Goal: Information Seeking & Learning: Learn about a topic

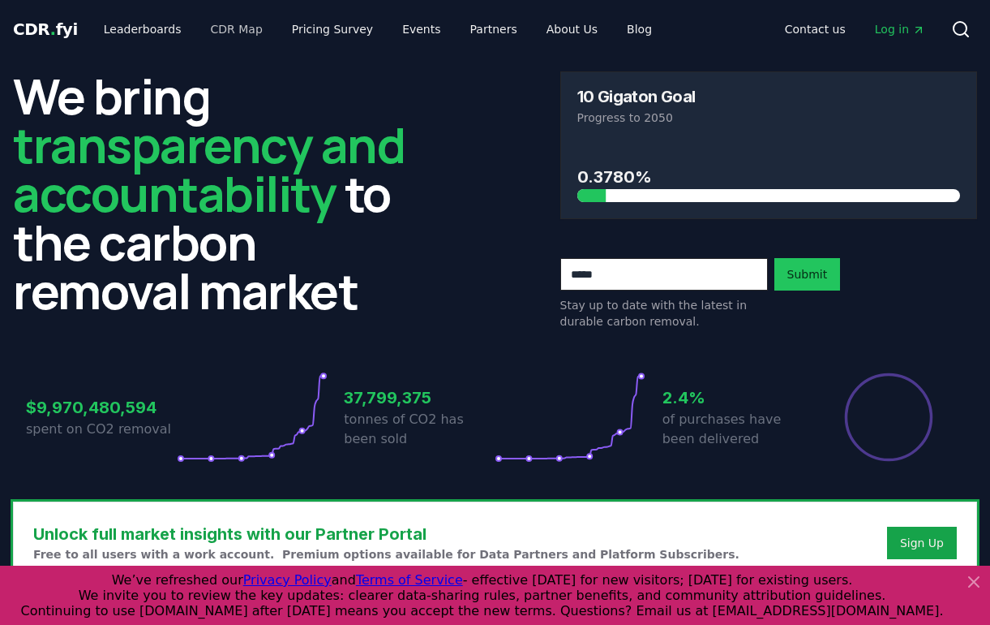
click at [217, 24] on link "CDR Map" at bounding box center [237, 29] width 78 height 29
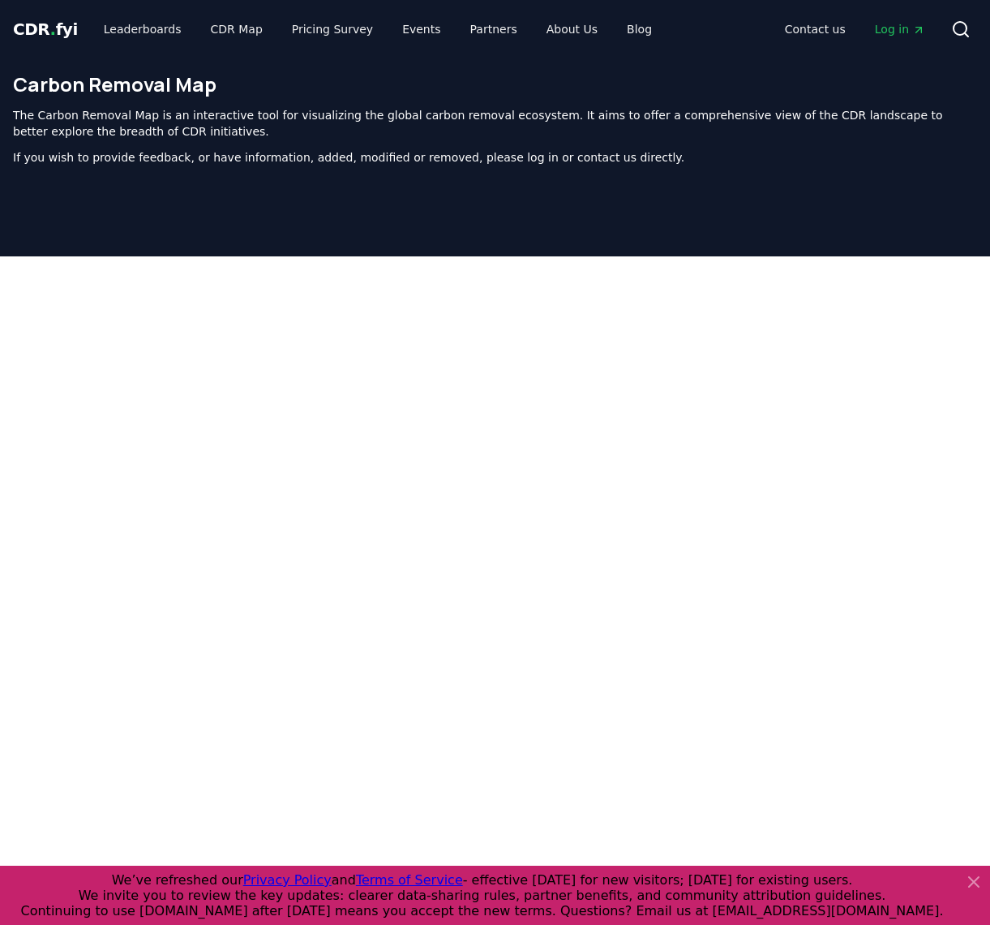
click at [973, 624] on icon at bounding box center [973, 881] width 19 height 19
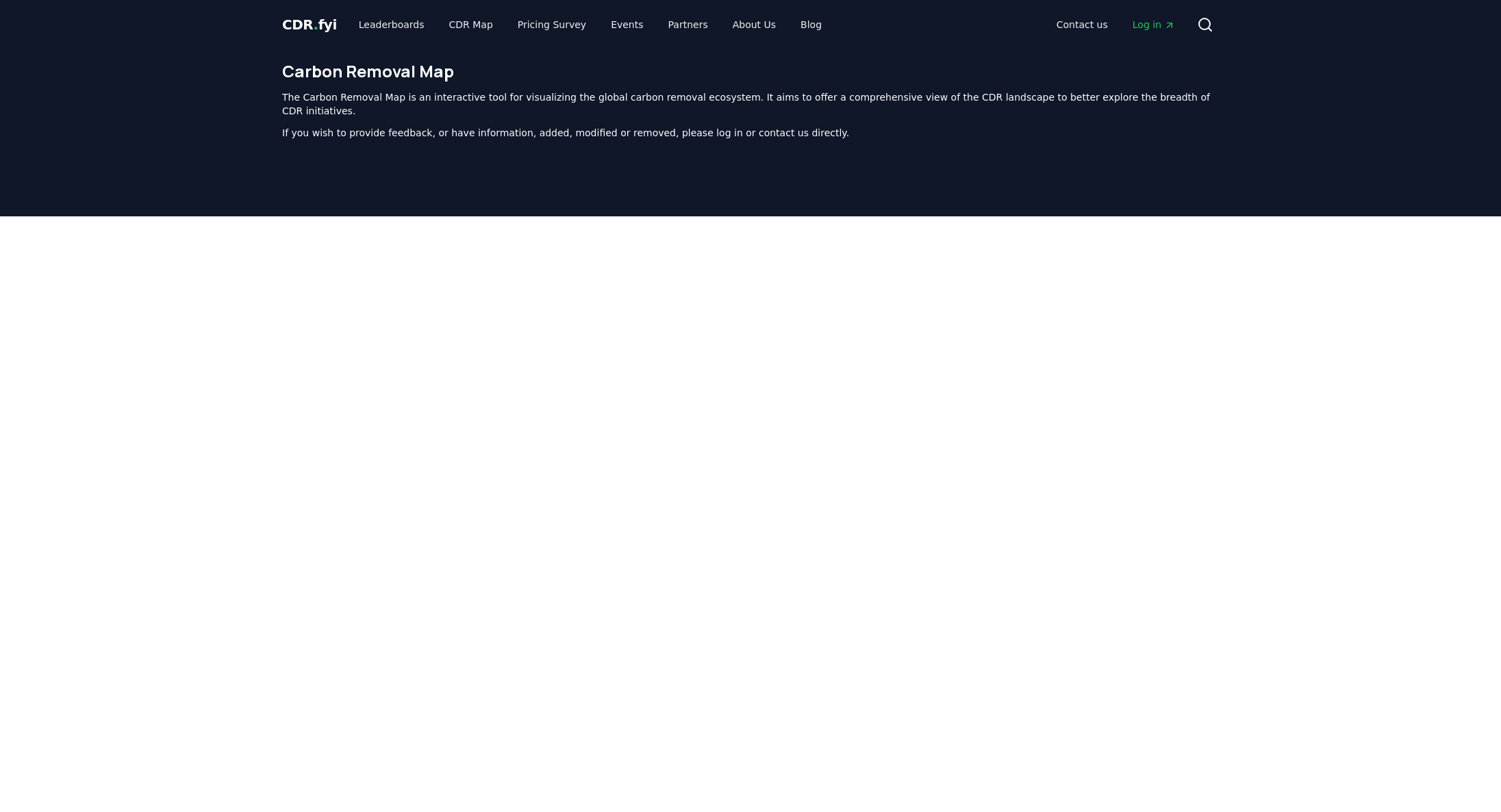
click at [323, 29] on span "CDR . fyi" at bounding box center [309, 24] width 55 height 16
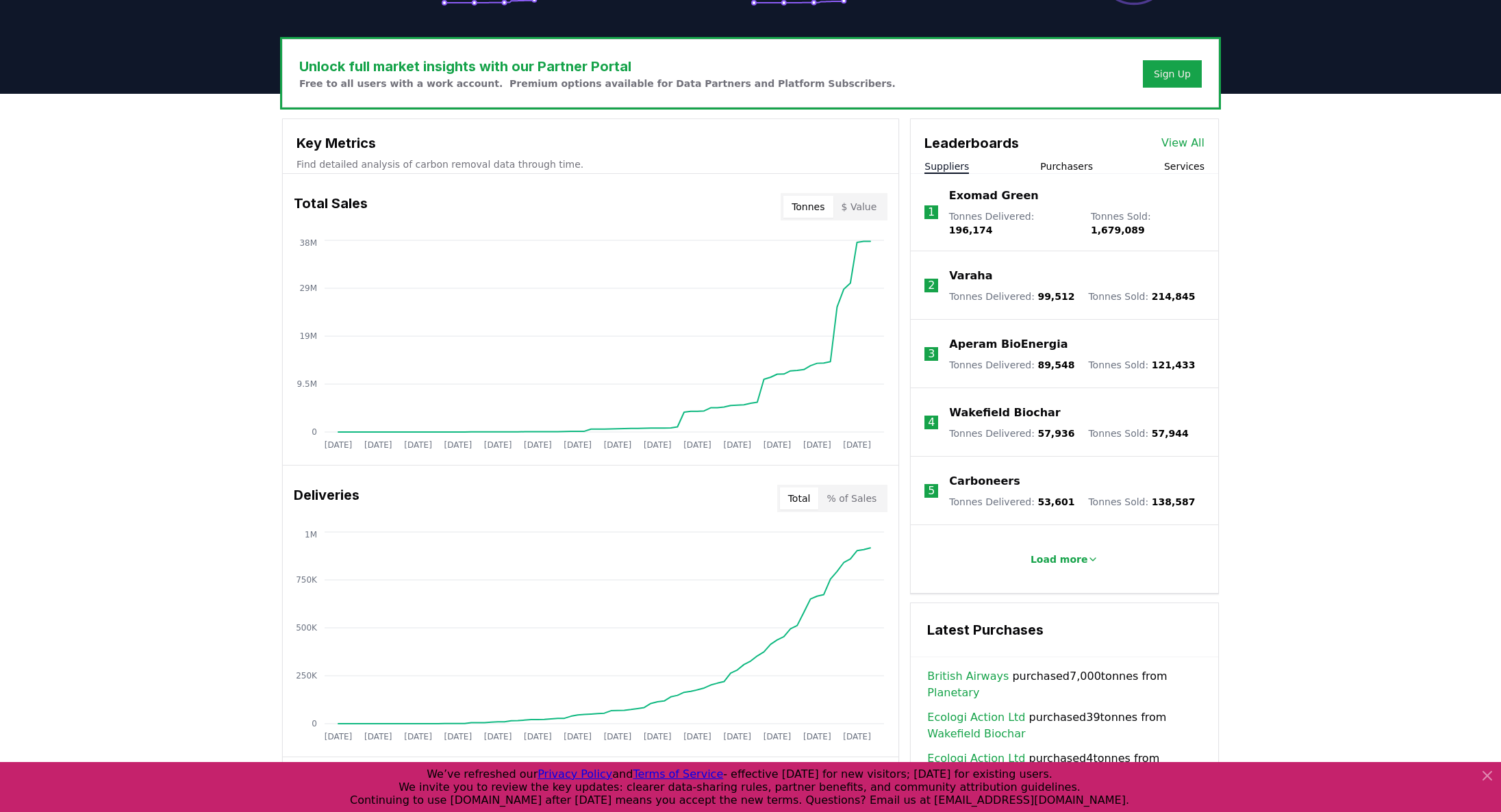
scroll to position [384, 0]
click at [836, 167] on button "Purchasers" at bounding box center [1066, 166] width 52 height 14
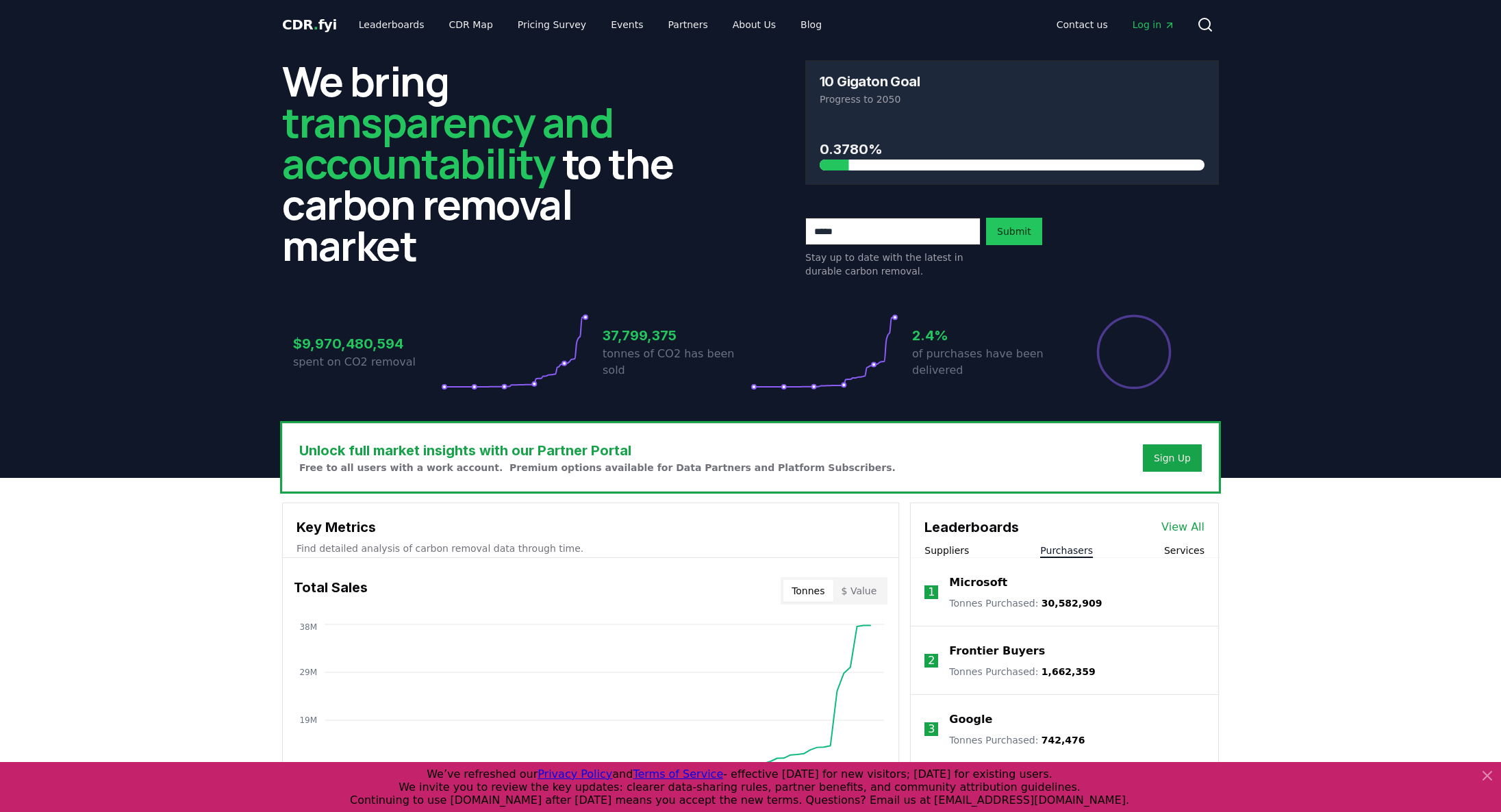
scroll to position [0, 0]
click at [836, 461] on div "Sign Up" at bounding box center [1173, 458] width 37 height 14
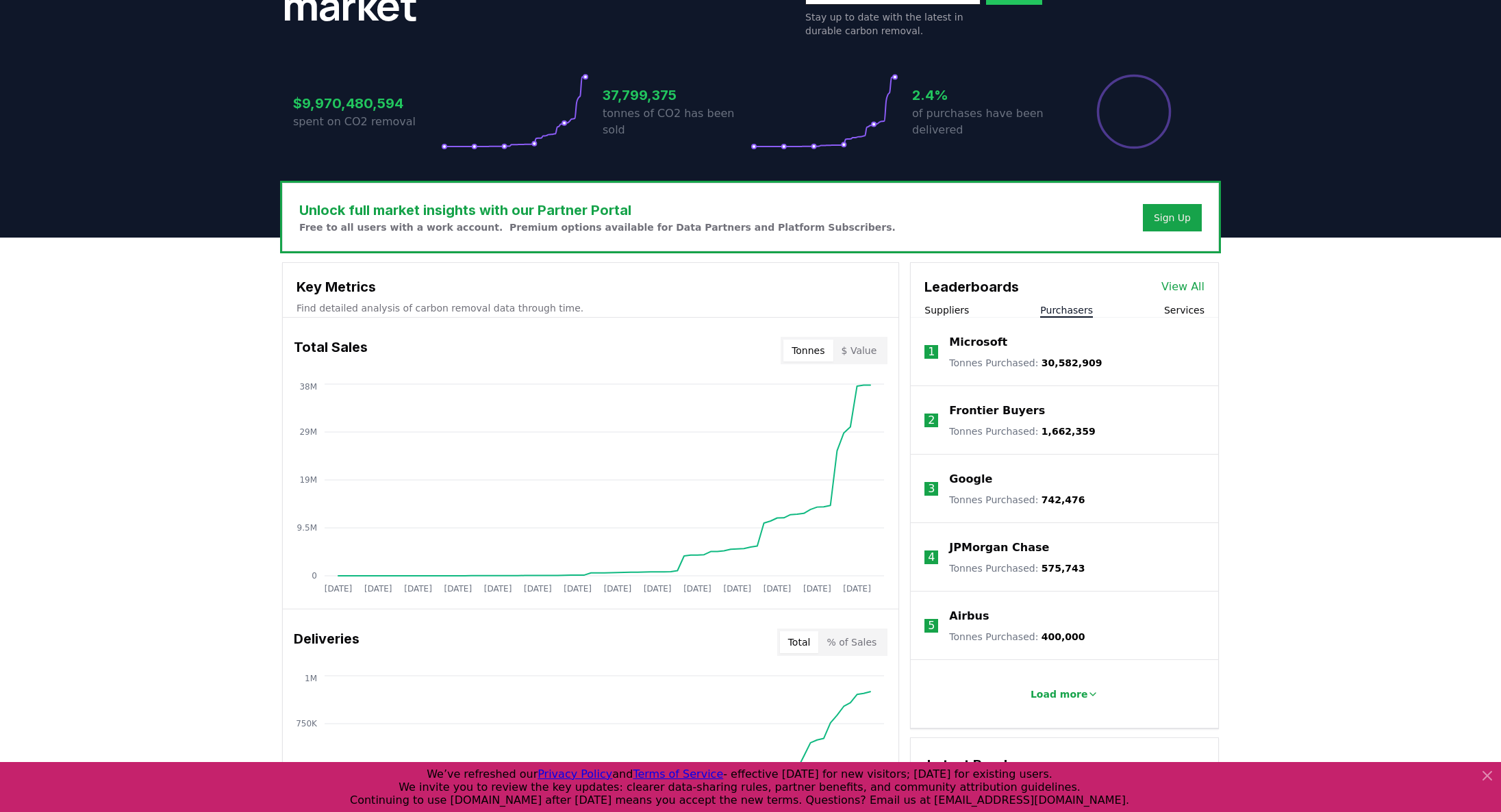
scroll to position [241, 0]
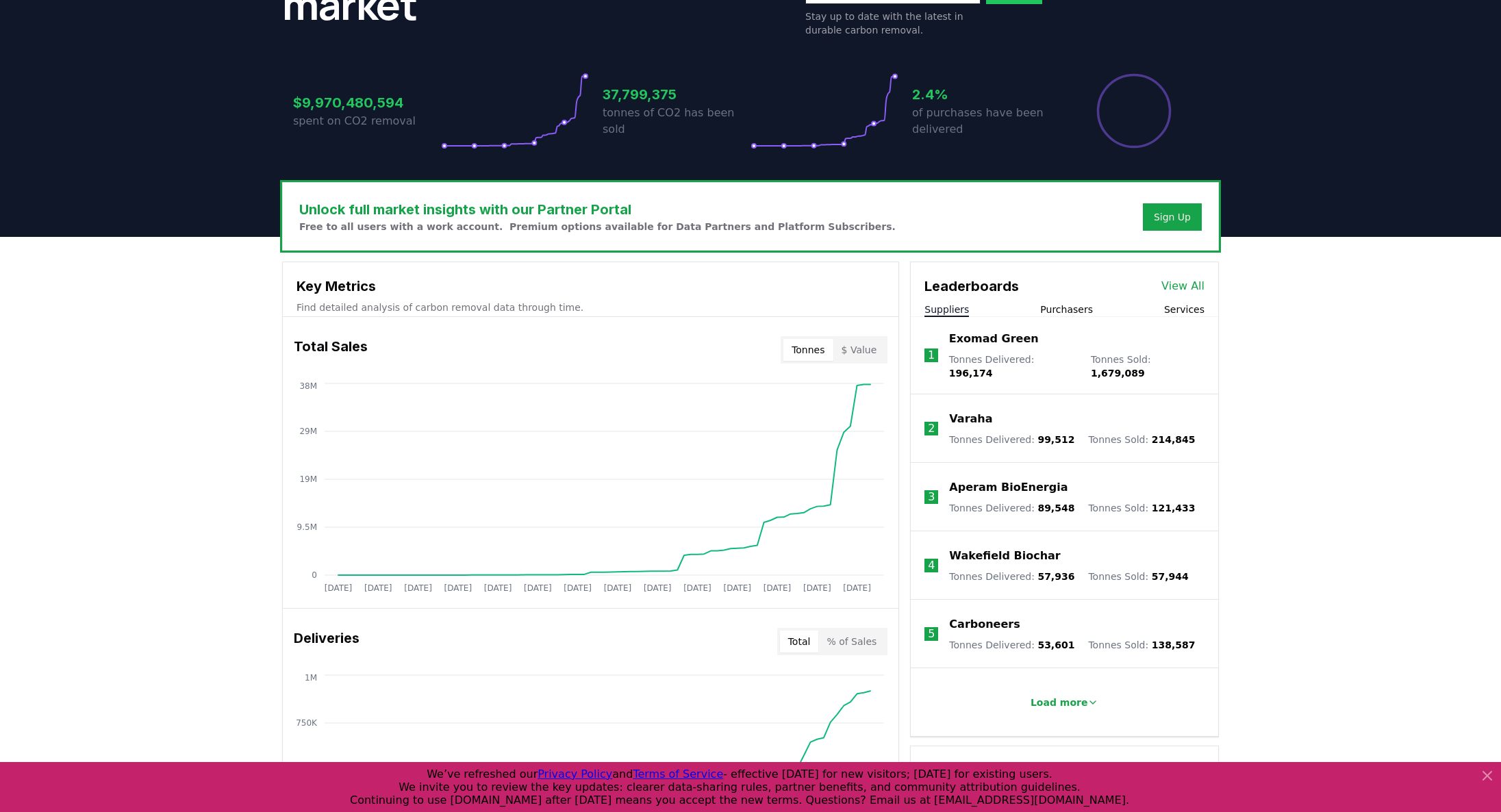
click at [836, 306] on button "Suppliers" at bounding box center [946, 310] width 45 height 14
click at [836, 306] on div "Suppliers Purchasers Services" at bounding box center [1065, 310] width 307 height 14
click at [836, 313] on button "Services" at bounding box center [1184, 310] width 41 height 14
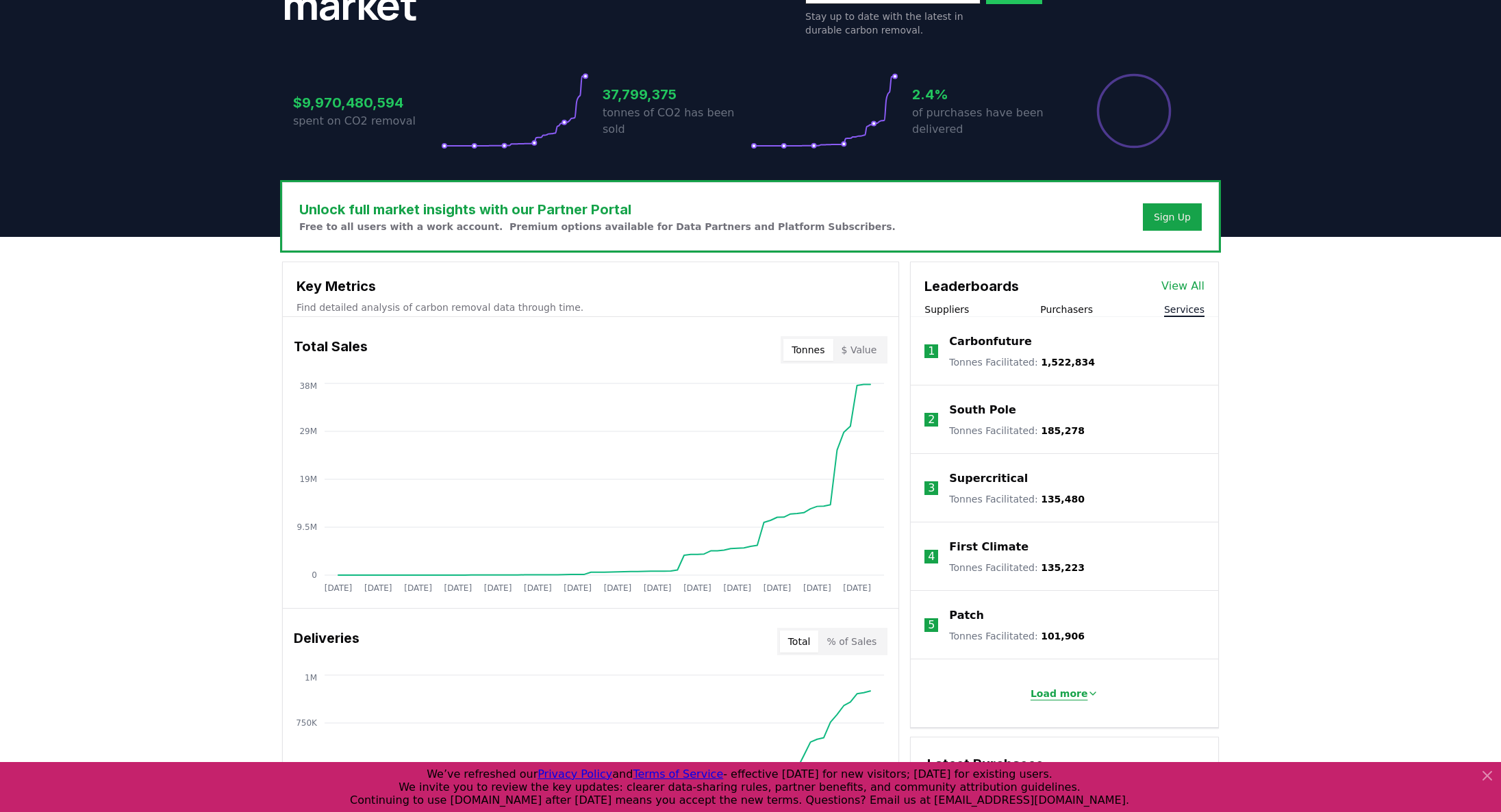
click at [836, 527] on button "Load more" at bounding box center [1065, 693] width 90 height 27
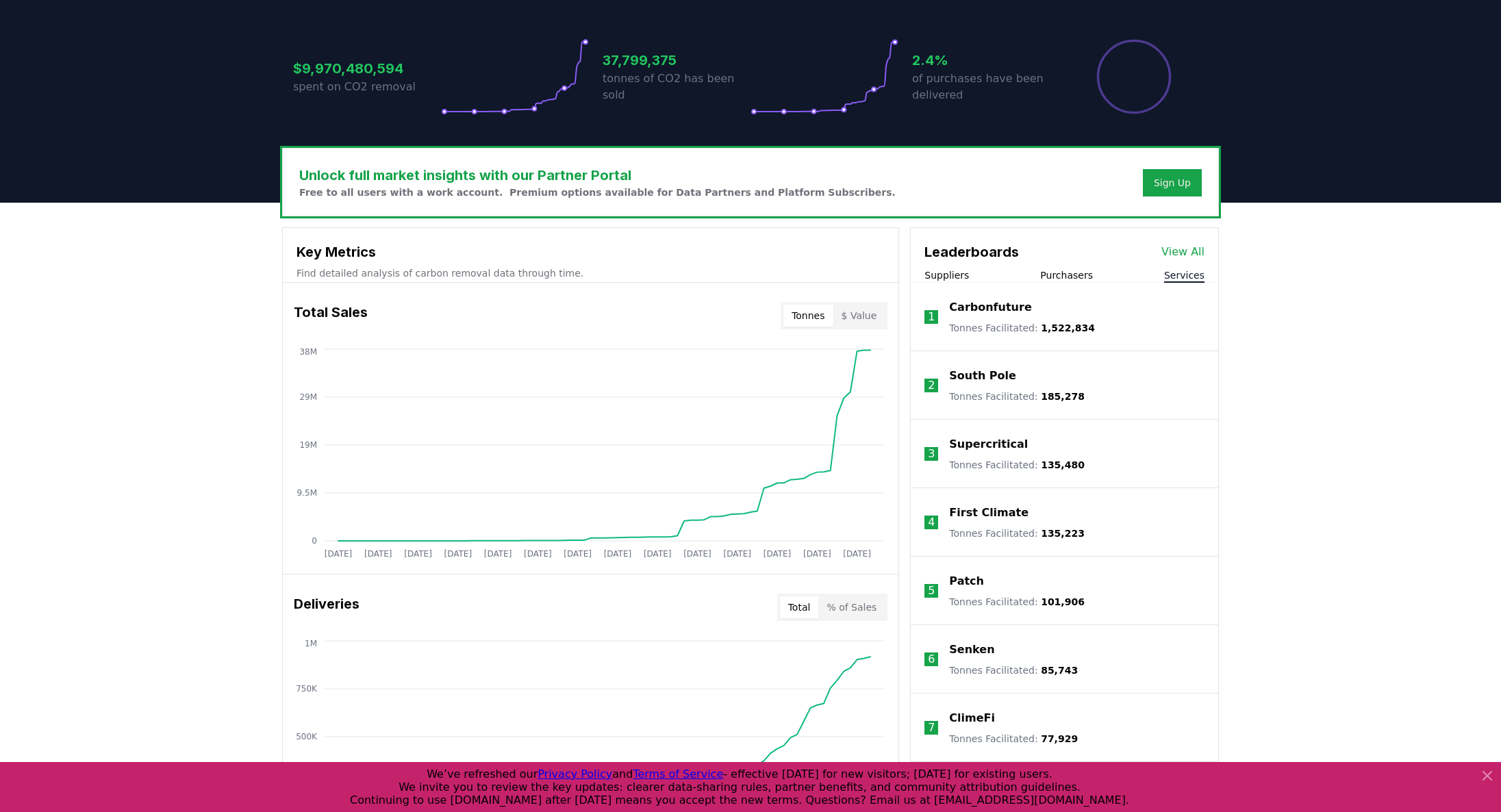
scroll to position [272, 0]
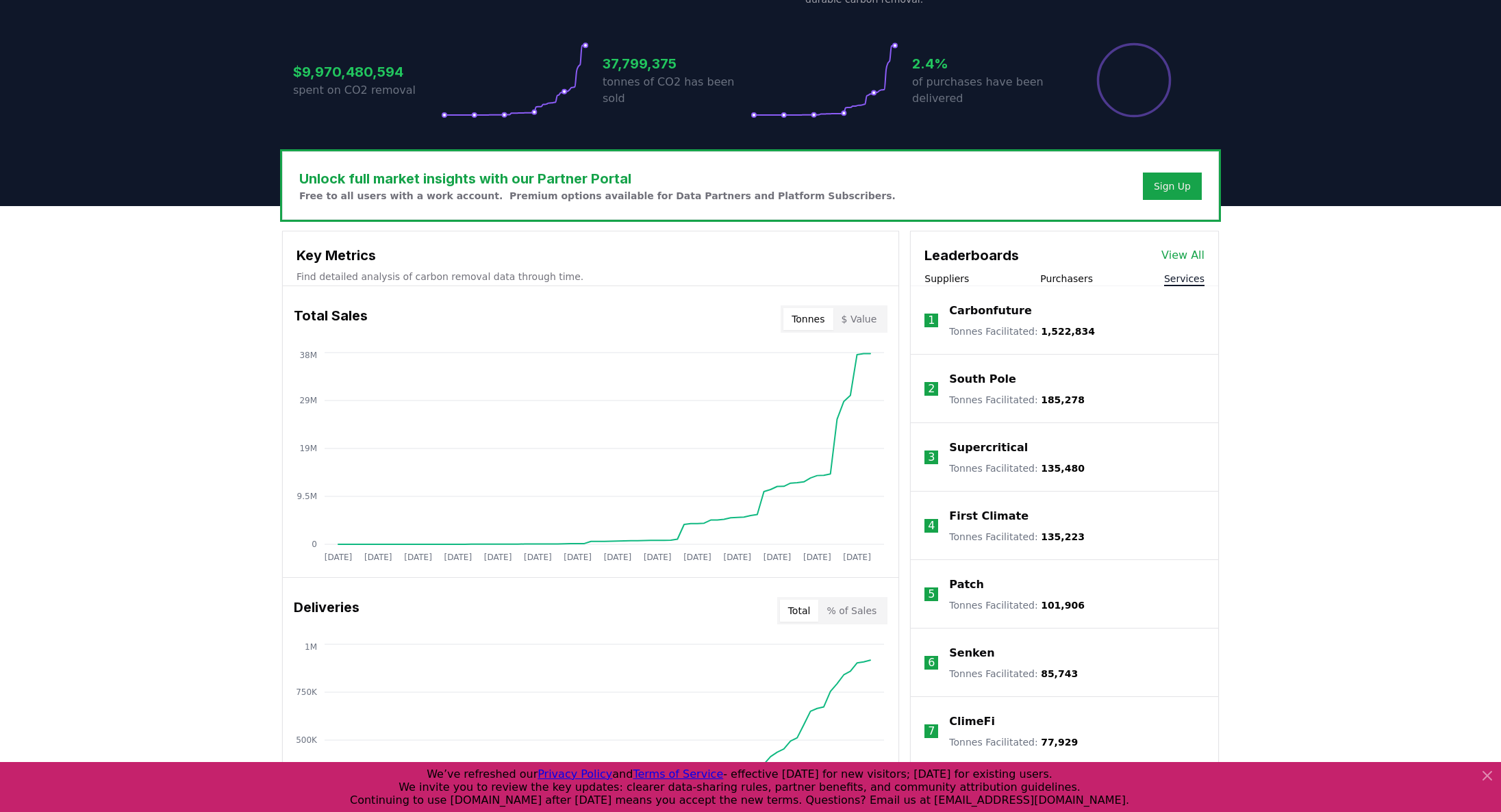
click at [836, 281] on button "Suppliers" at bounding box center [946, 279] width 45 height 14
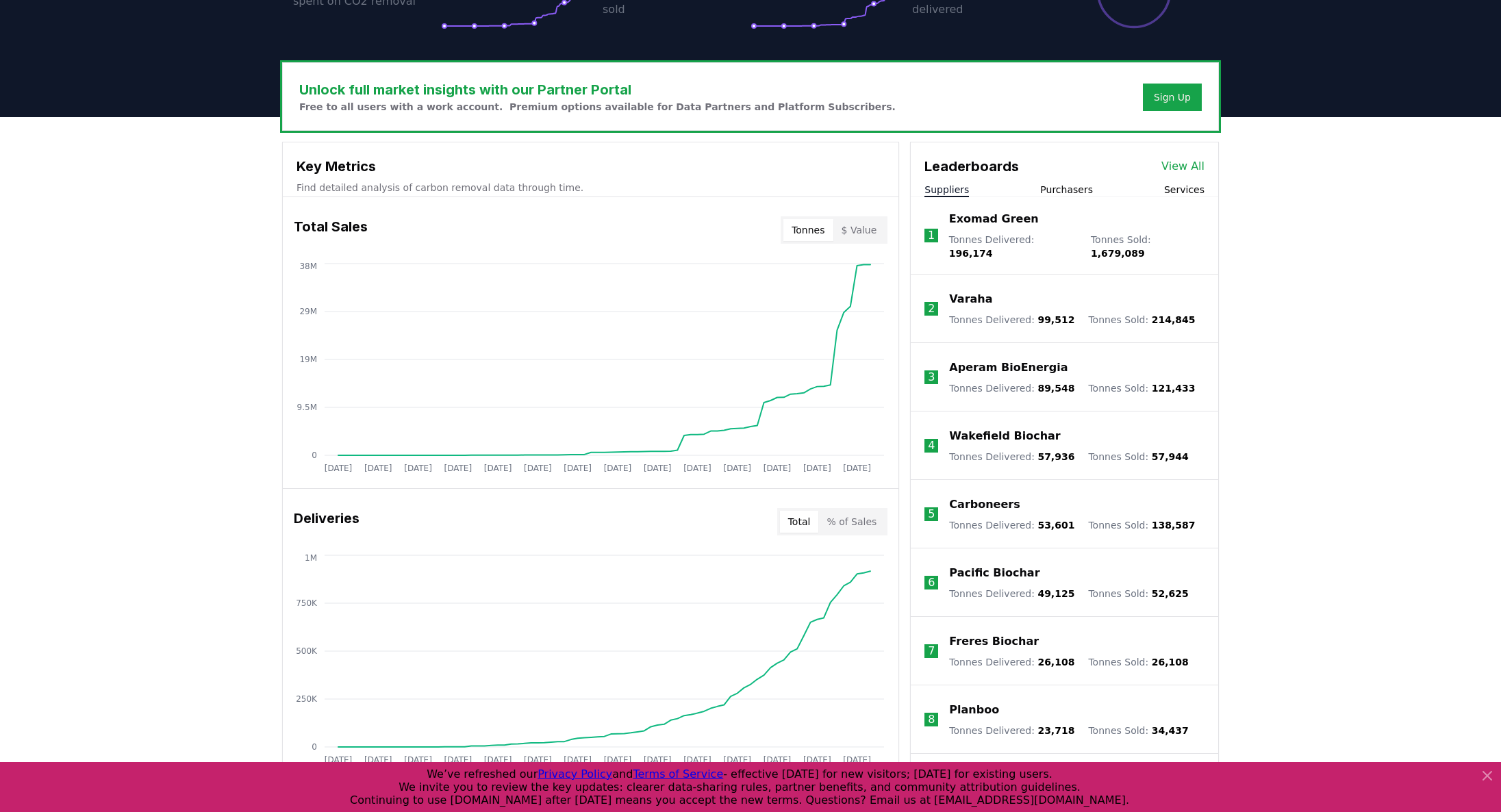
scroll to position [369, 0]
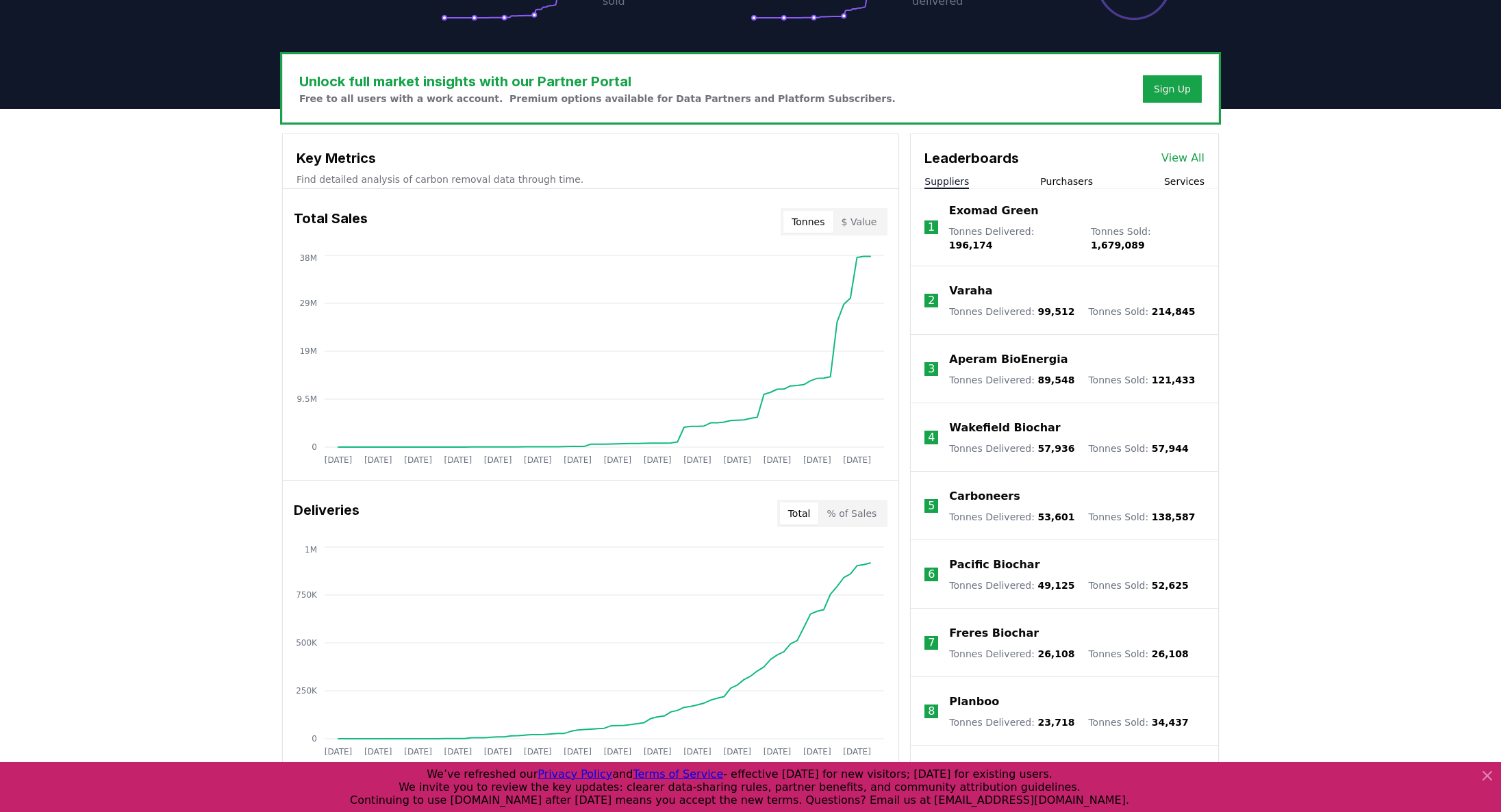
click at [836, 212] on p "Exomad Green" at bounding box center [994, 210] width 89 height 16
click at [836, 470] on div "Unlock full market insights with our Partner Portal Free to all users with a wo…" at bounding box center [750, 657] width 1501 height 1096
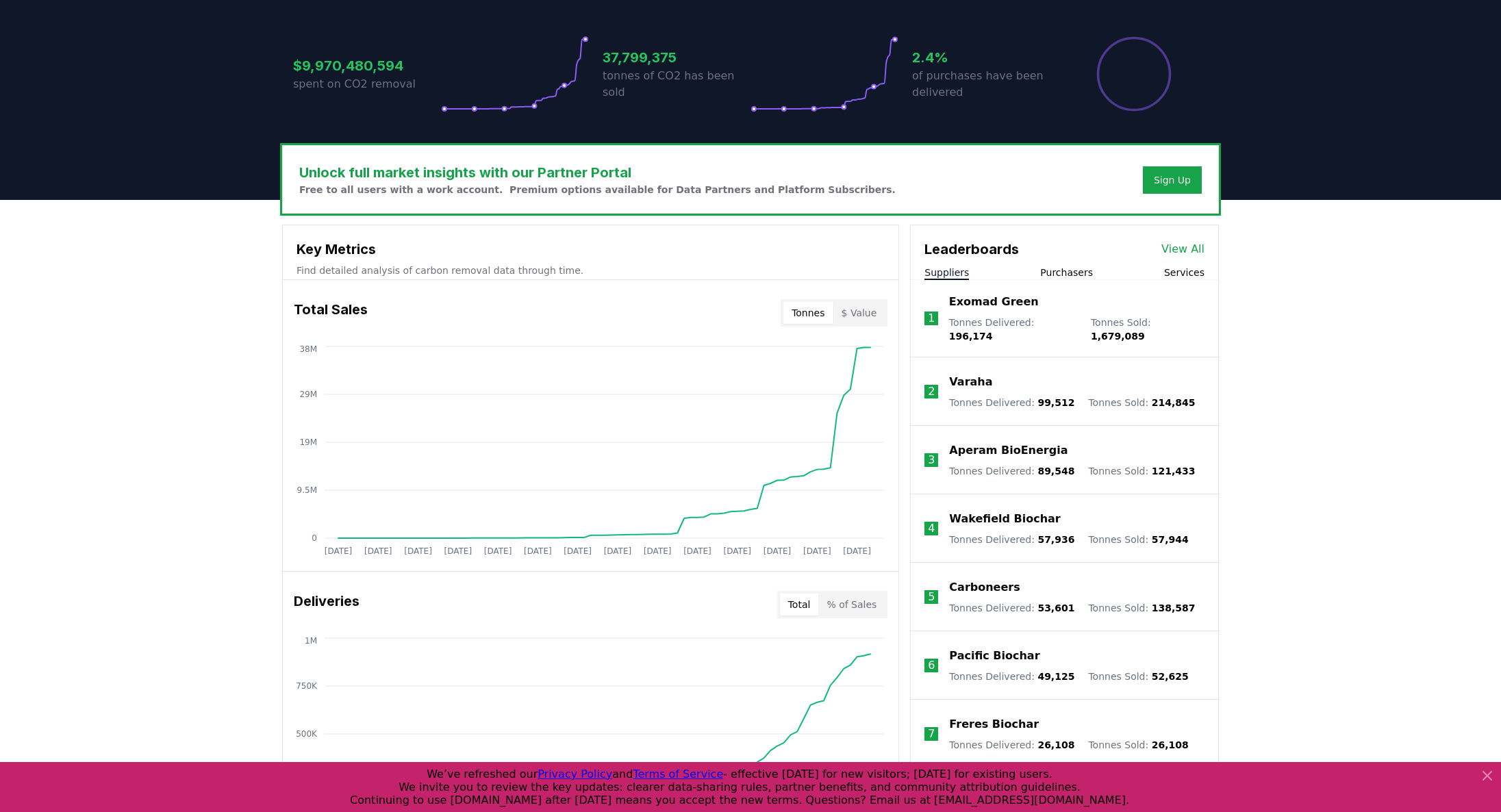
scroll to position [276, 0]
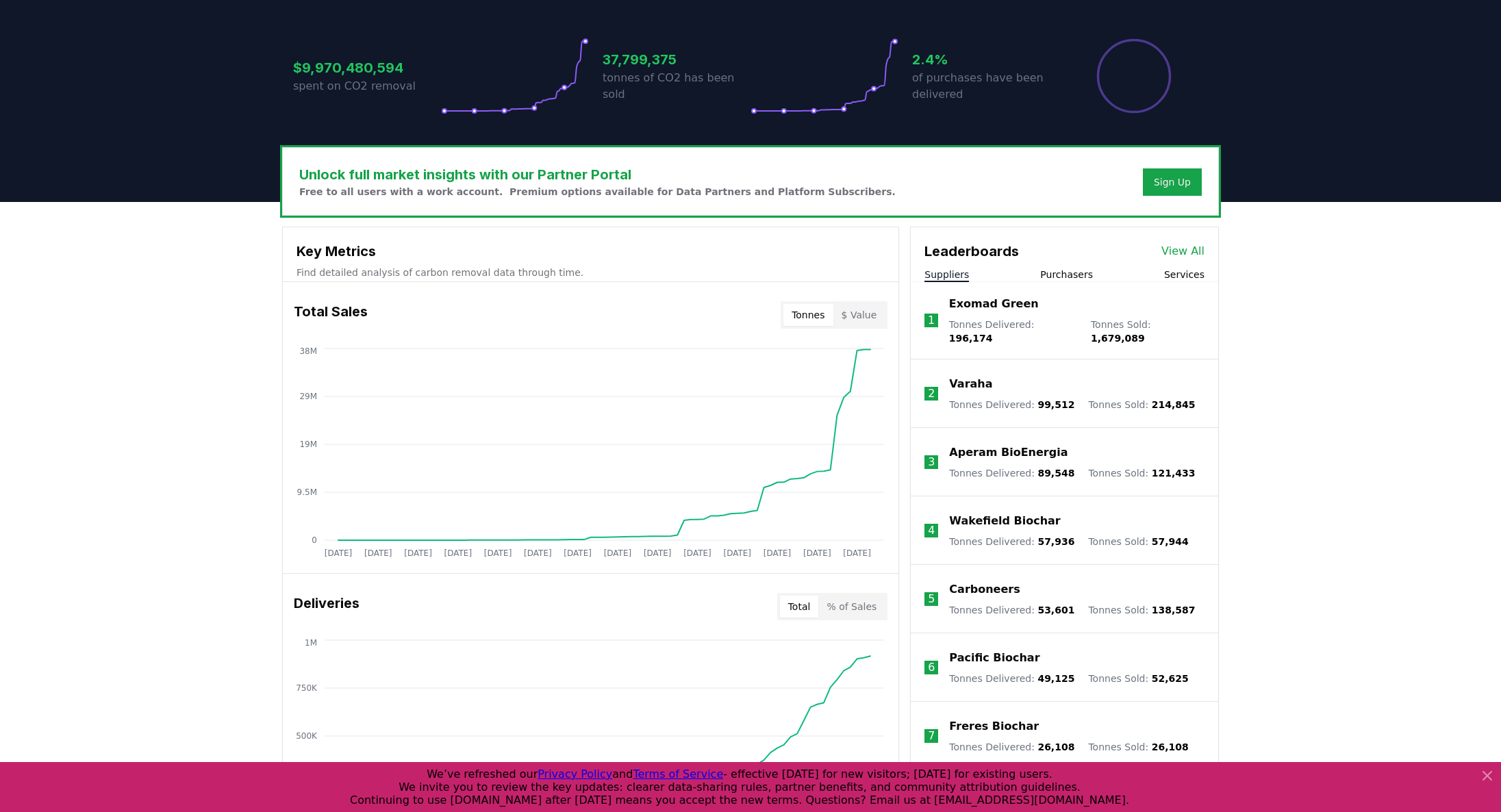
click at [836, 320] on button "$ Value" at bounding box center [859, 315] width 52 height 22
click at [813, 313] on button "Tonnes" at bounding box center [808, 315] width 49 height 22
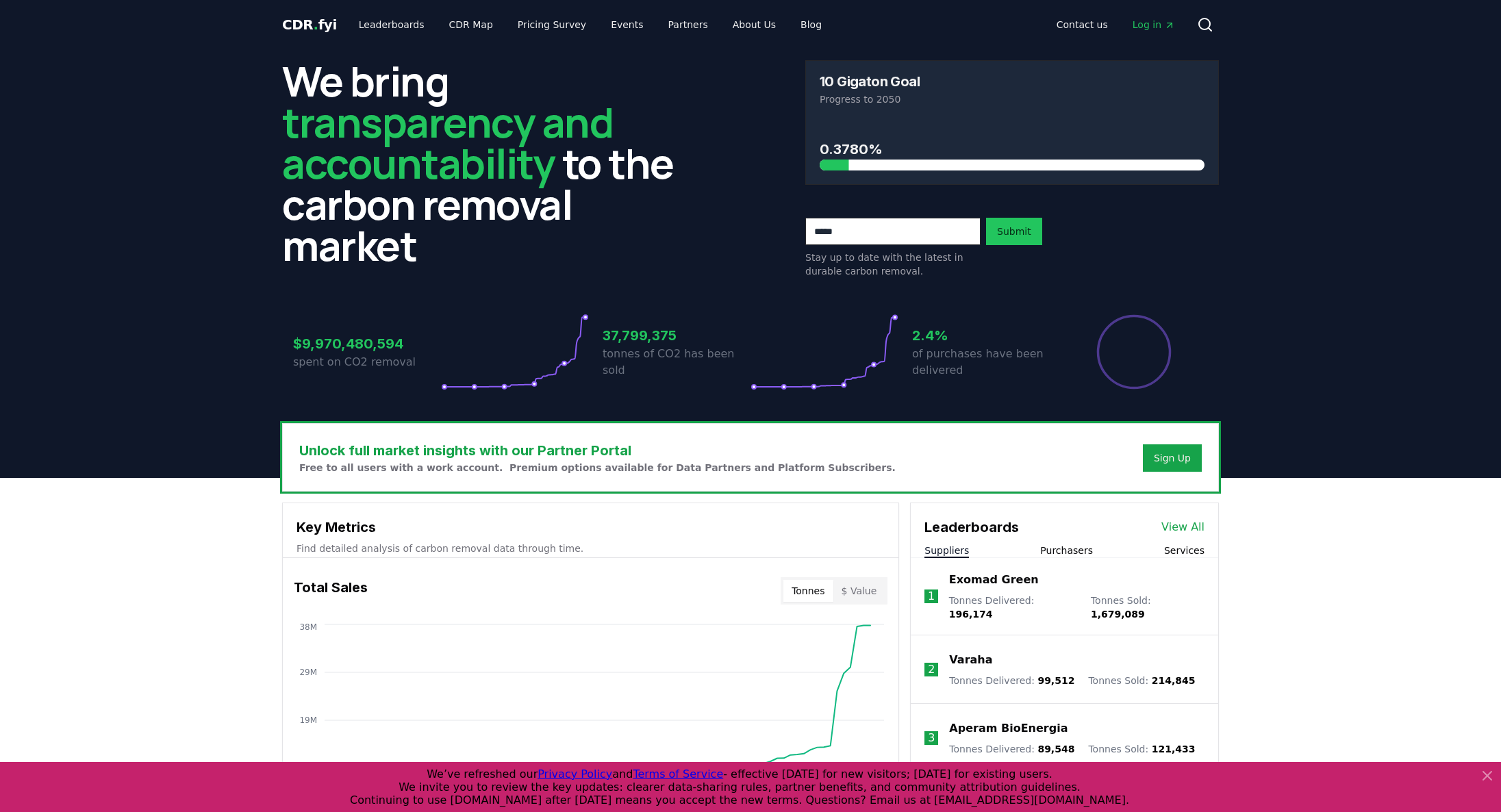
scroll to position [0, 0]
click at [373, 27] on link "Leaderboards" at bounding box center [392, 24] width 88 height 24
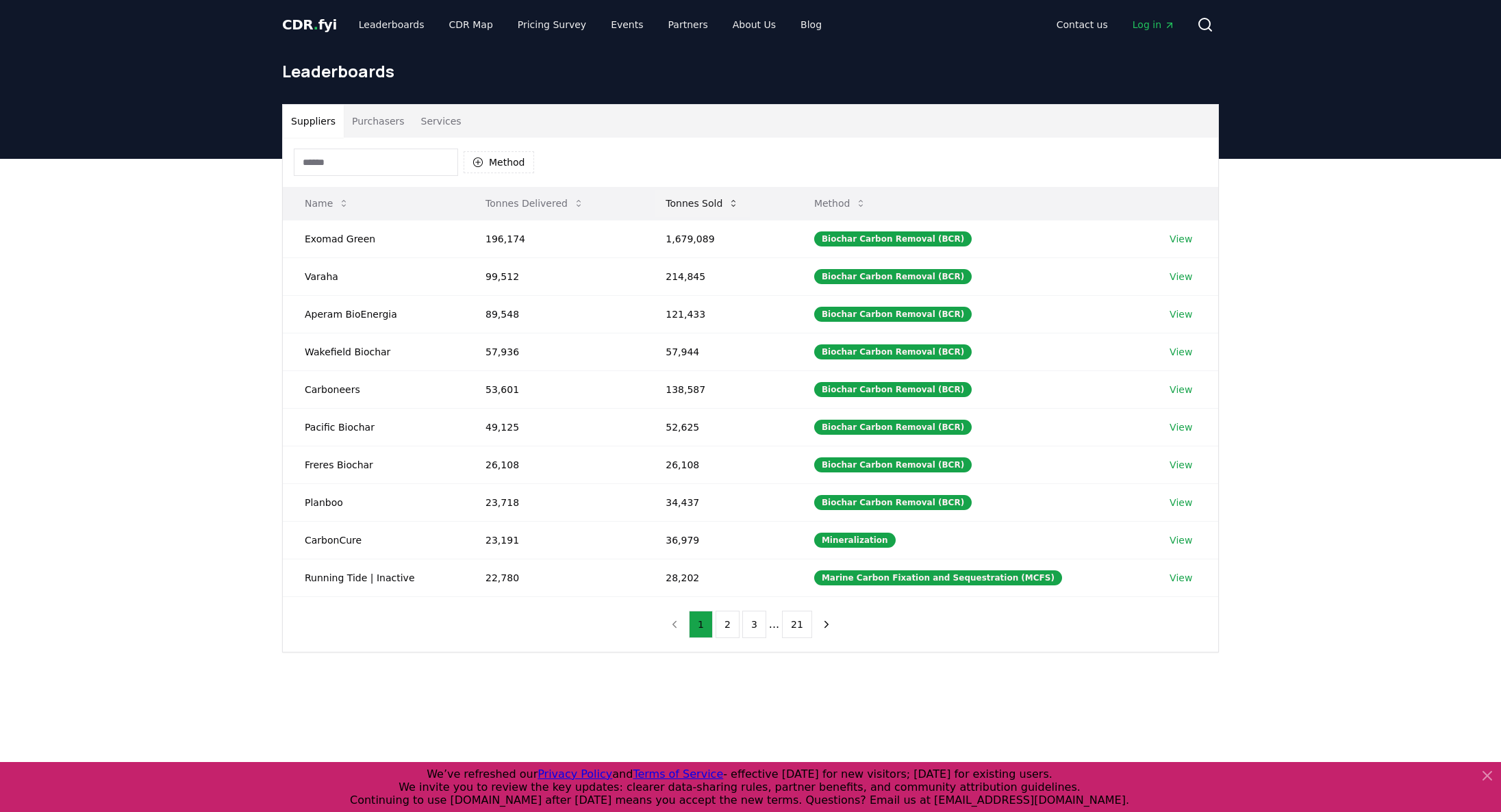
click at [739, 202] on icon at bounding box center [733, 203] width 11 height 11
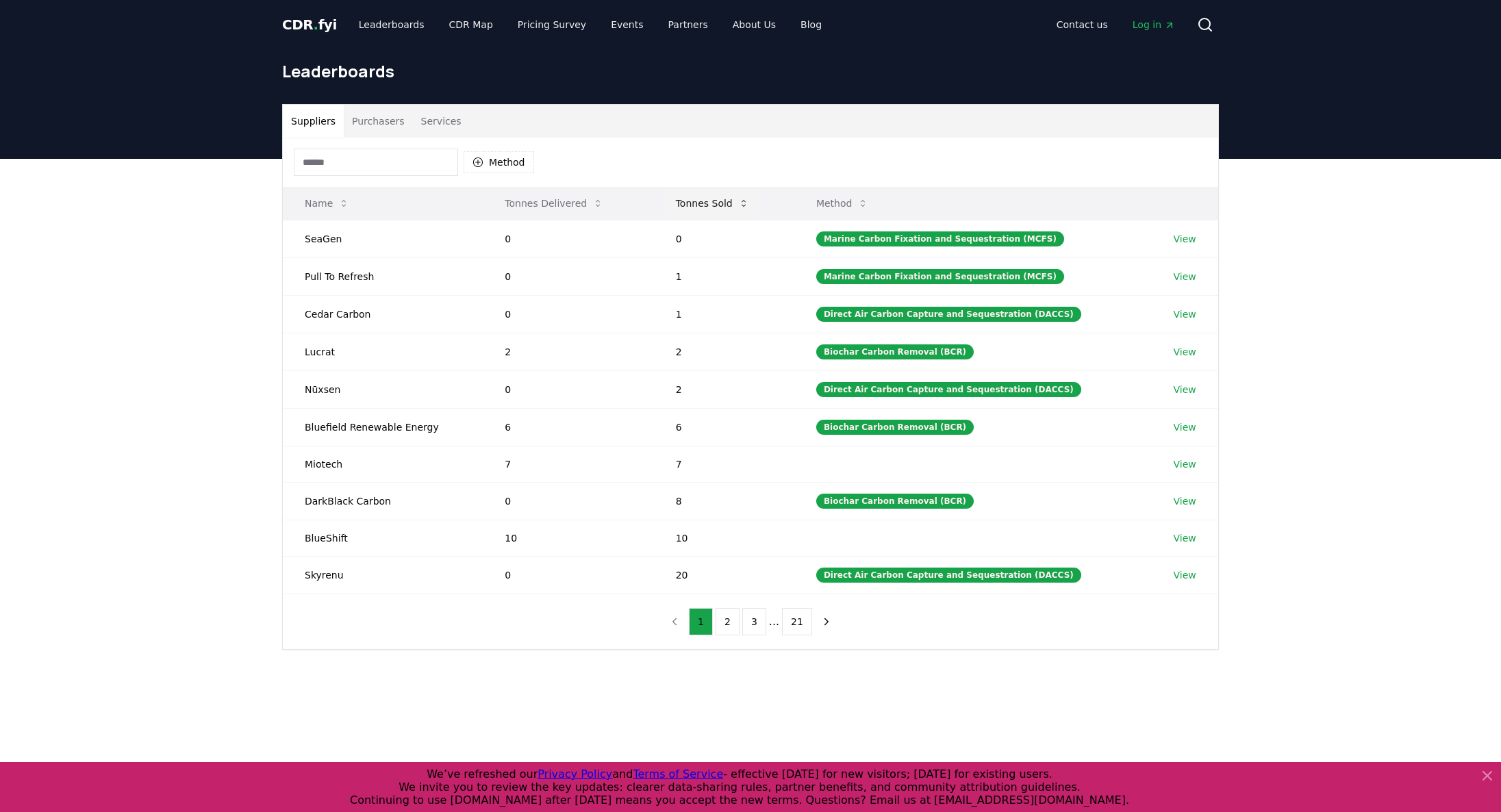
click at [741, 202] on icon at bounding box center [743, 203] width 11 height 11
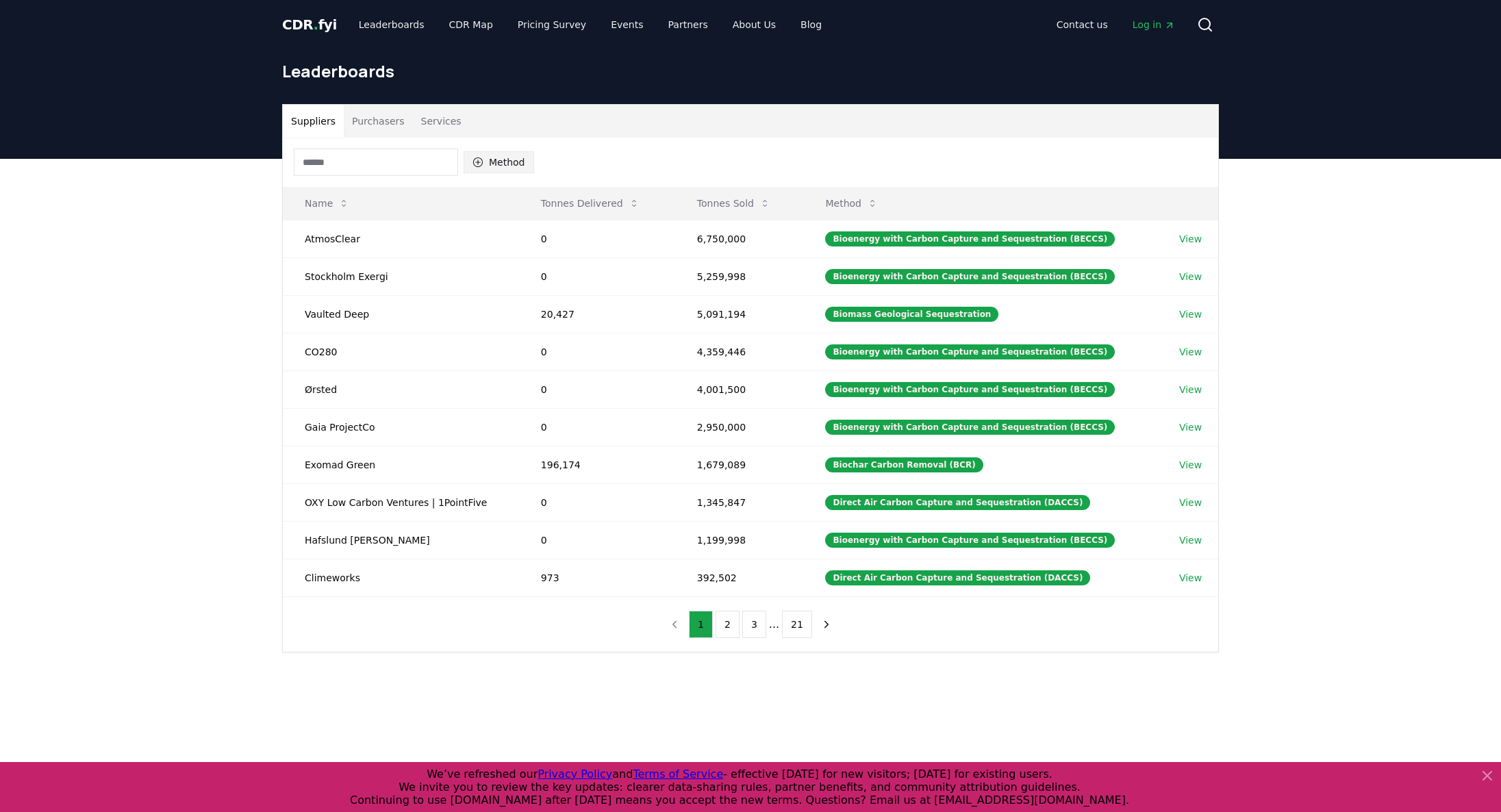
click at [495, 159] on button "Method" at bounding box center [499, 162] width 71 height 22
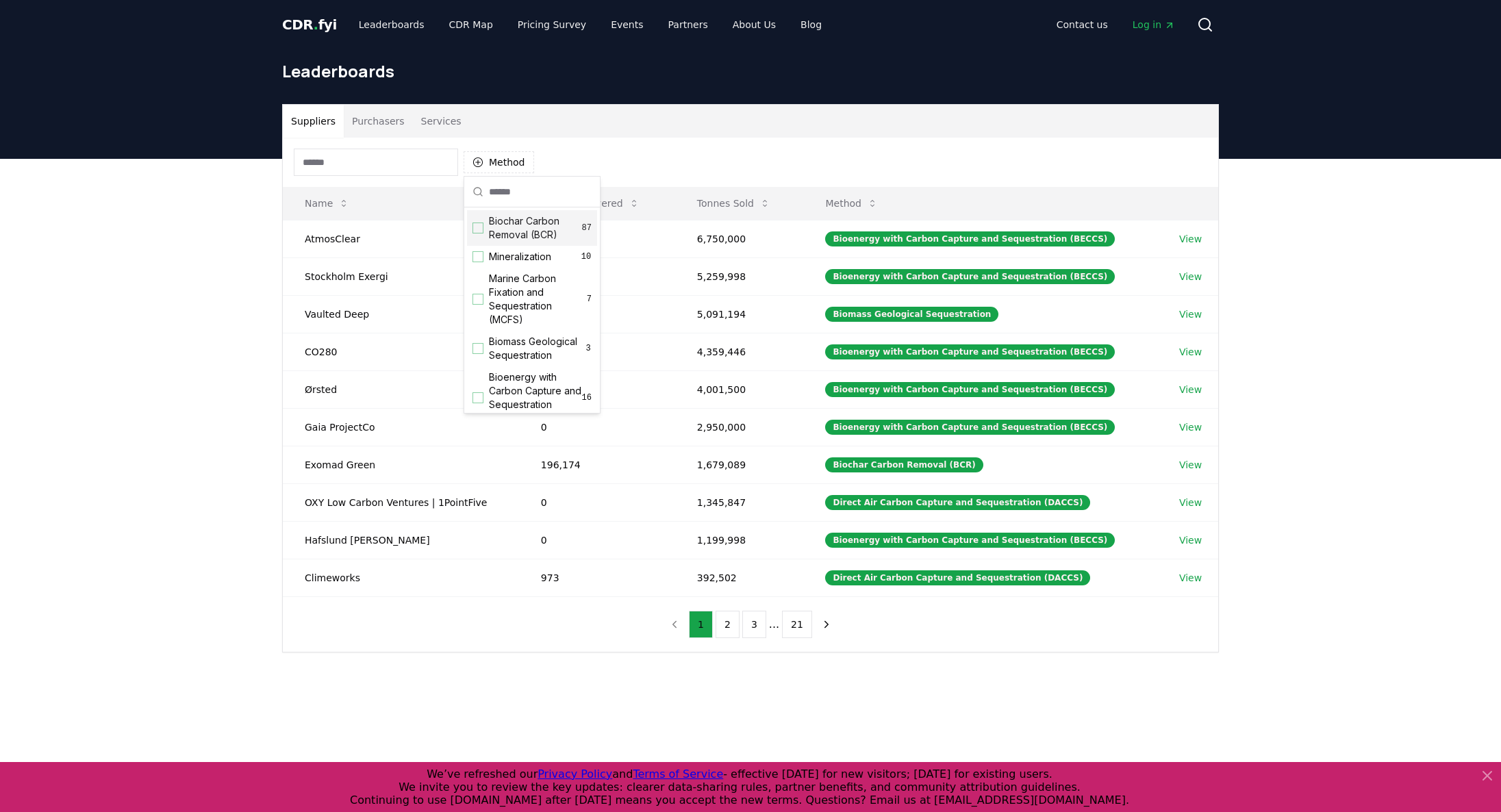
click at [378, 167] on input at bounding box center [376, 162] width 165 height 27
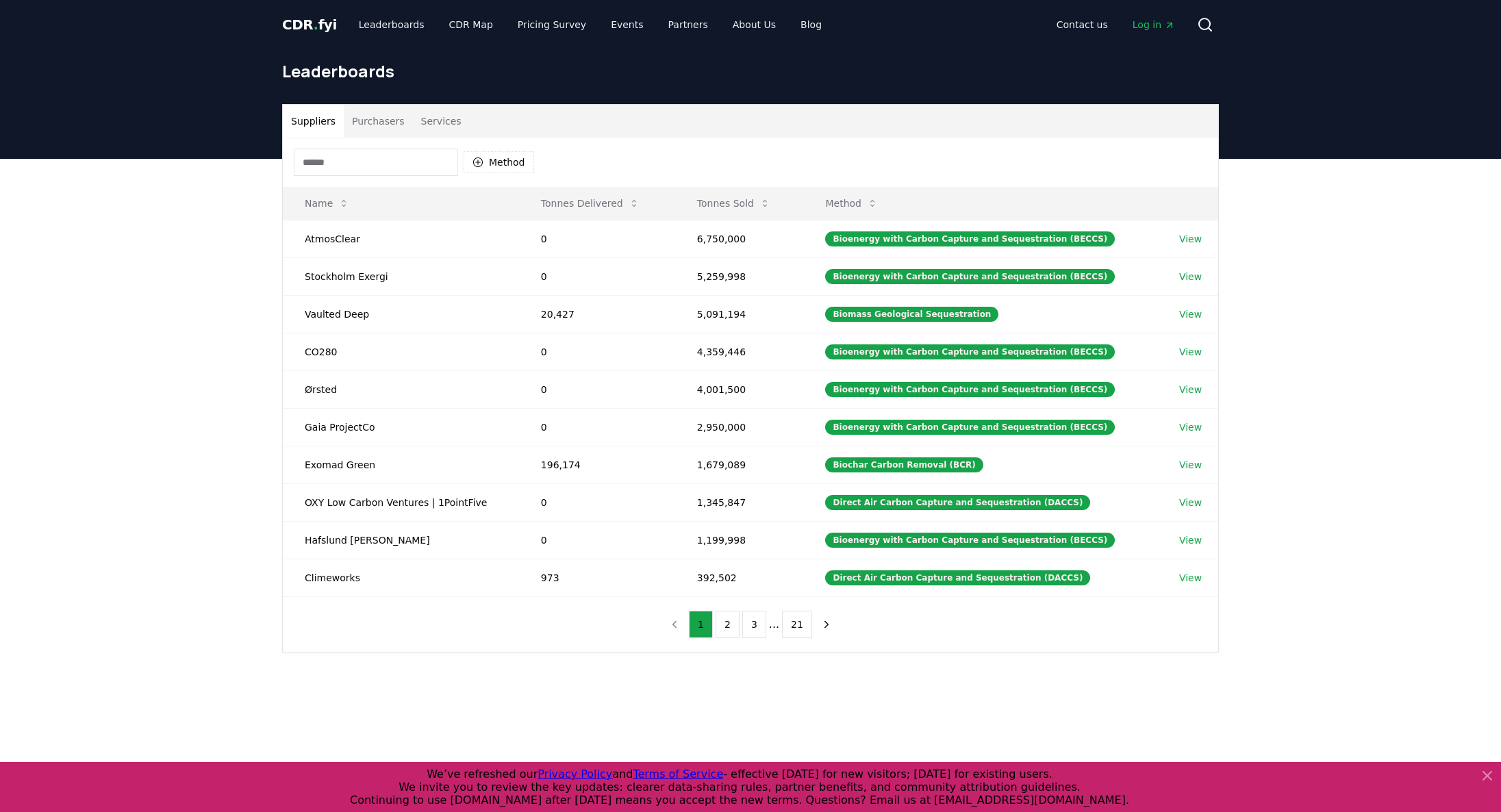
click at [378, 167] on input at bounding box center [376, 162] width 165 height 27
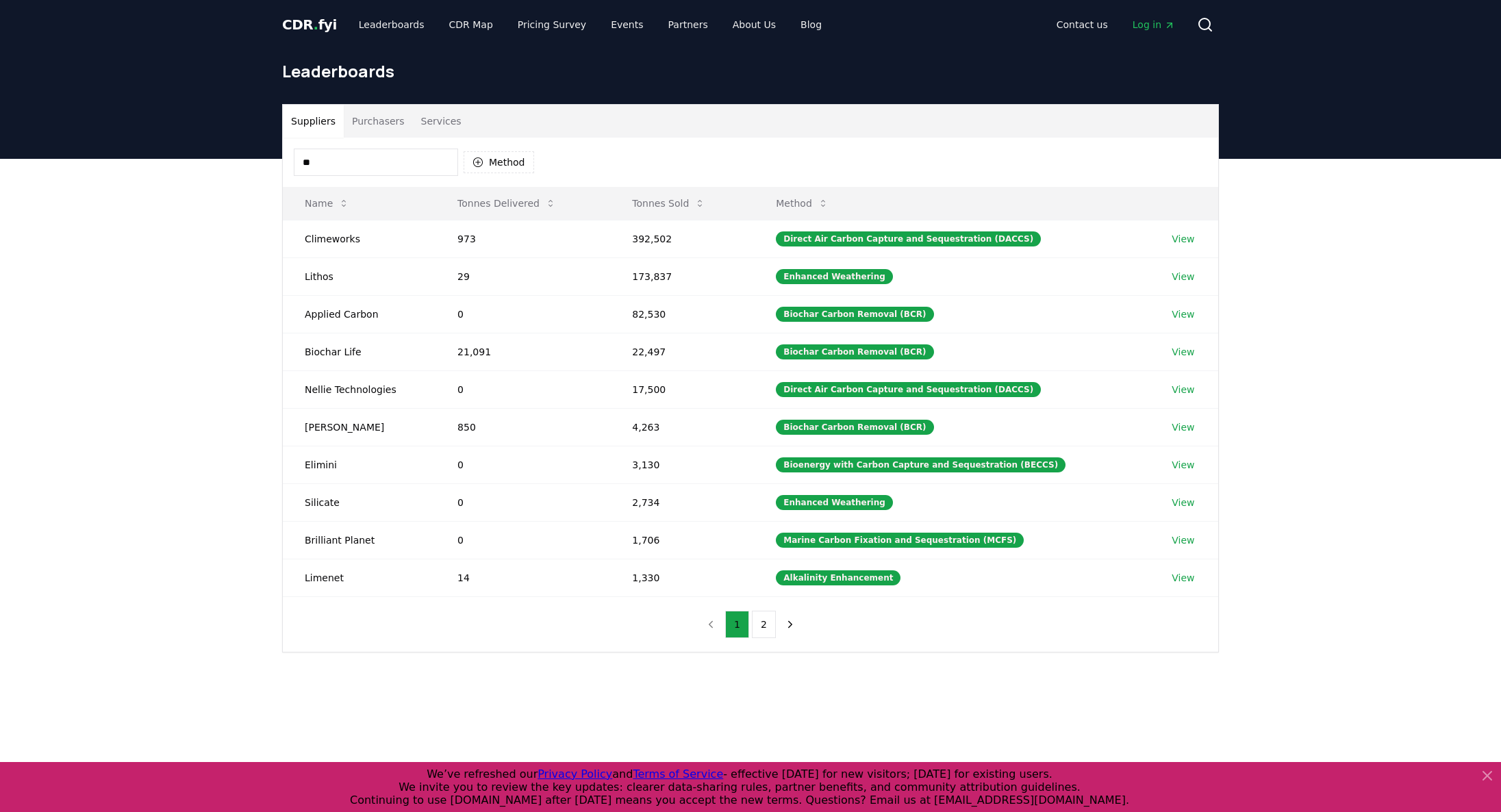
type input "*"
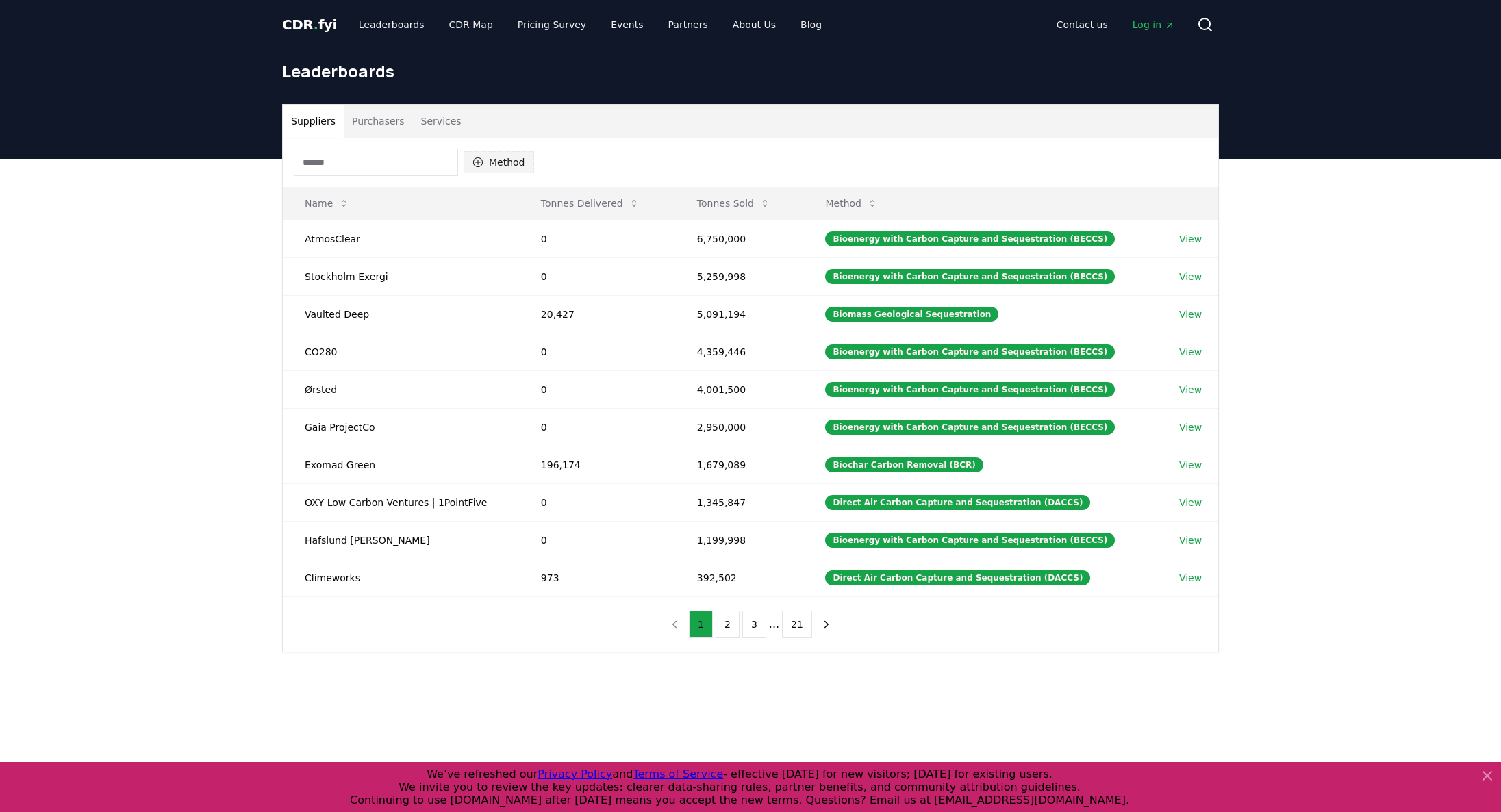
click at [521, 163] on button "Method" at bounding box center [499, 162] width 71 height 22
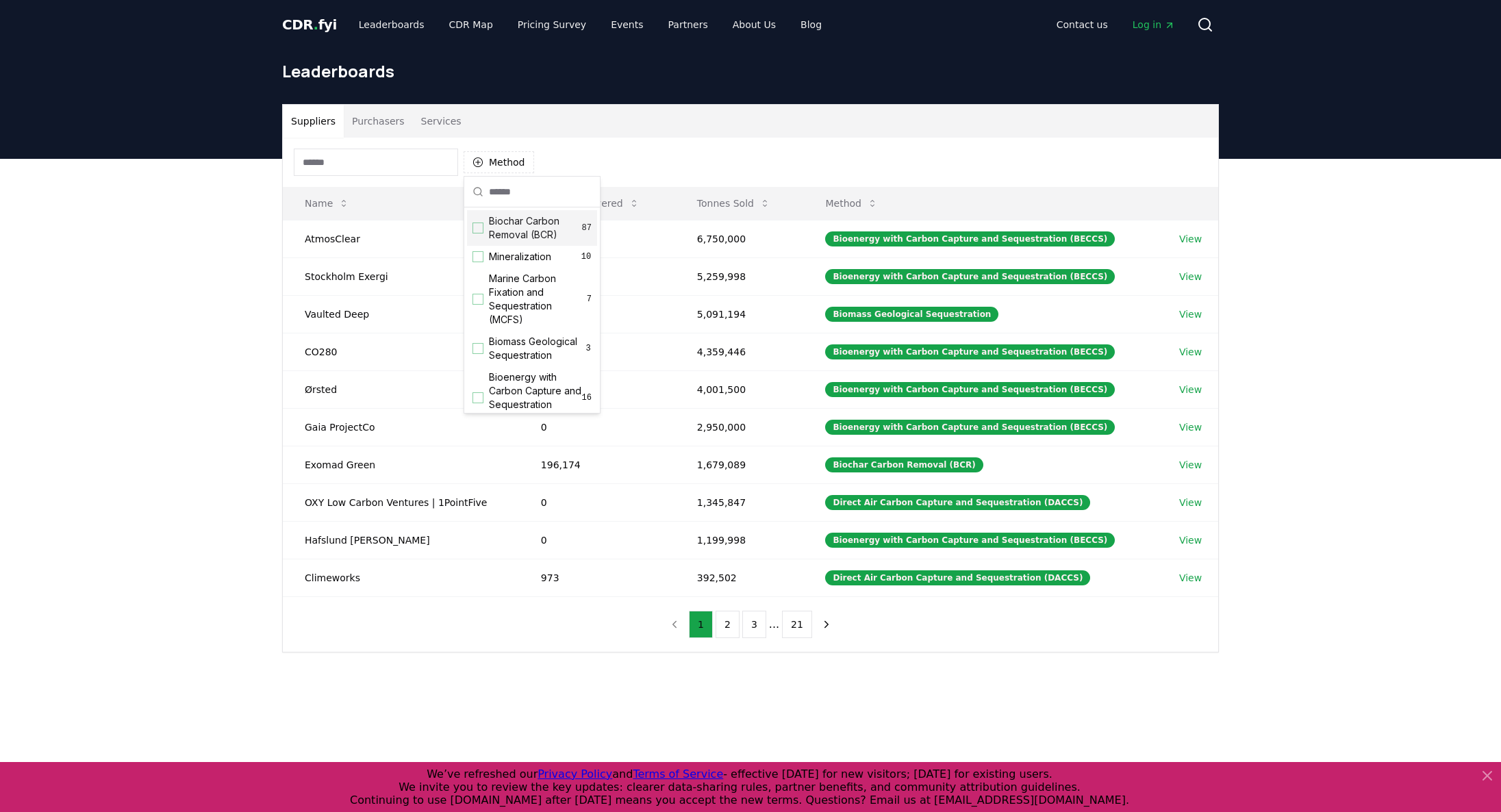
click at [480, 235] on div "Biochar Carbon Removal (BCR) 87" at bounding box center [532, 228] width 130 height 35
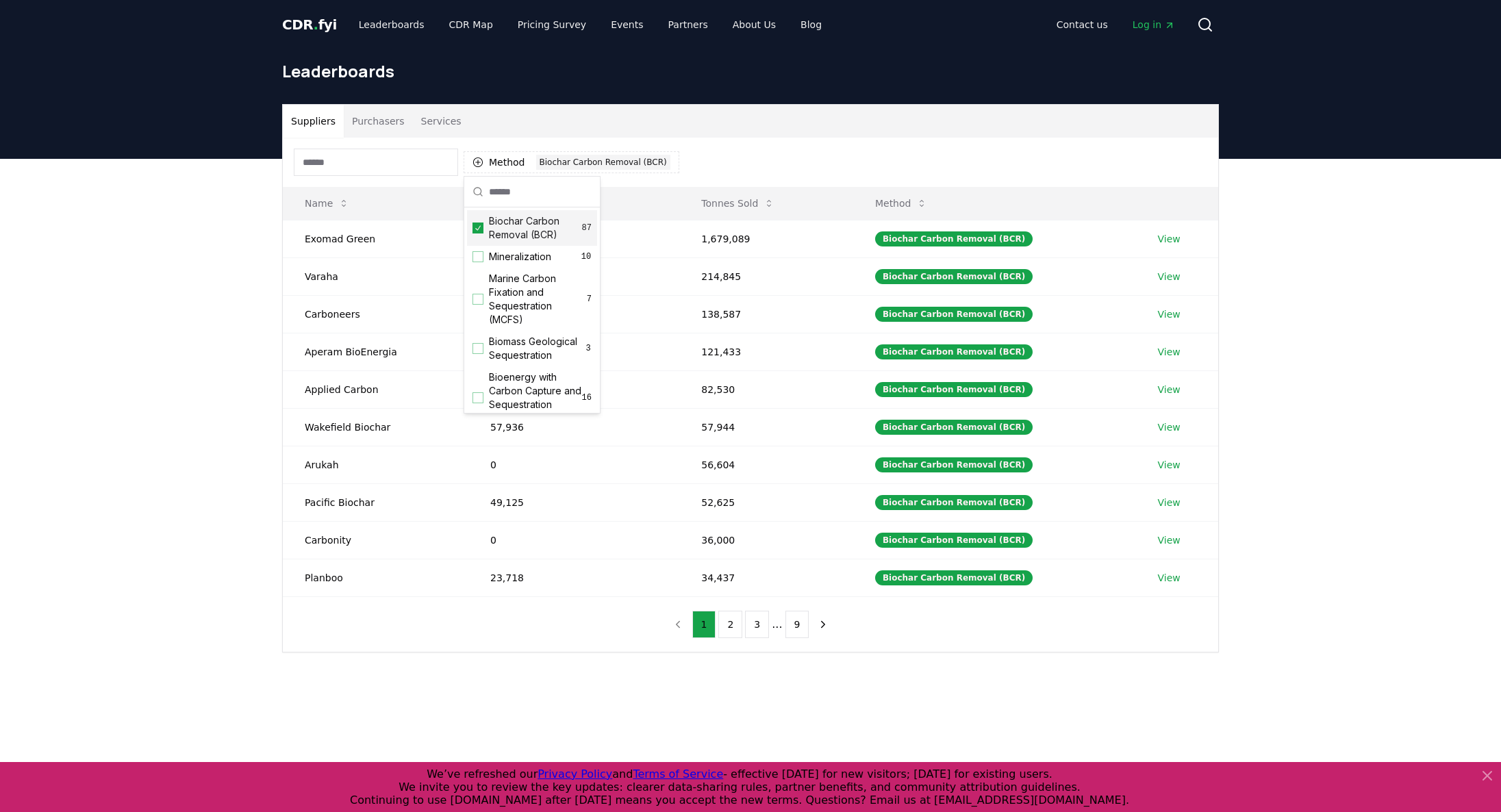
click at [263, 277] on div "Suppliers Purchasers Services Method 1 Biochar Carbon Removal (BCR) Name Tonnes…" at bounding box center [750, 433] width 1501 height 549
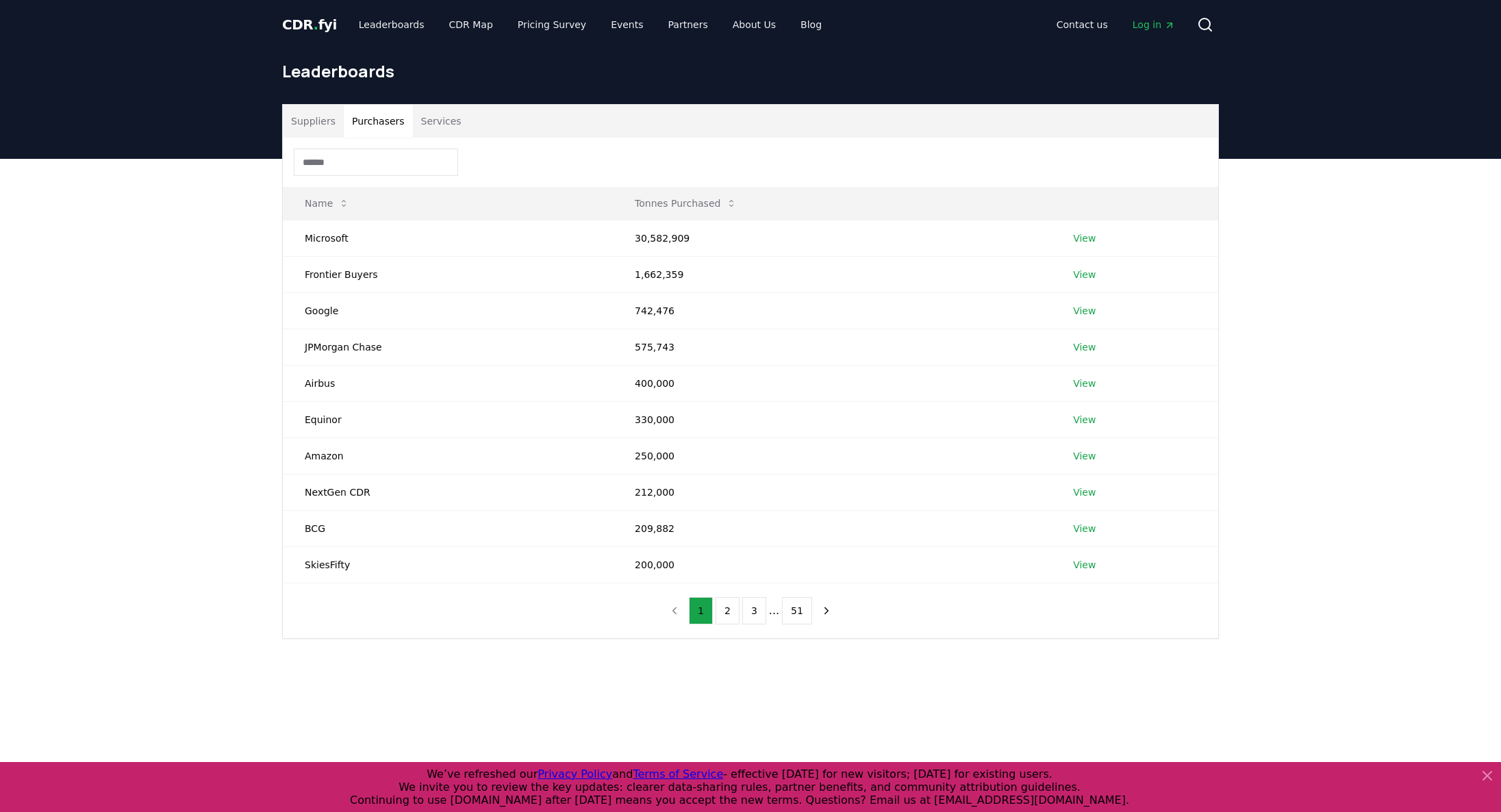
click at [377, 126] on button "Purchasers" at bounding box center [378, 121] width 69 height 33
click at [491, 166] on div at bounding box center [750, 162] width 935 height 49
click at [317, 122] on button "Suppliers" at bounding box center [313, 121] width 61 height 33
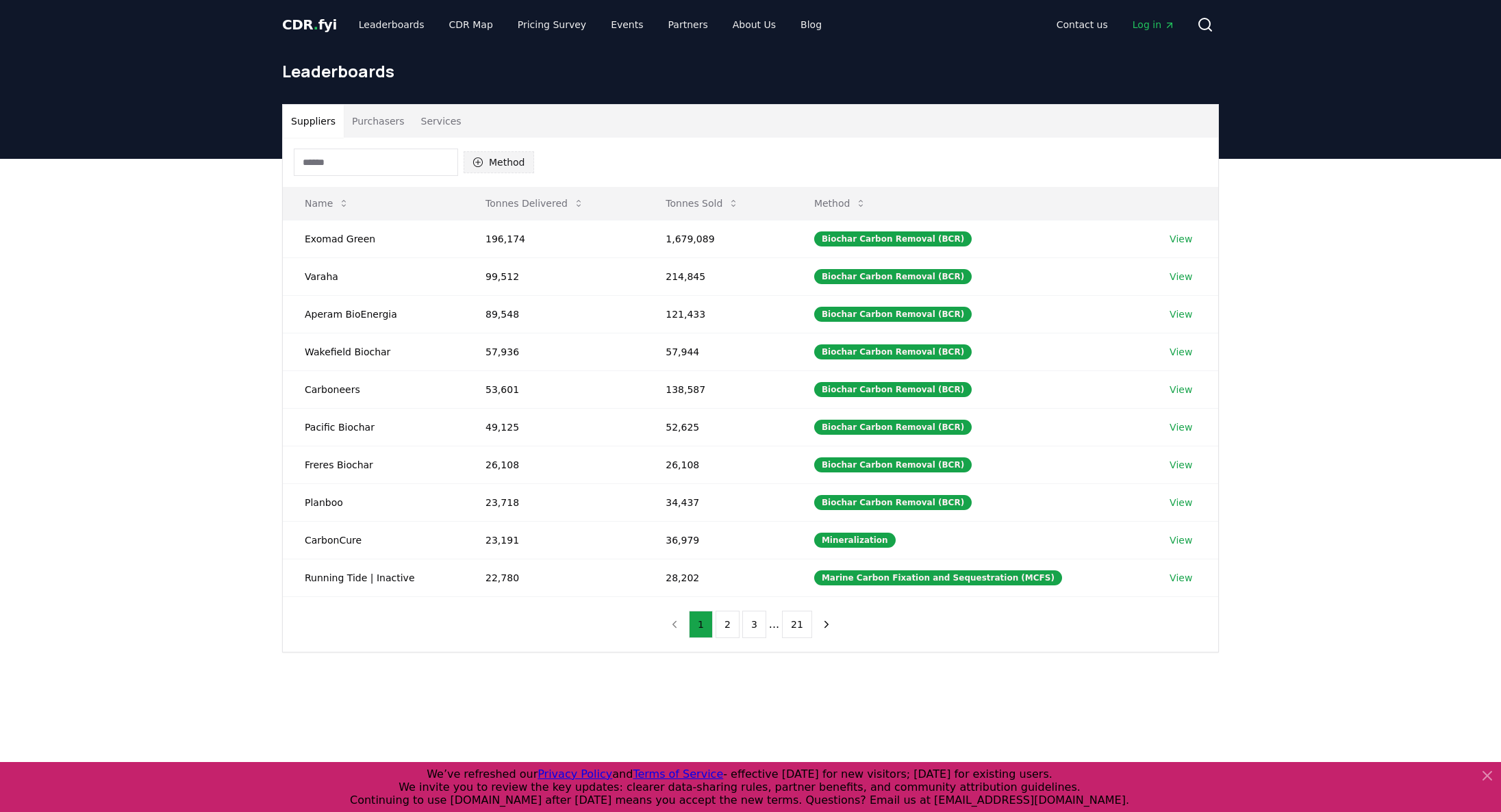
click at [496, 162] on button "Method" at bounding box center [499, 162] width 71 height 22
click at [480, 227] on div "Suggestions" at bounding box center [478, 228] width 11 height 11
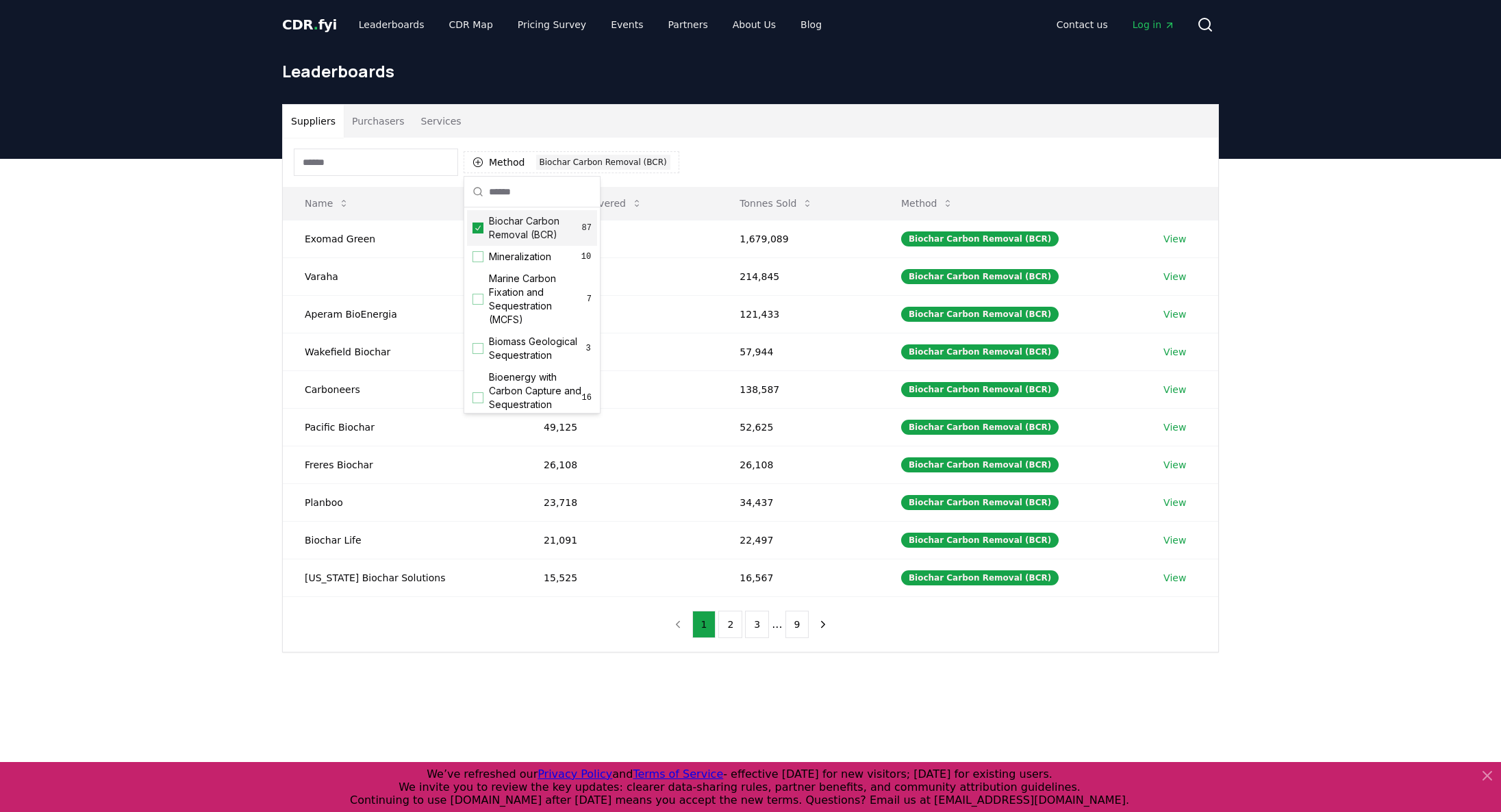
click at [244, 313] on div "Suppliers Purchasers Services Method 1 Biochar Carbon Removal (BCR) Name Tonnes…" at bounding box center [750, 433] width 1501 height 549
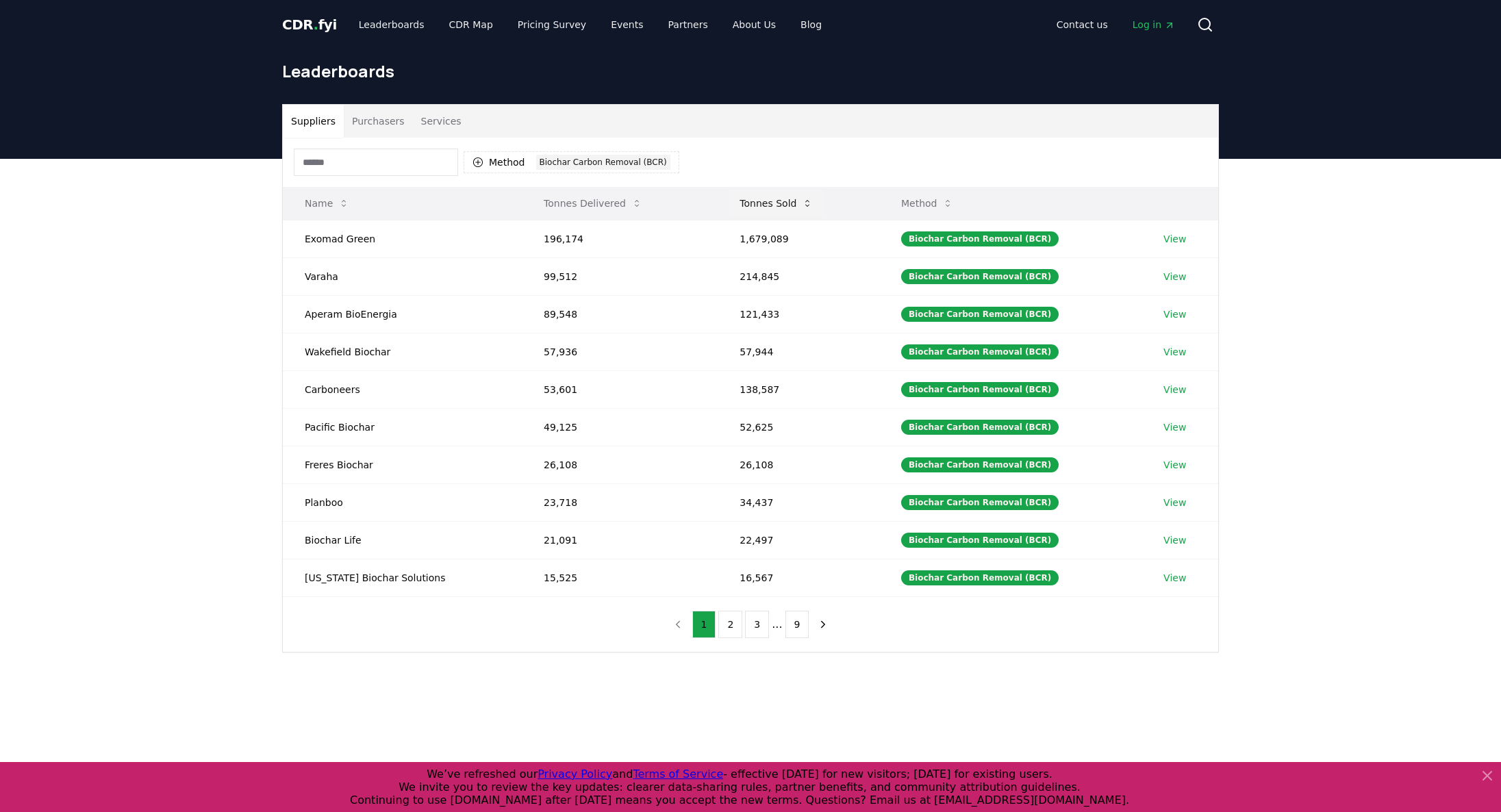
click at [788, 201] on button "Tonnes Sold" at bounding box center [776, 203] width 95 height 27
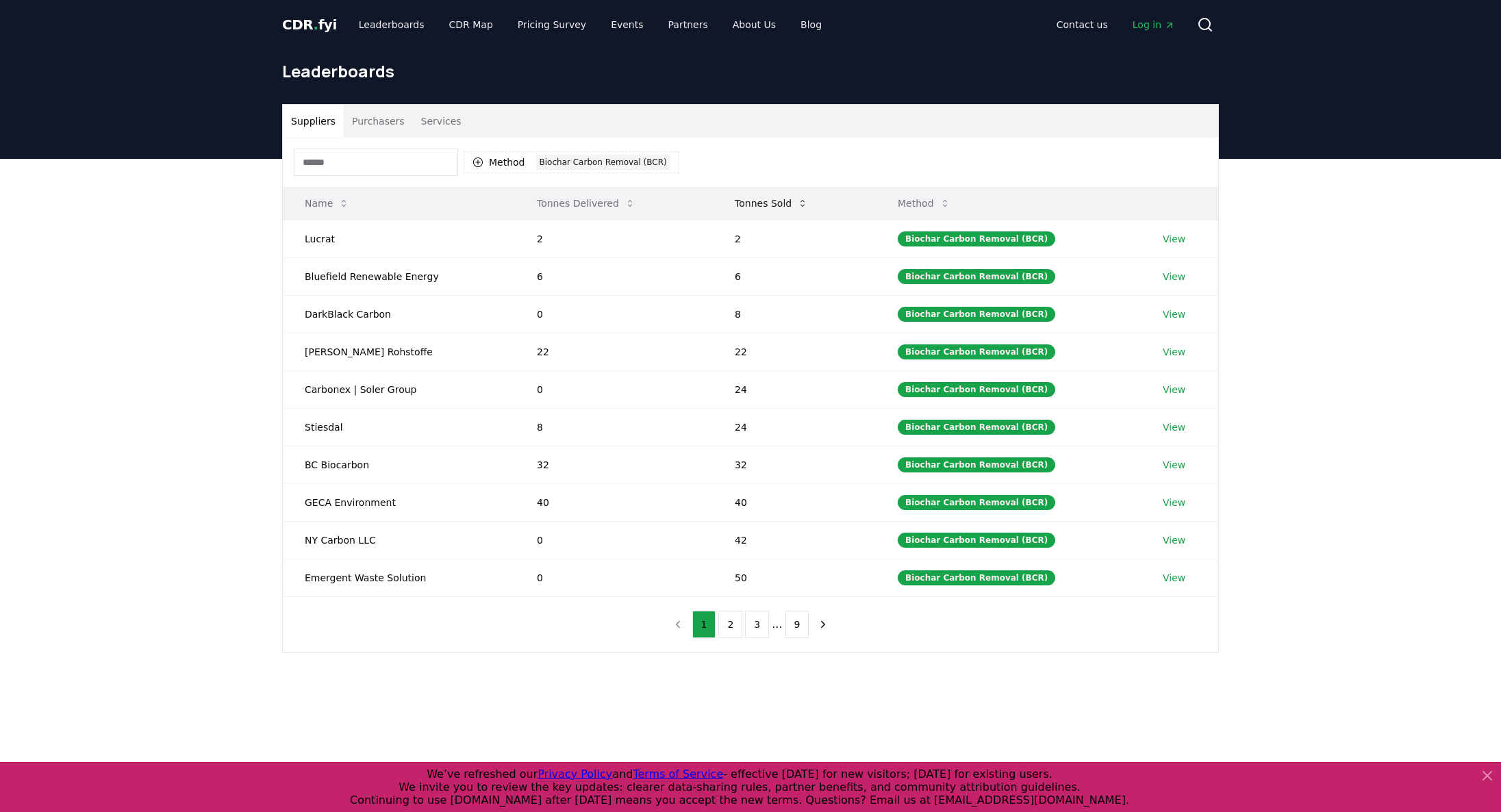
click at [788, 201] on button "Tonnes Sold" at bounding box center [771, 203] width 95 height 27
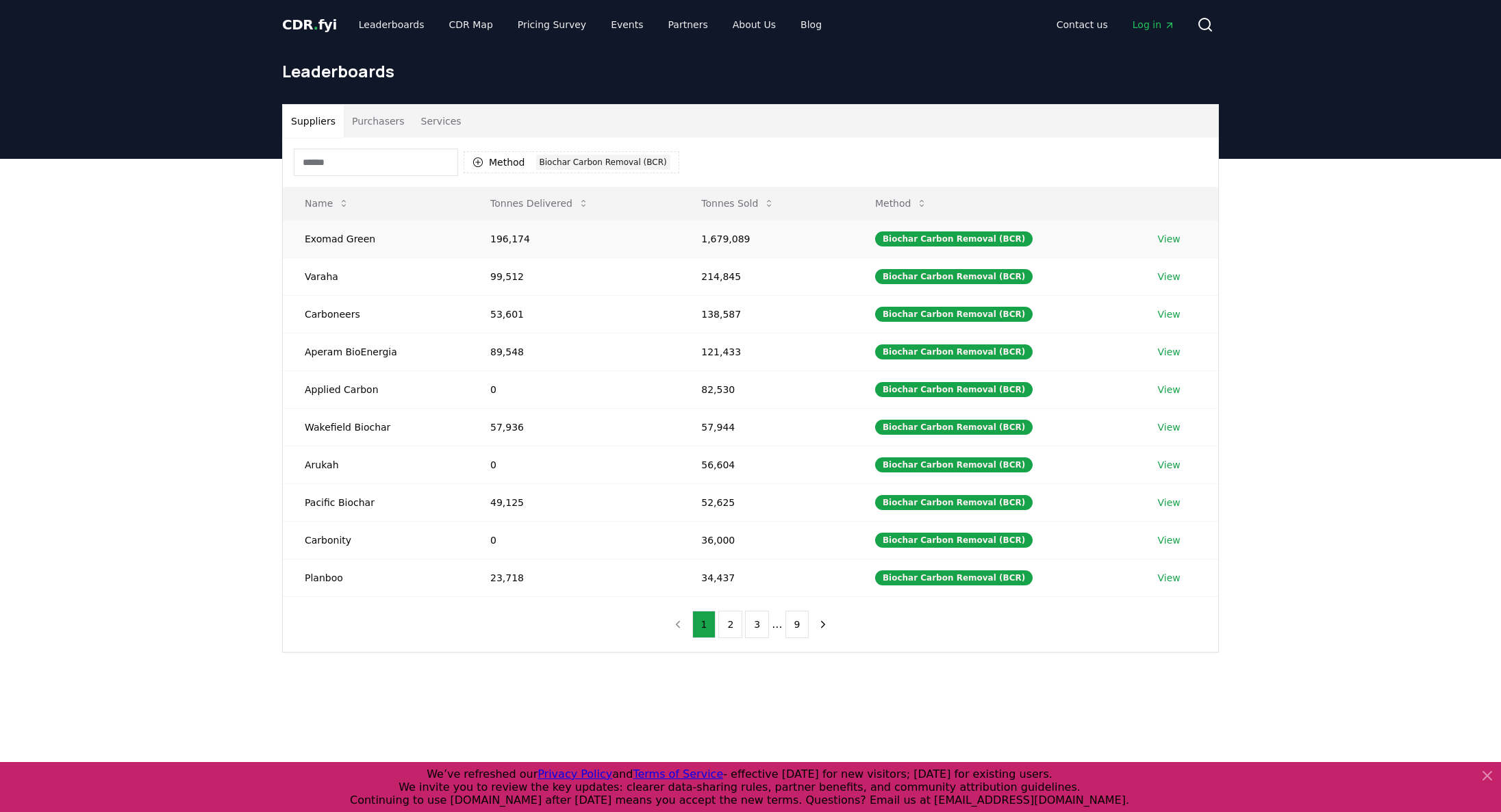
click at [836, 238] on link "View" at bounding box center [1169, 239] width 23 height 14
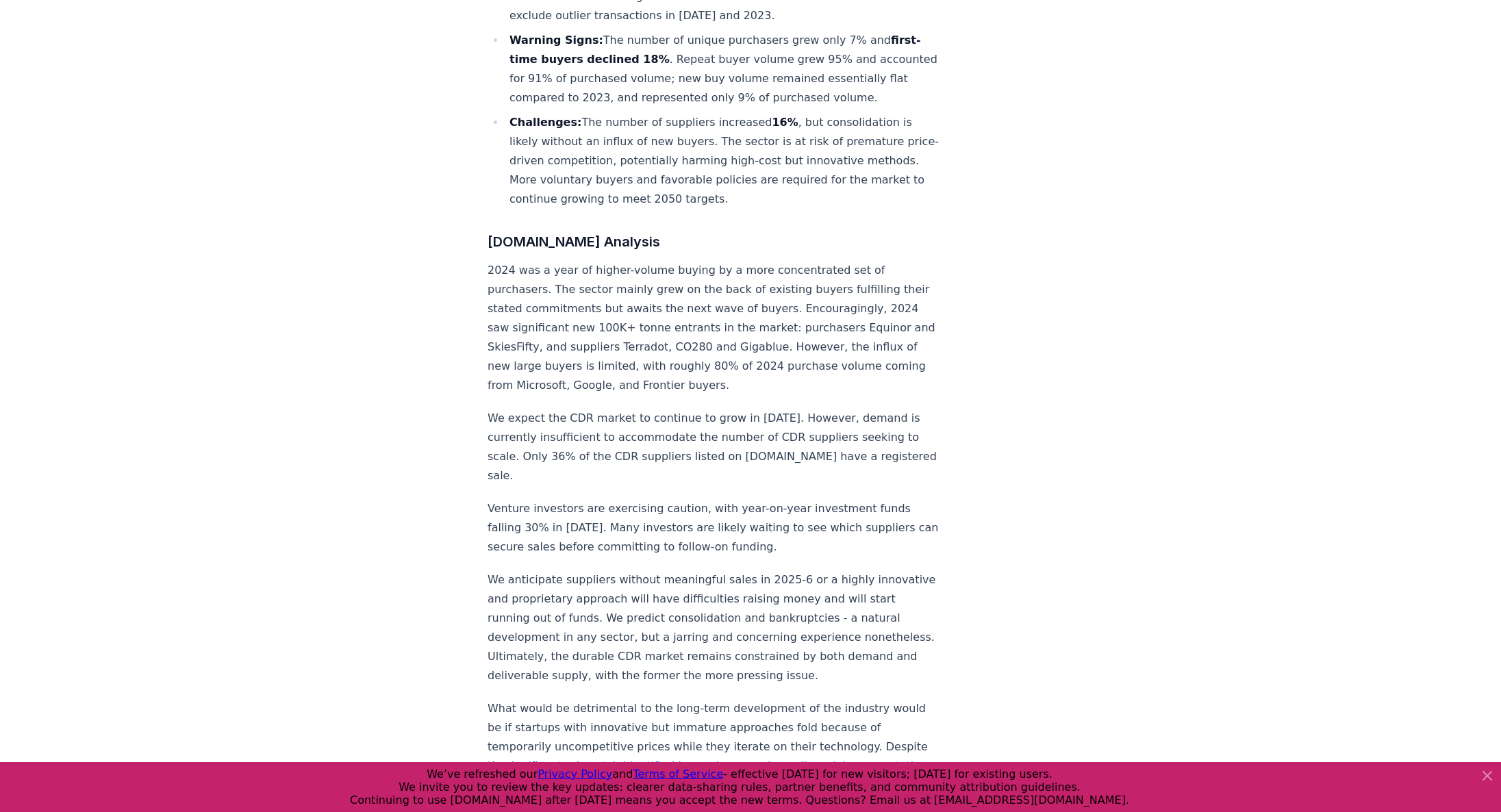
scroll to position [890, 0]
click at [820, 408] on p "We expect the CDR market to continue to grow in 2025. However, demand is curren…" at bounding box center [714, 446] width 453 height 77
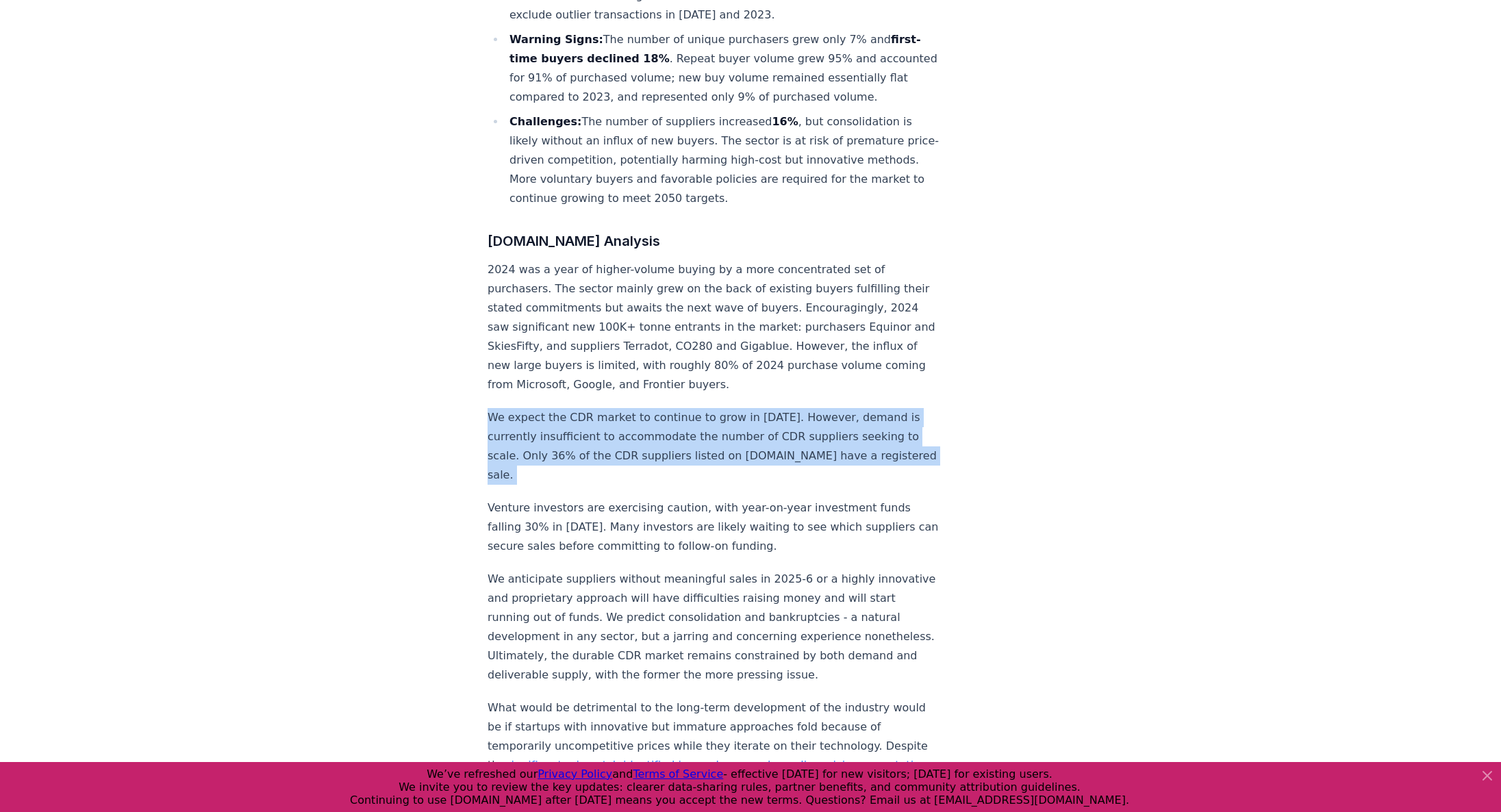
click at [820, 408] on p "We expect the CDR market to continue to grow in 2025. However, demand is curren…" at bounding box center [714, 446] width 453 height 77
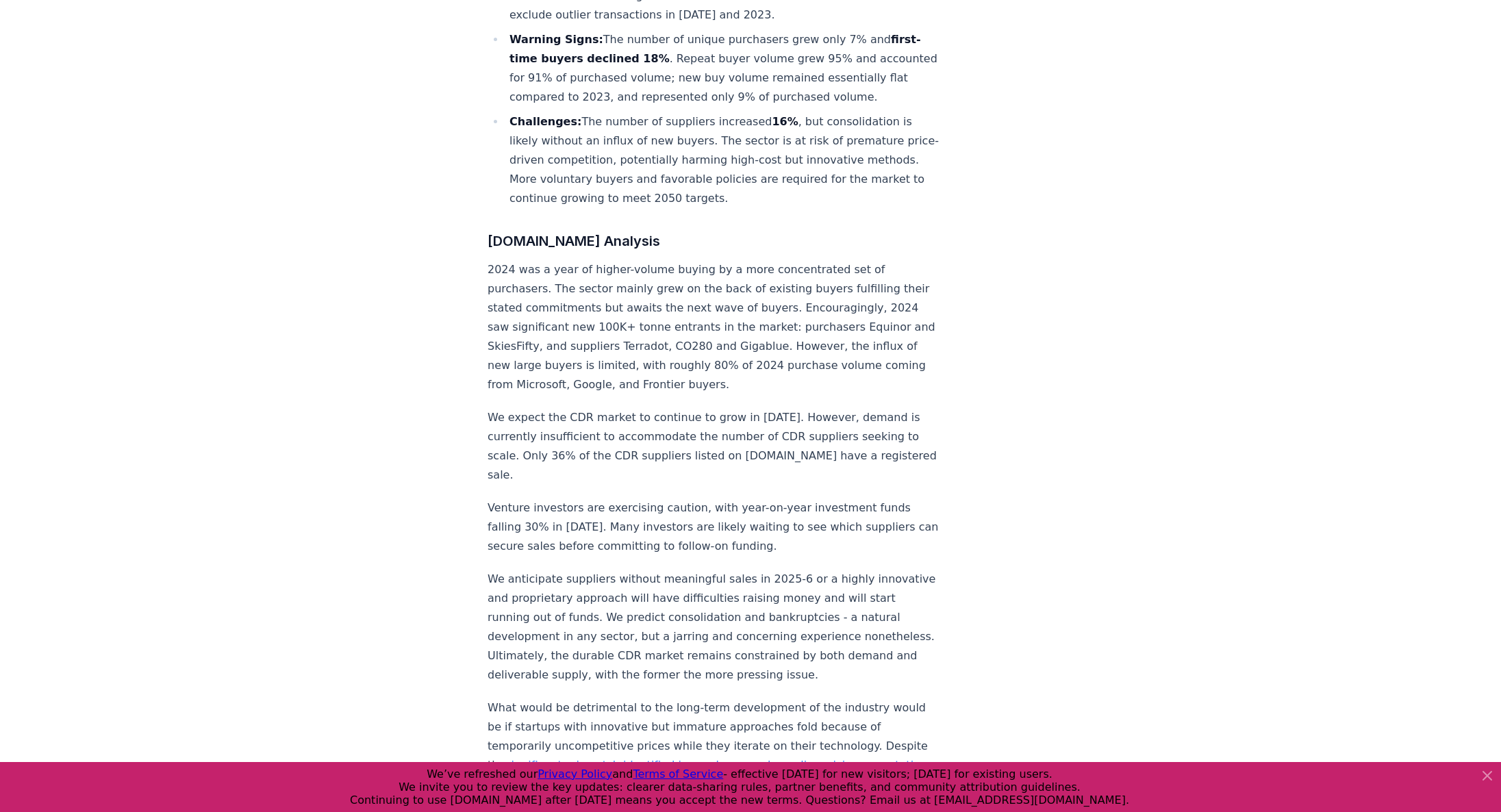
click at [820, 408] on p "We expect the CDR market to continue to grow in 2025. However, demand is curren…" at bounding box center [714, 446] width 453 height 77
click at [668, 498] on p "Venture investors are exercising caution, with year-on-year investment funds fa…" at bounding box center [714, 527] width 453 height 57
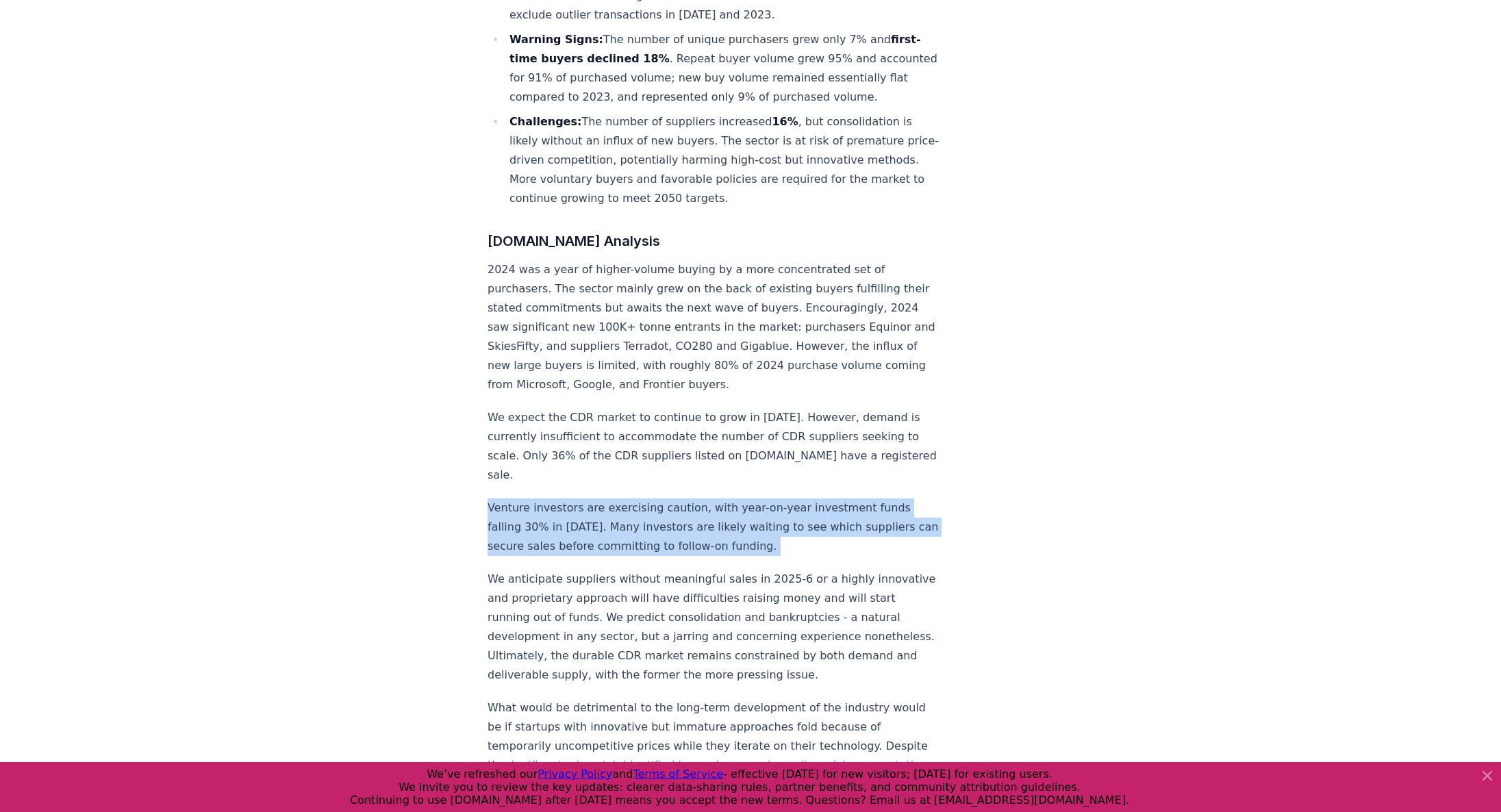
click at [668, 498] on p "Venture investors are exercising caution, with year-on-year investment funds fa…" at bounding box center [714, 527] width 453 height 57
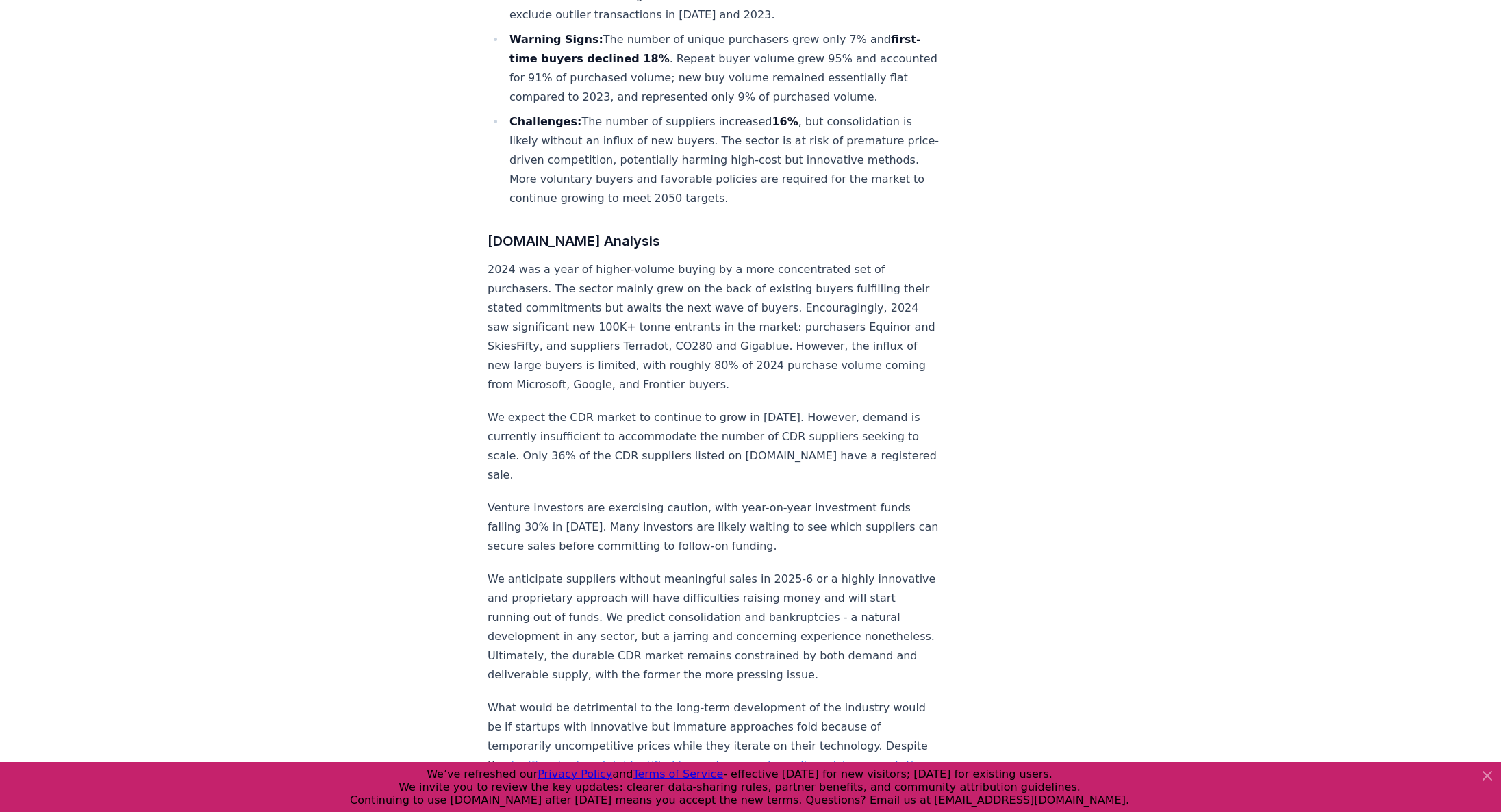
click at [618, 570] on p "We anticipate suppliers without meaningful sales in 2025-6 or a highly innovati…" at bounding box center [714, 627] width 453 height 115
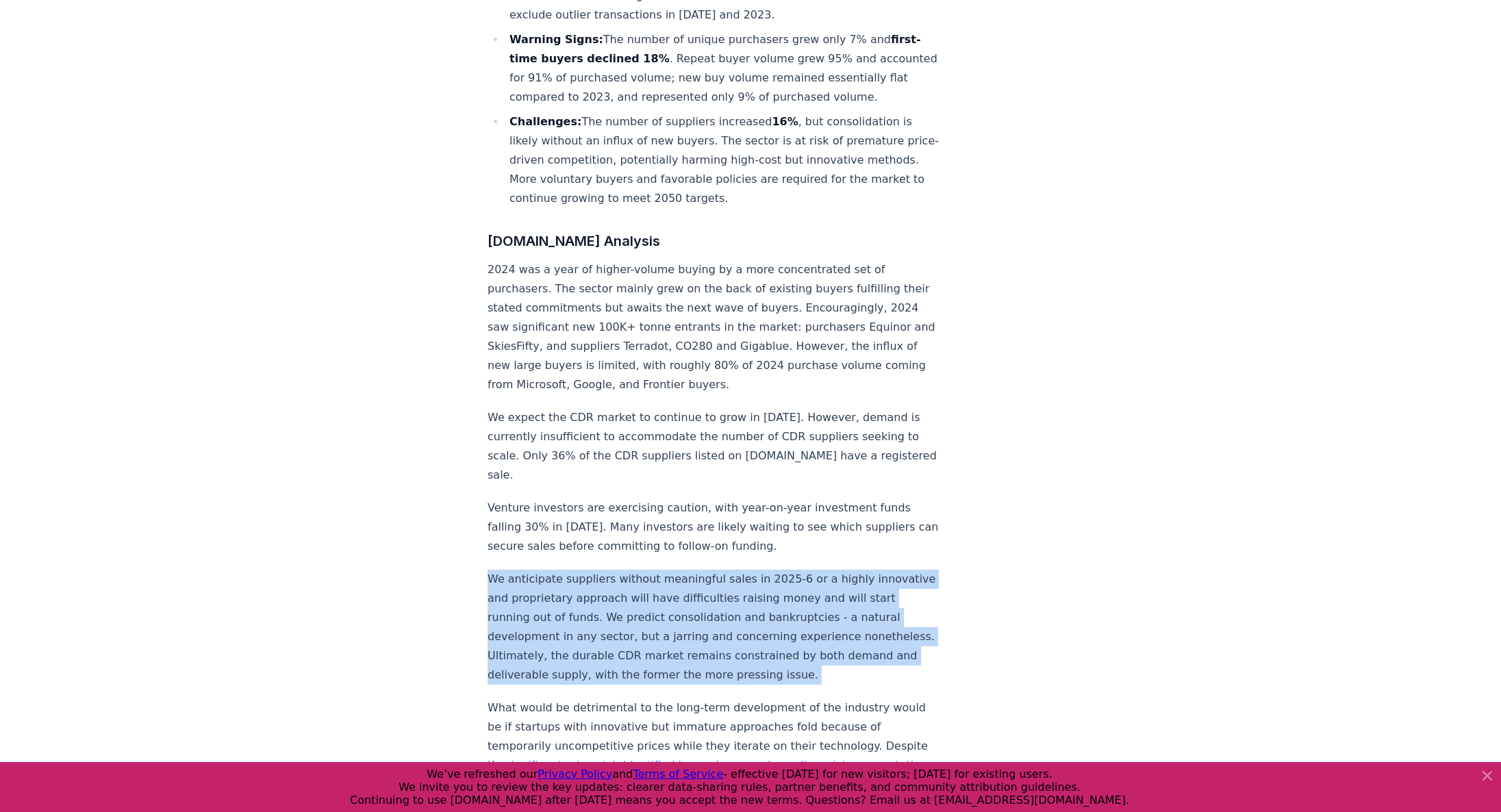
click at [618, 570] on p "We anticipate suppliers without meaningful sales in 2025-6 or a highly innovati…" at bounding box center [714, 627] width 453 height 115
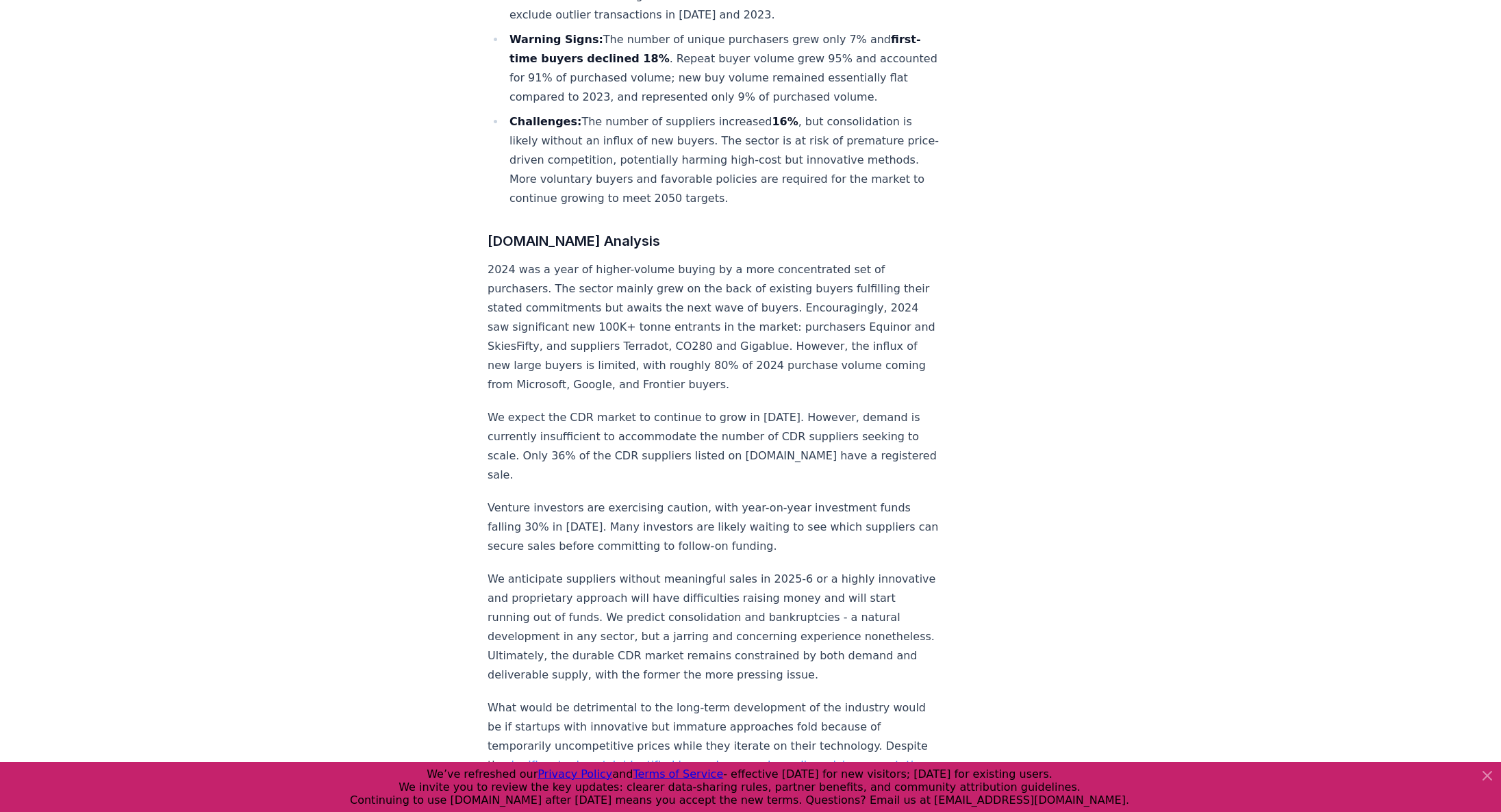
click at [618, 570] on p "We anticipate suppliers without meaningful sales in 2025-6 or a highly innovati…" at bounding box center [714, 627] width 453 height 115
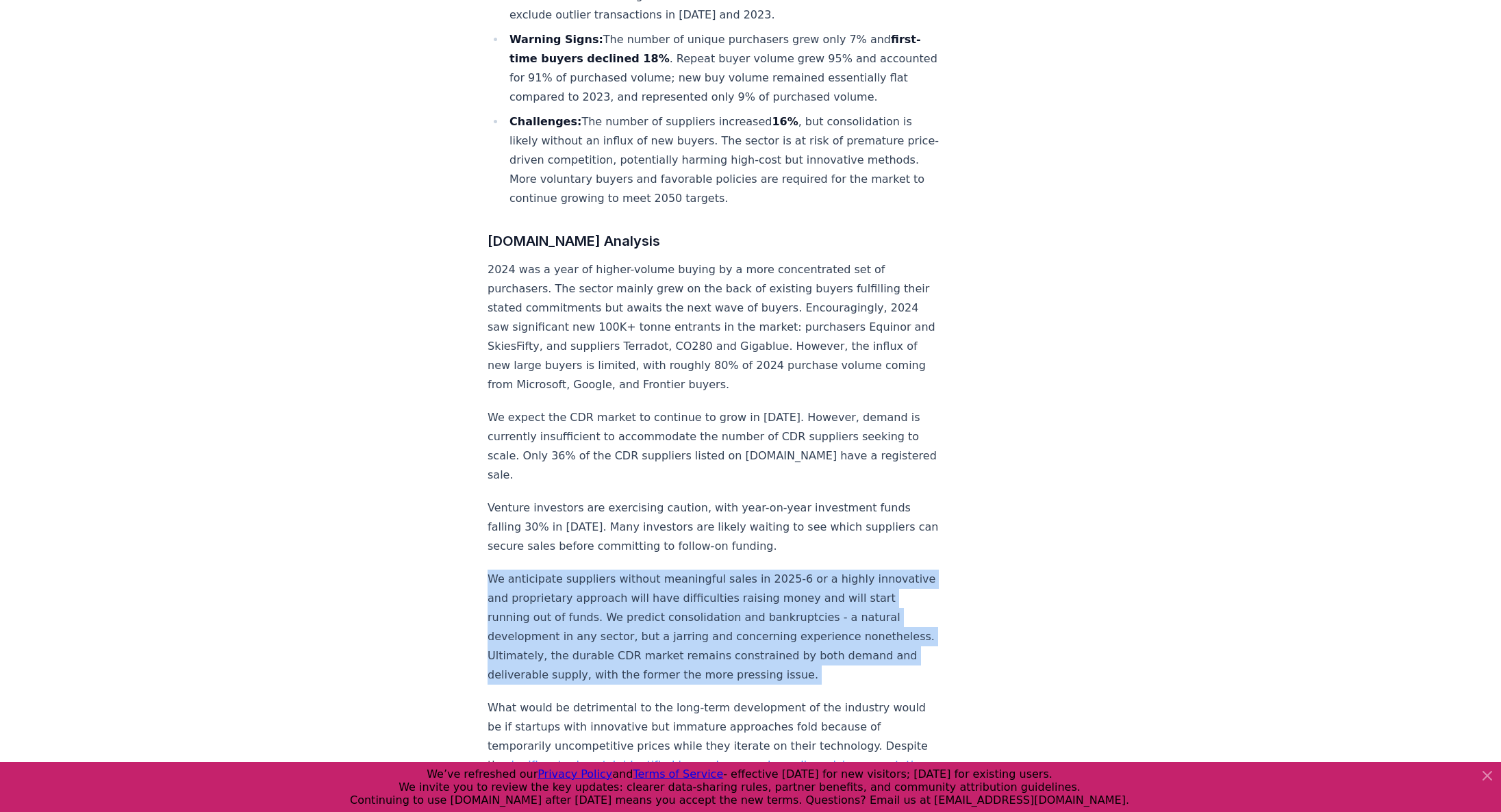
click at [618, 570] on p "We anticipate suppliers without meaningful sales in 2025-6 or a highly innovati…" at bounding box center [714, 627] width 453 height 115
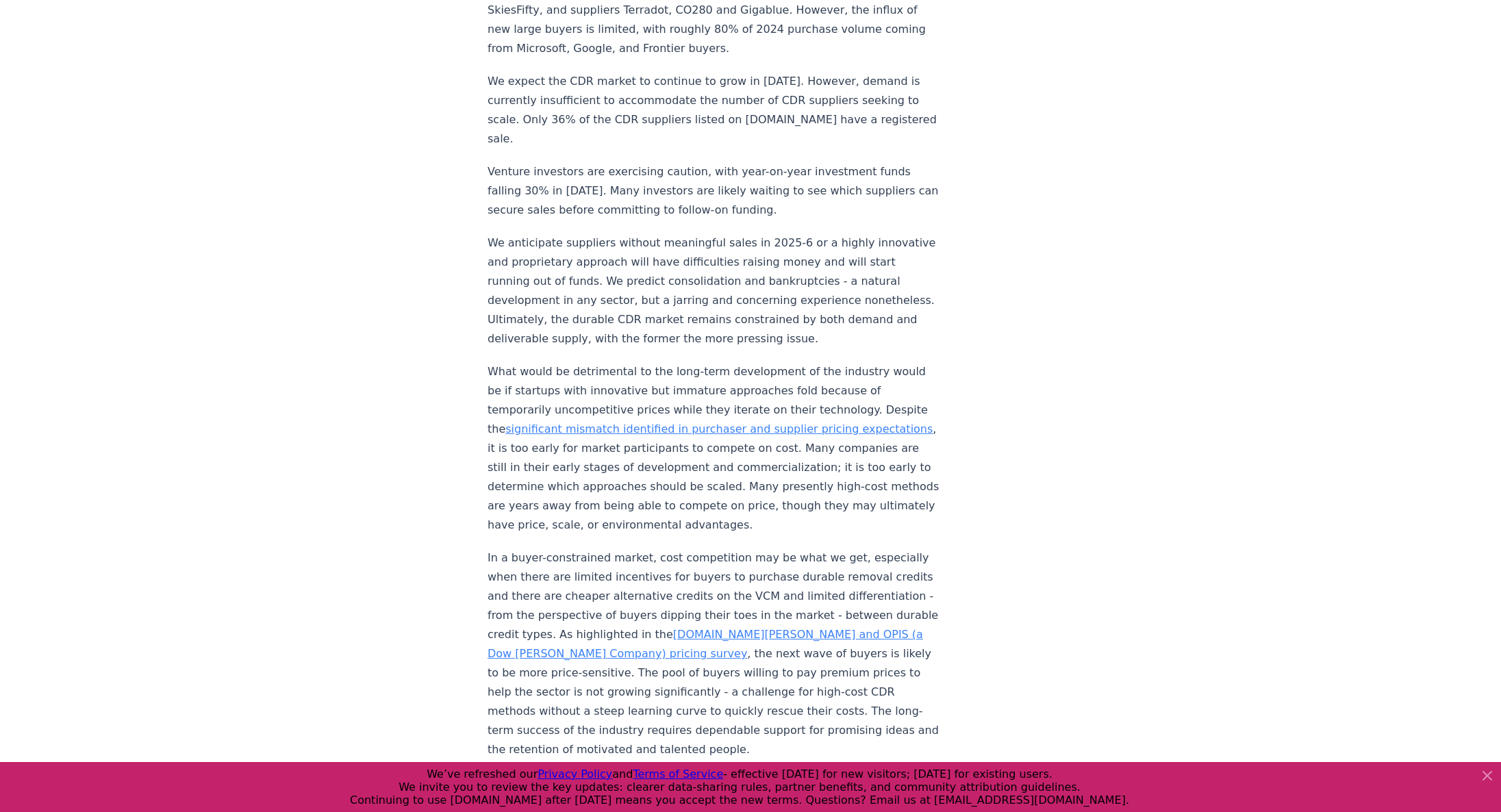
scroll to position [1232, 0]
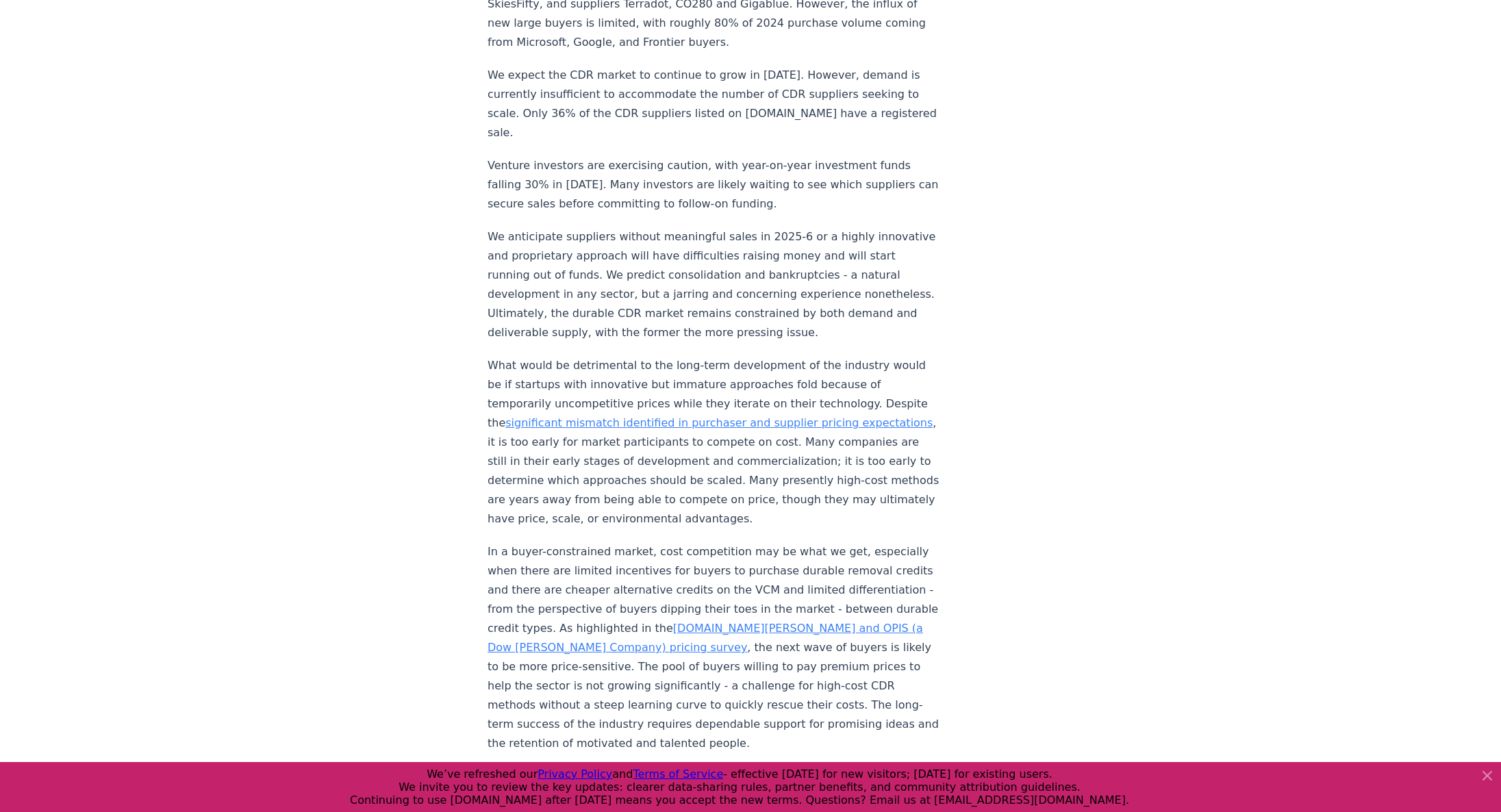
click at [642, 542] on p "In a buyer-constrained market, cost competition may be what we get, especially …" at bounding box center [714, 647] width 453 height 211
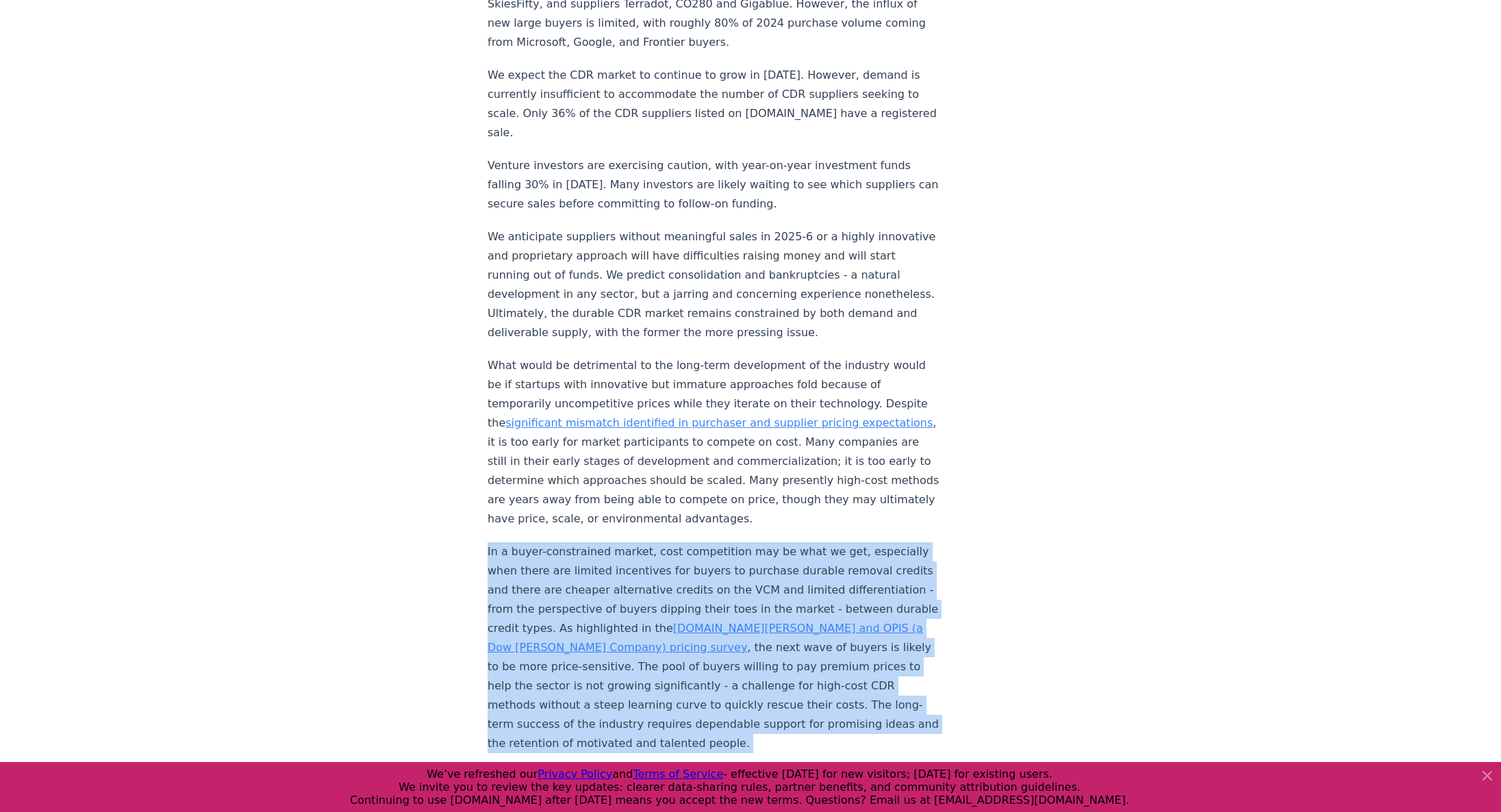
click at [642, 542] on p "In a buyer-constrained market, cost competition may be what we get, especially …" at bounding box center [714, 647] width 453 height 211
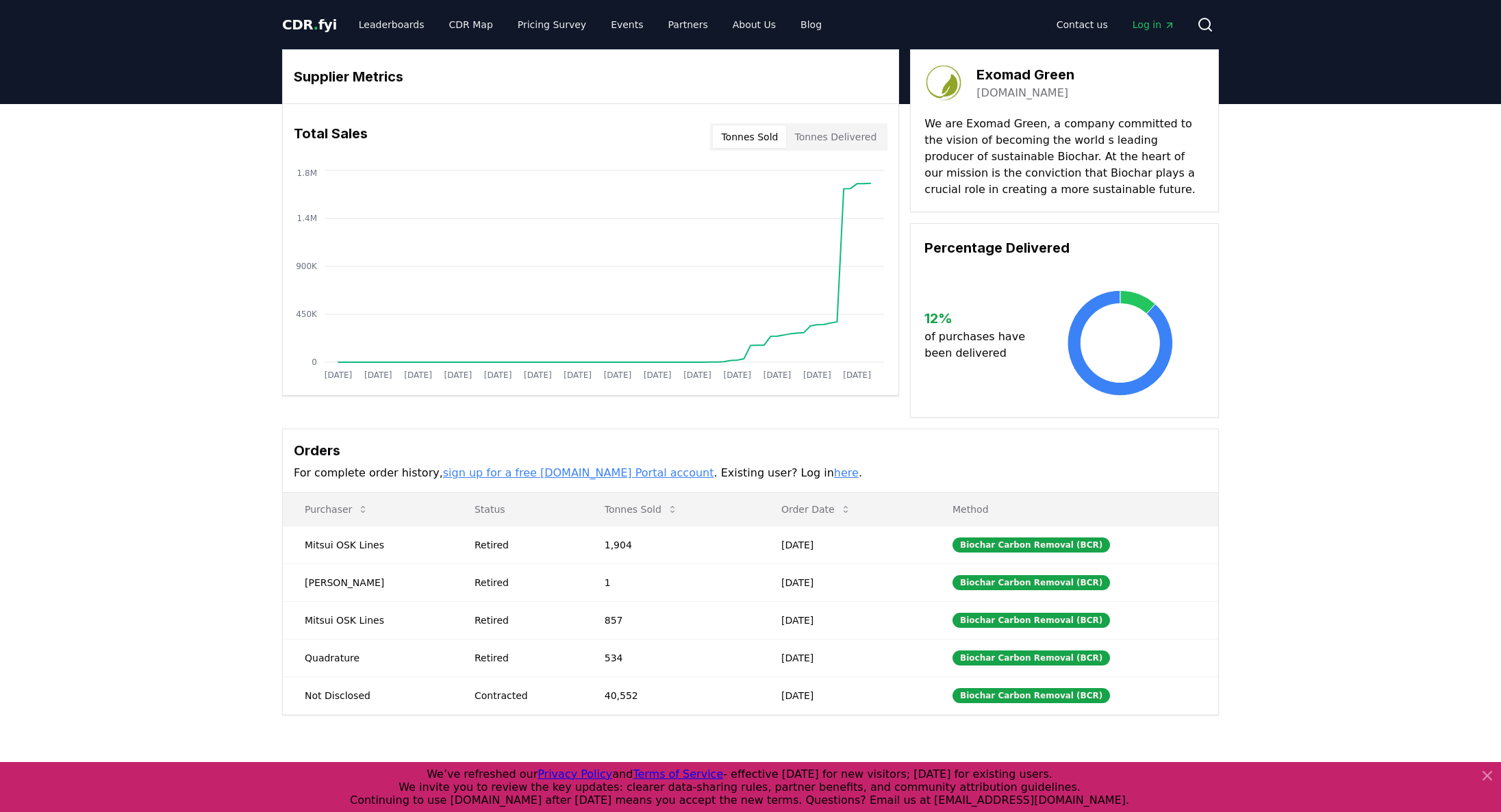
click at [188, 235] on div "Supplier Metrics Total Sales Tonnes Sold Tonnes Delivered Jan 2019 Jul 2019 Jan…" at bounding box center [750, 436] width 1501 height 666
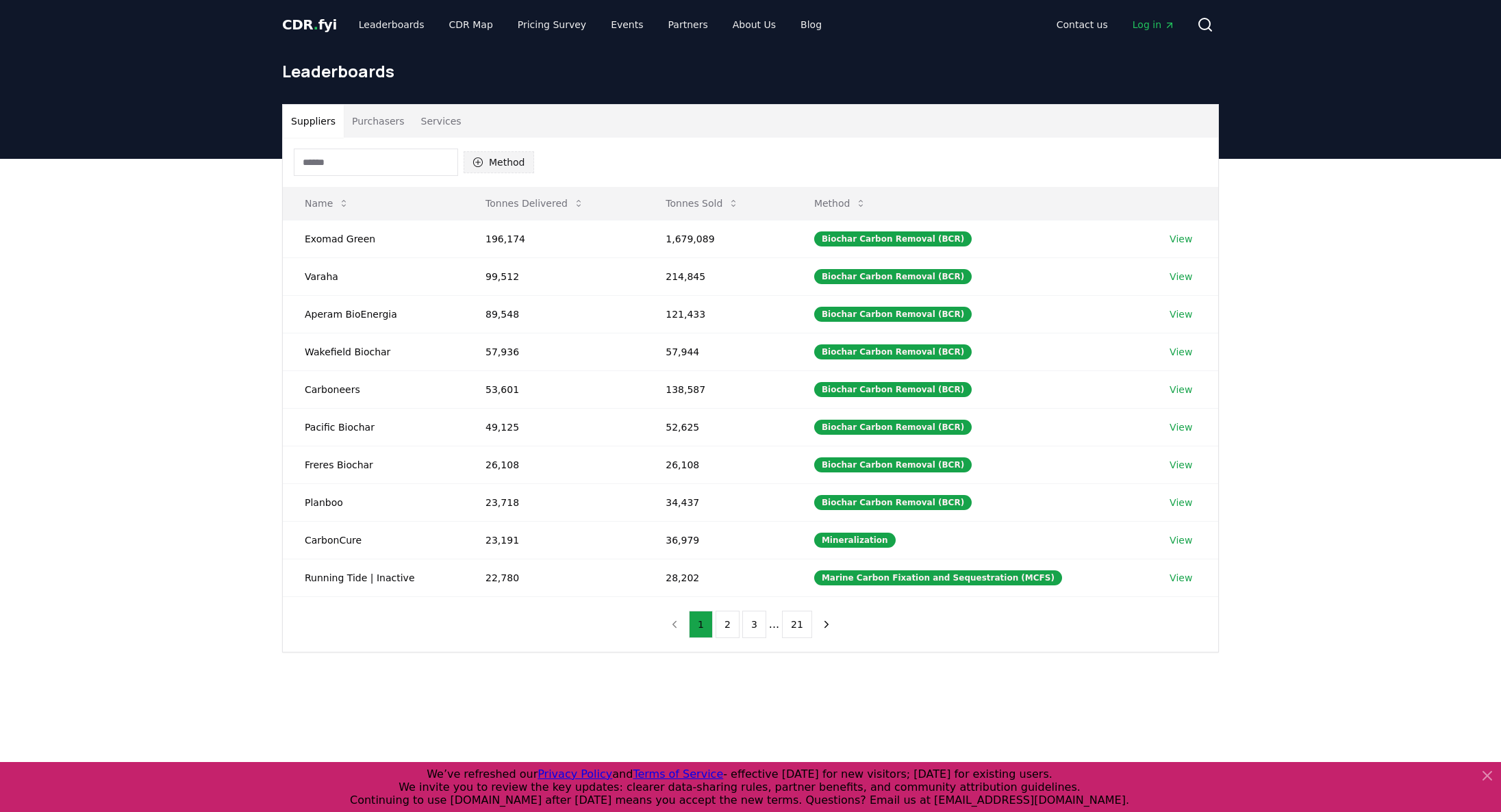
click at [509, 171] on button "Method" at bounding box center [499, 162] width 71 height 22
click at [477, 226] on div "Suggestions" at bounding box center [478, 228] width 11 height 11
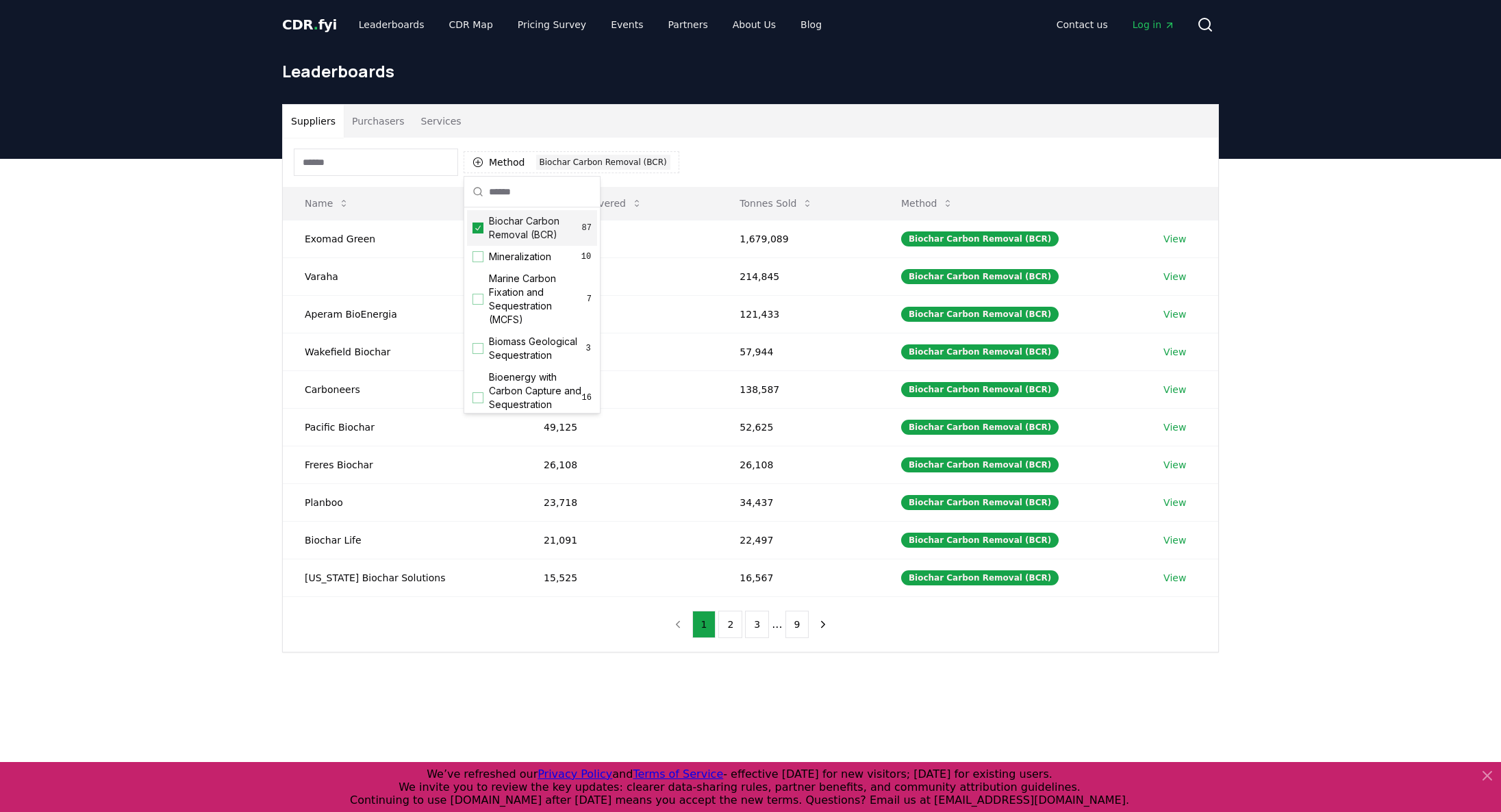
click at [265, 260] on div "Suppliers Purchasers Services Method 1 Biochar Carbon Removal (BCR) Name Tonnes…" at bounding box center [750, 433] width 1501 height 549
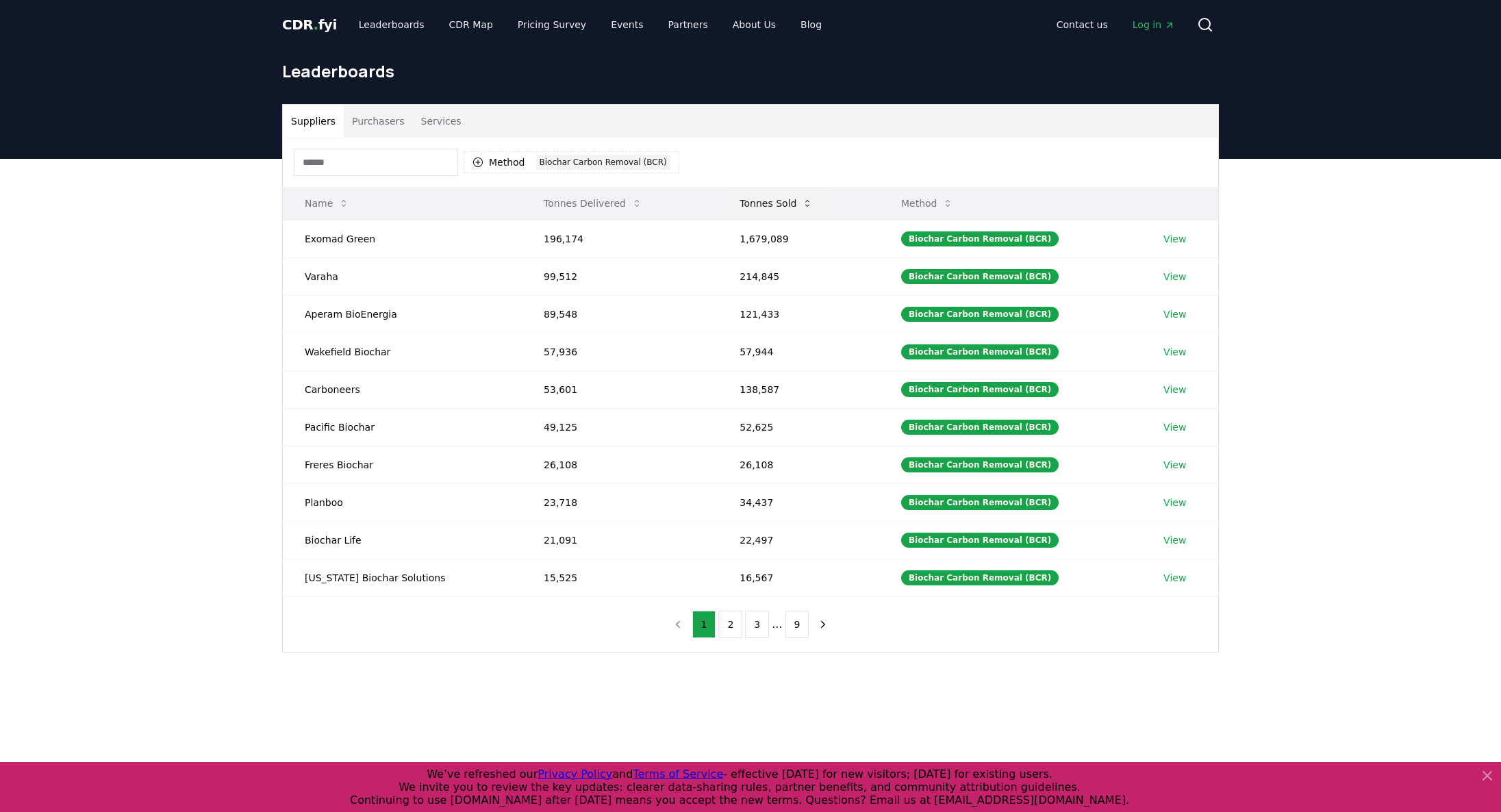
click at [747, 202] on button "Tonnes Sold" at bounding box center [776, 203] width 95 height 27
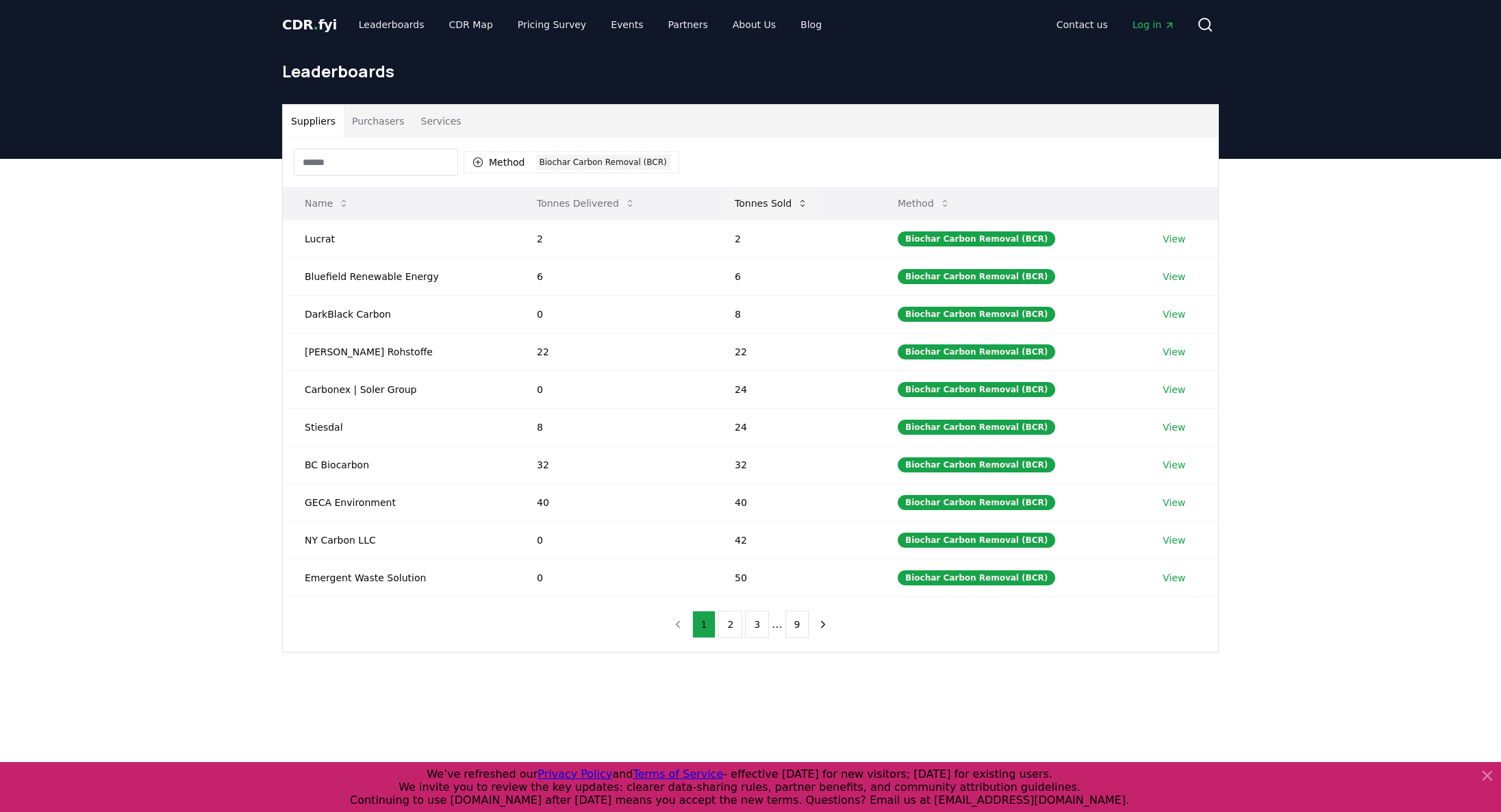
click at [747, 202] on button "Tonnes Sold" at bounding box center [771, 203] width 95 height 27
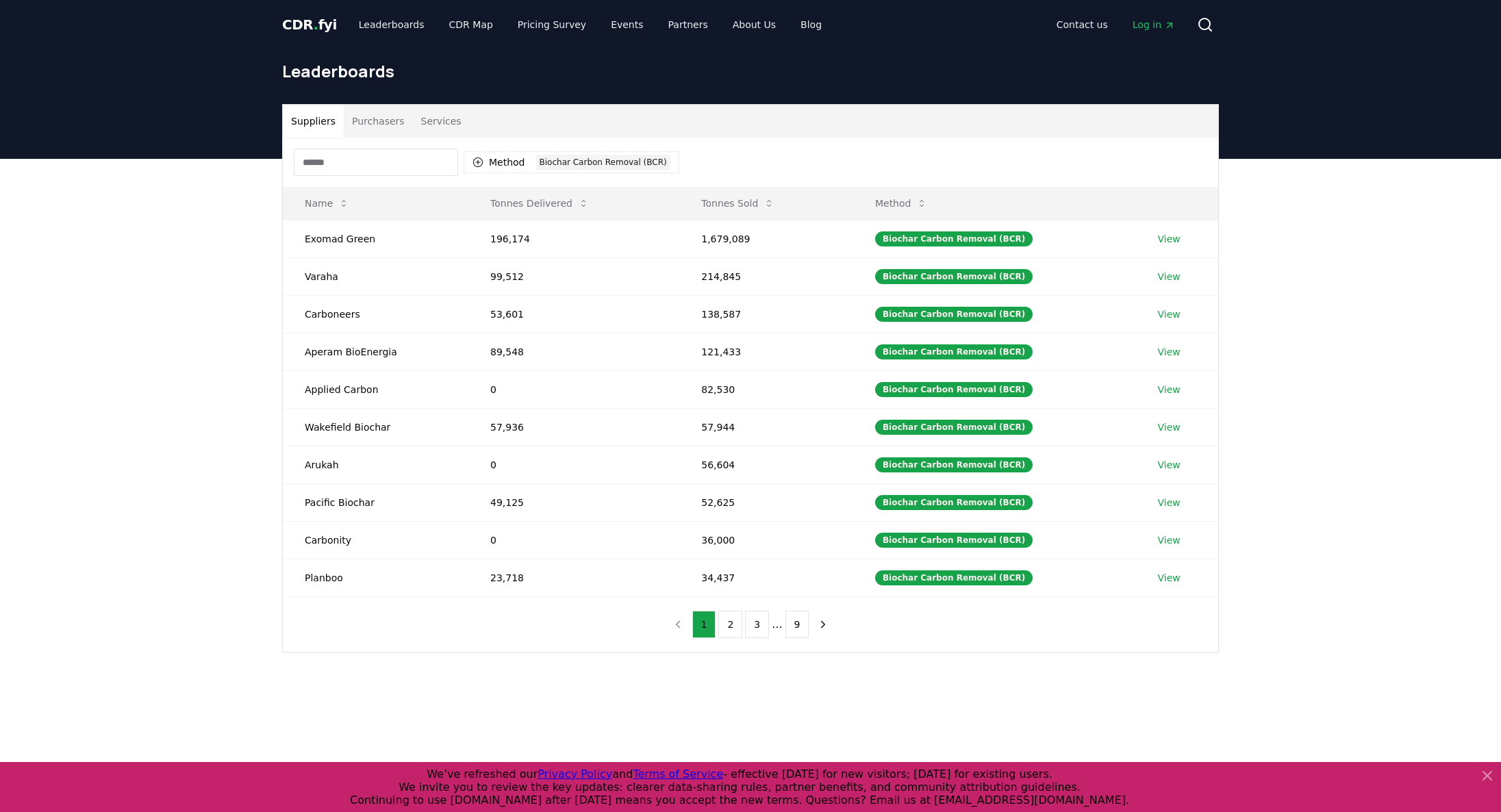
click at [313, 24] on span "." at bounding box center [316, 24] width 5 height 16
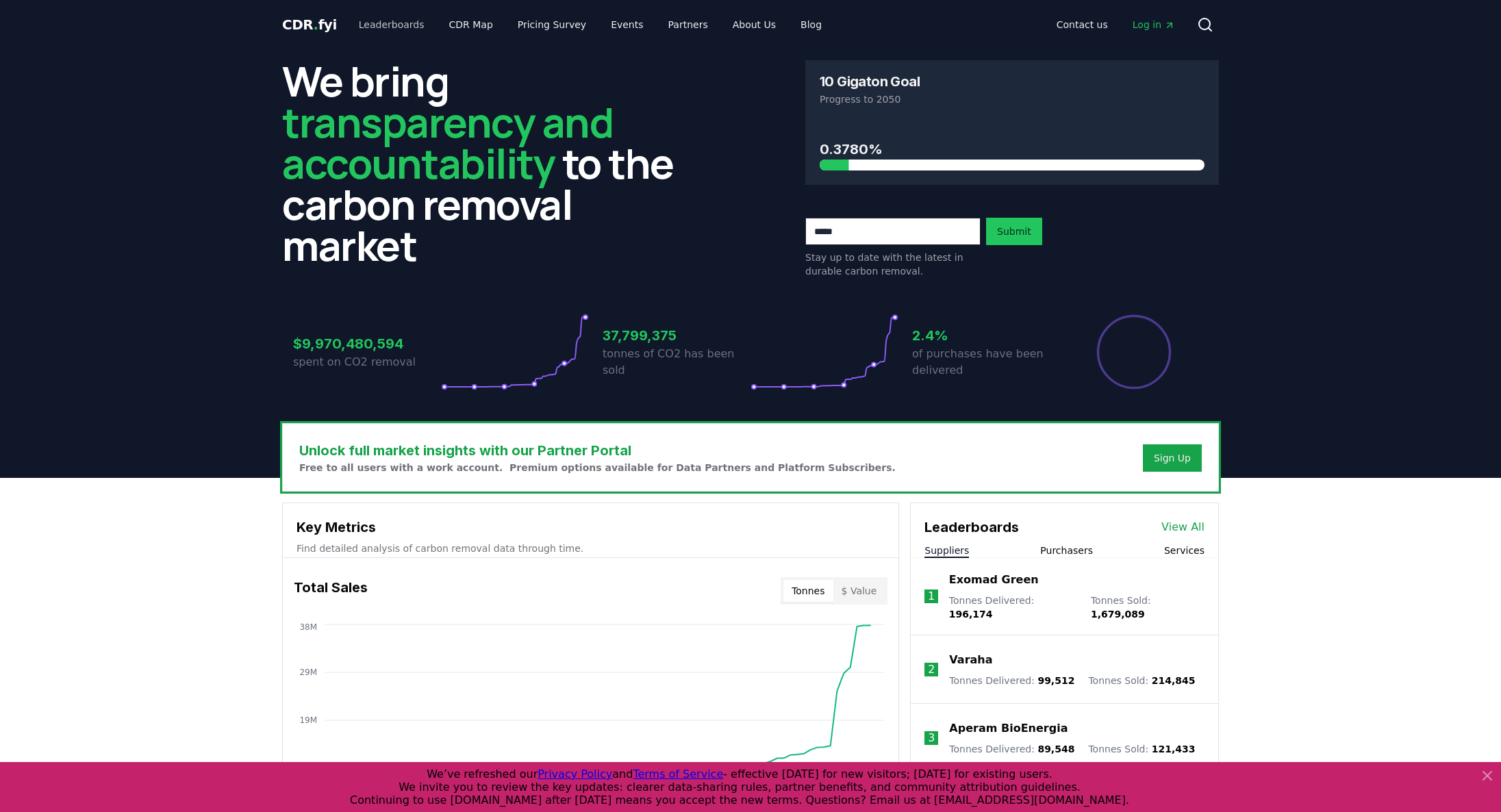
click at [393, 31] on link "Leaderboards" at bounding box center [392, 24] width 88 height 24
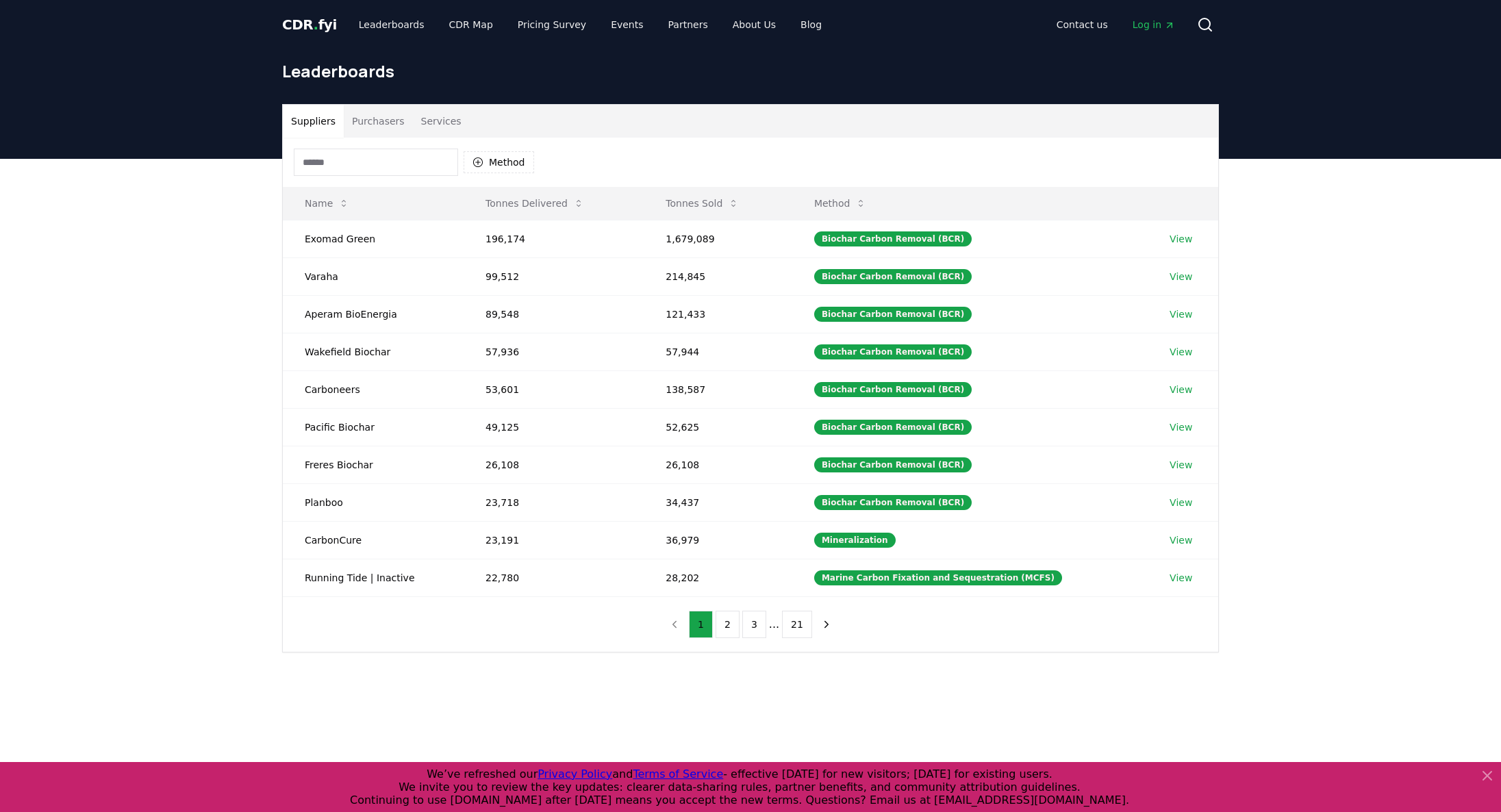
click at [669, 42] on div "CDR . fyi Leaderboards CDR Map Pricing Survey Events Partners About Us Blog Con…" at bounding box center [750, 24] width 937 height 49
click at [735, 27] on link "About Us" at bounding box center [754, 24] width 65 height 24
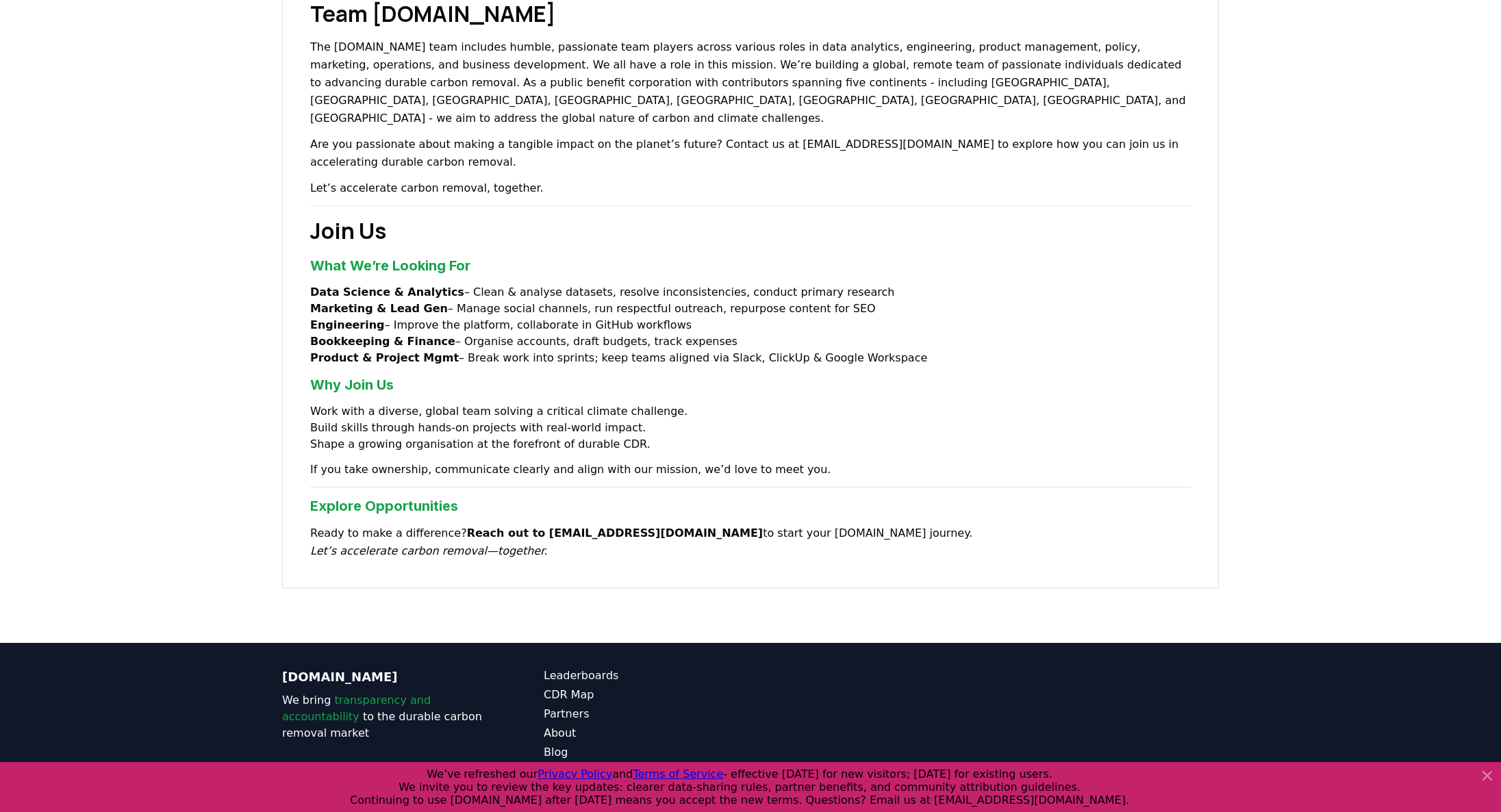
scroll to position [880, 0]
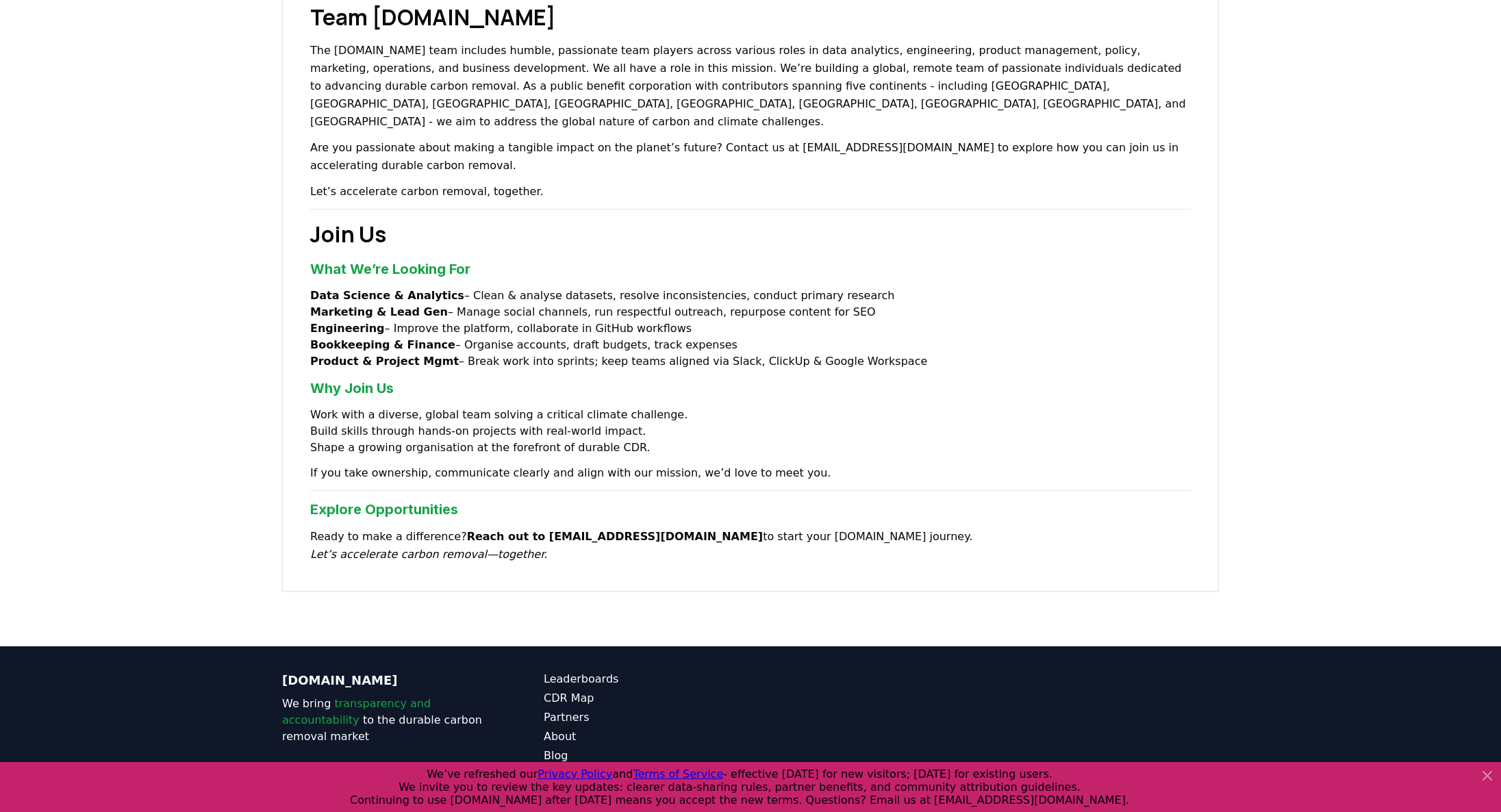
click at [675, 288] on li "Data Science & Analytics – Clean & analyse datasets, resolve inconsistencies, c…" at bounding box center [750, 295] width 881 height 16
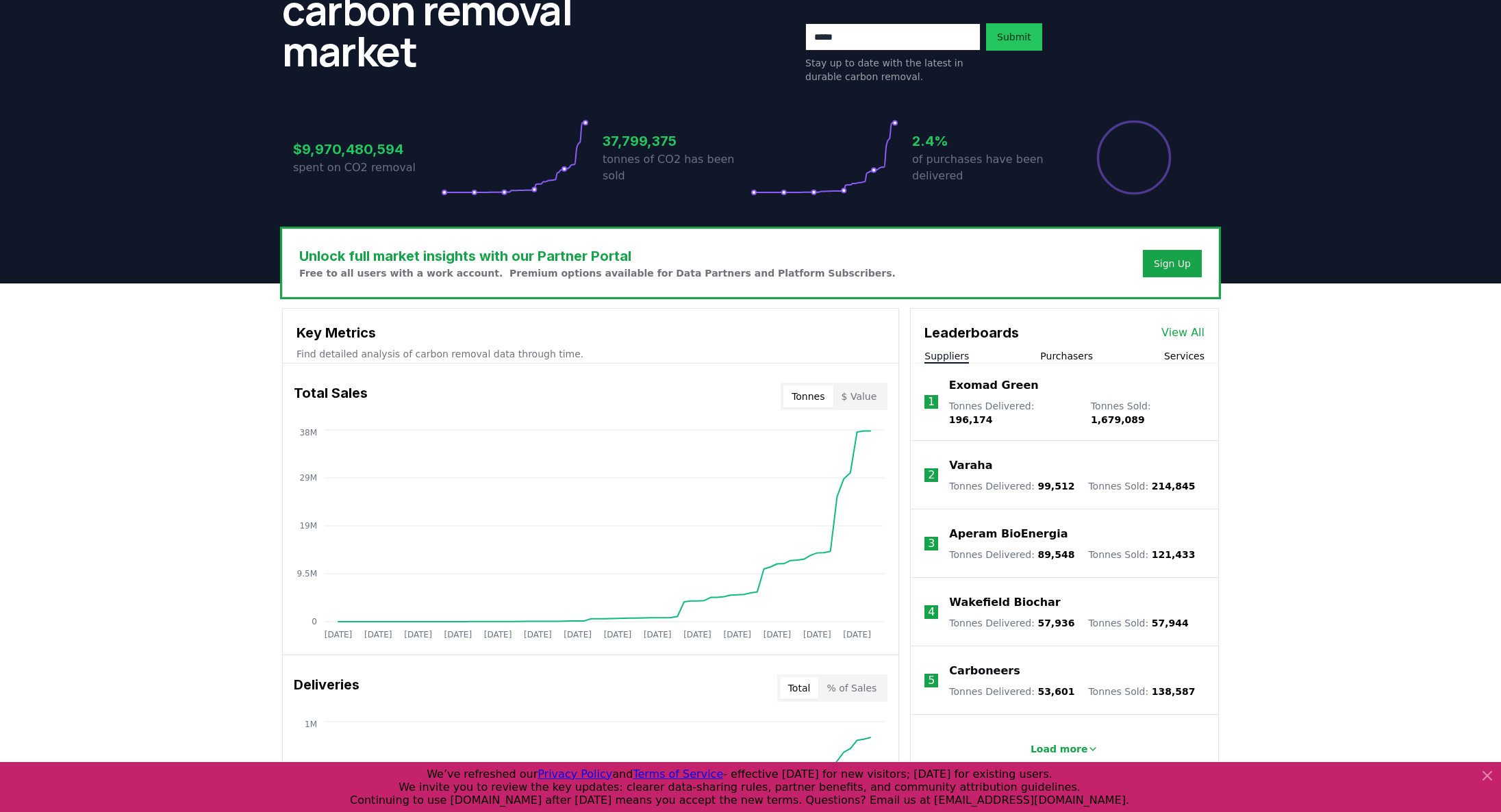
scroll to position [198, 0]
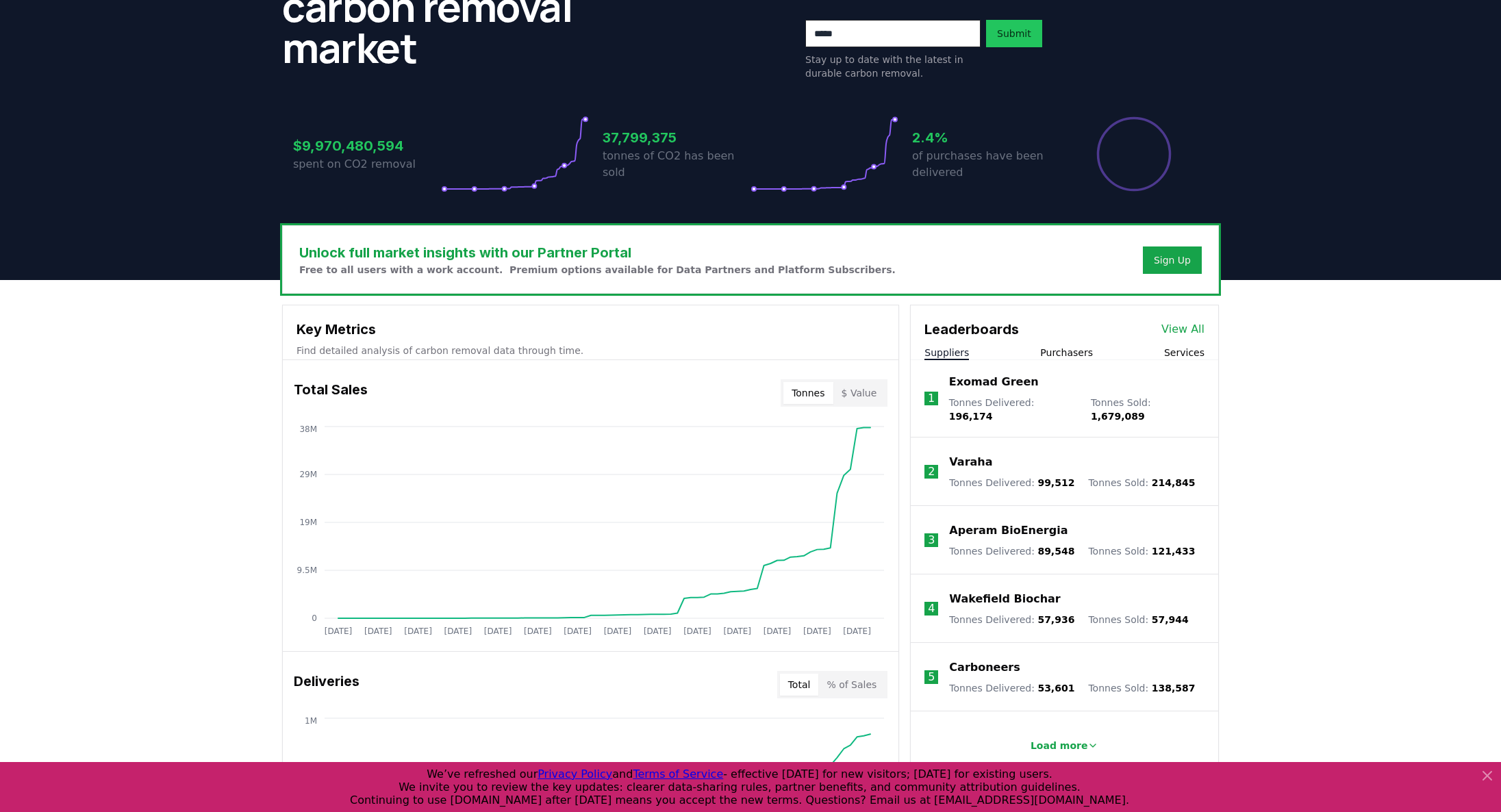
click at [1192, 330] on link "View All" at bounding box center [1183, 328] width 43 height 16
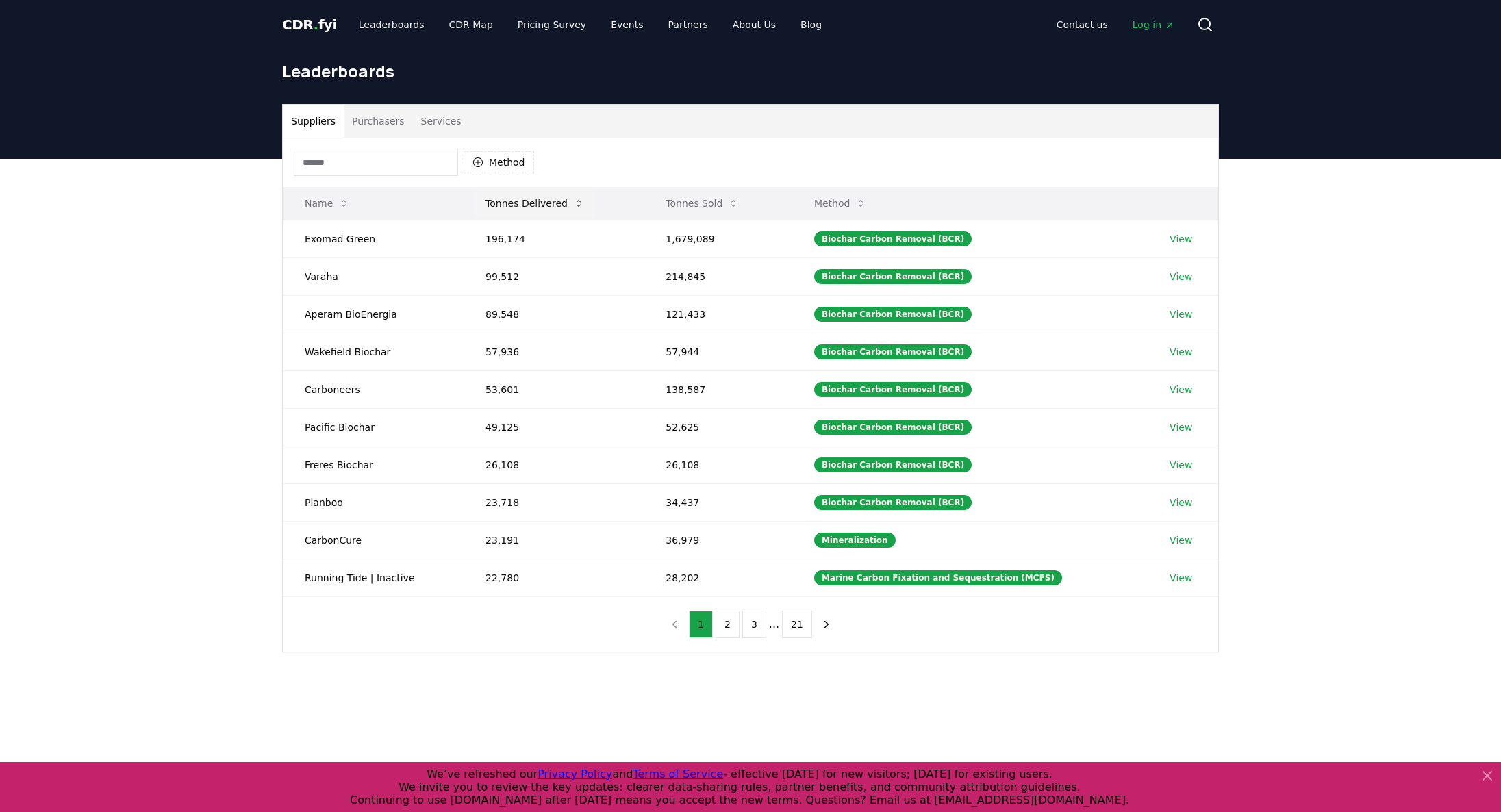
click at [529, 202] on button "Tonnes Delivered" at bounding box center [534, 203] width 121 height 27
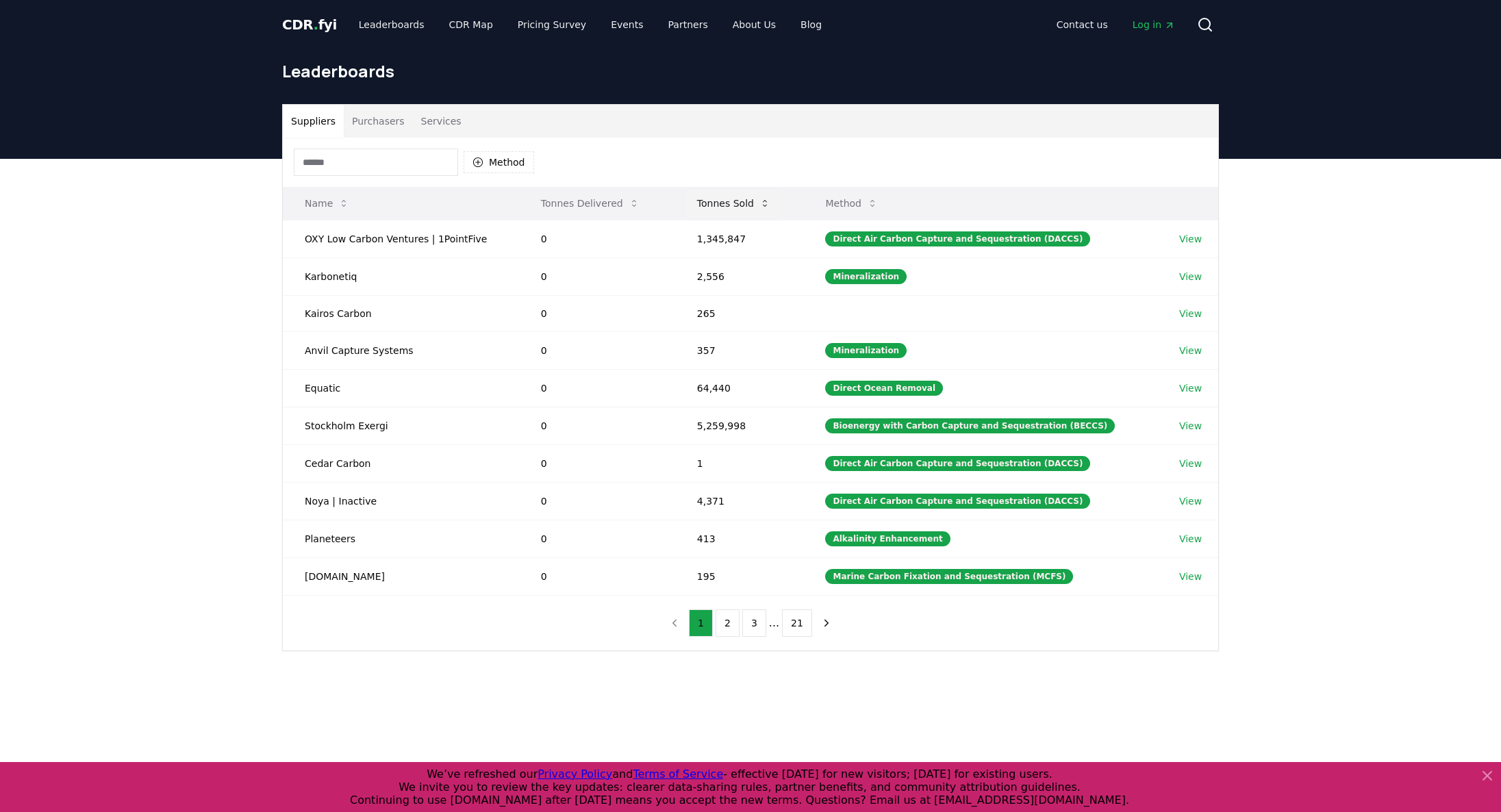
click at [734, 203] on button "Tonnes Sold" at bounding box center [734, 203] width 95 height 27
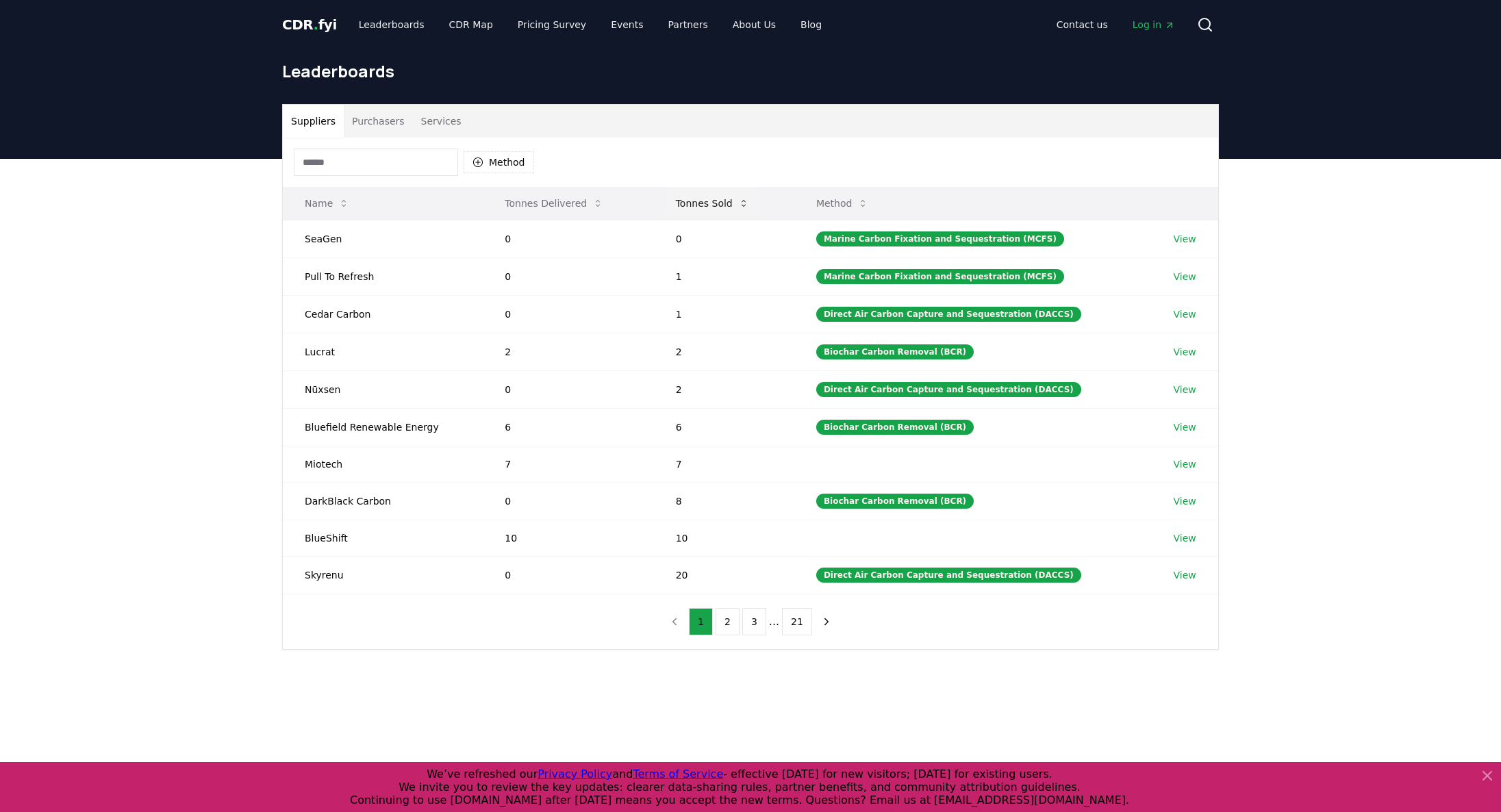
click at [734, 203] on button "Tonnes Sold" at bounding box center [713, 203] width 95 height 27
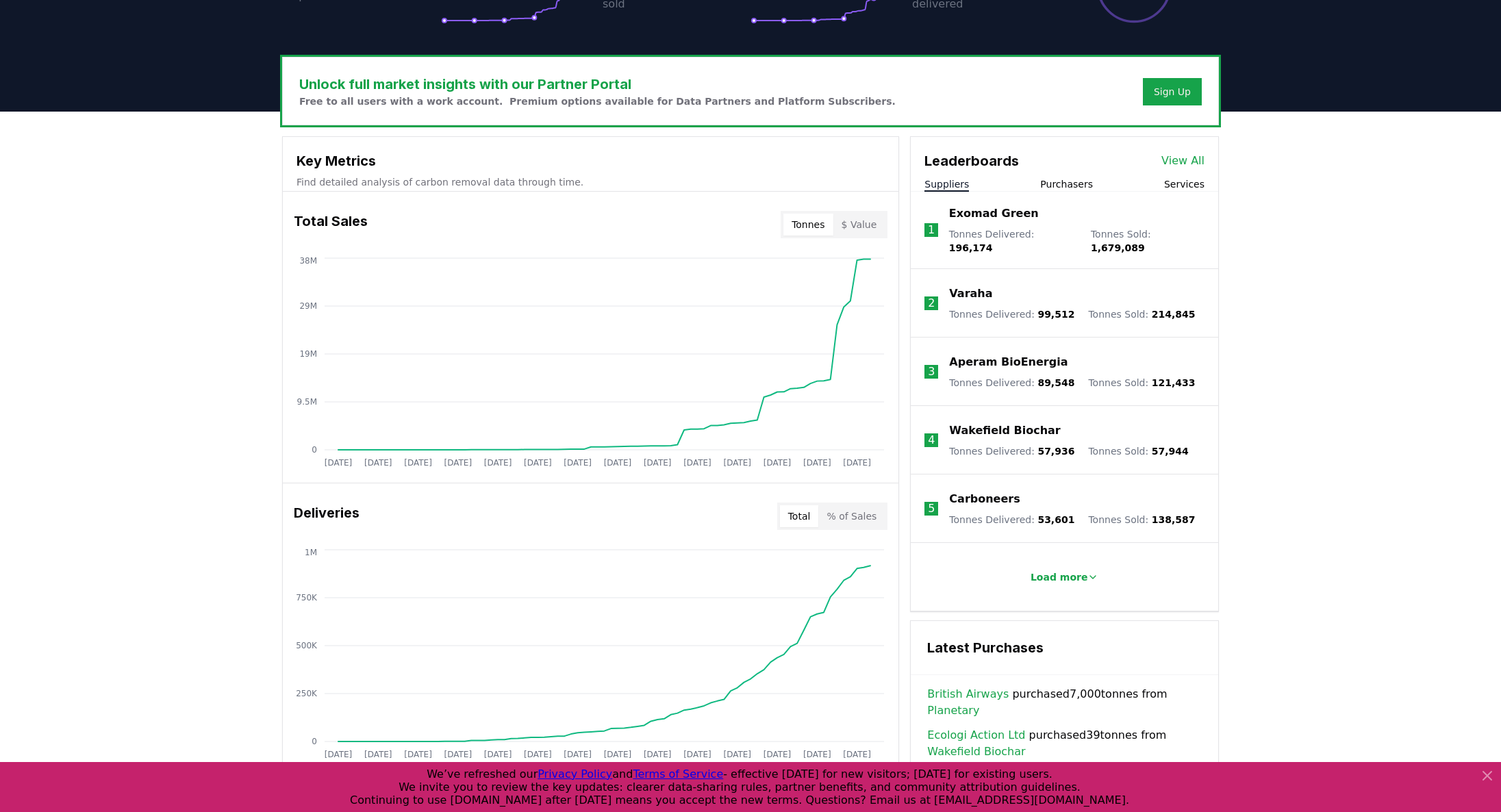
scroll to position [411, 0]
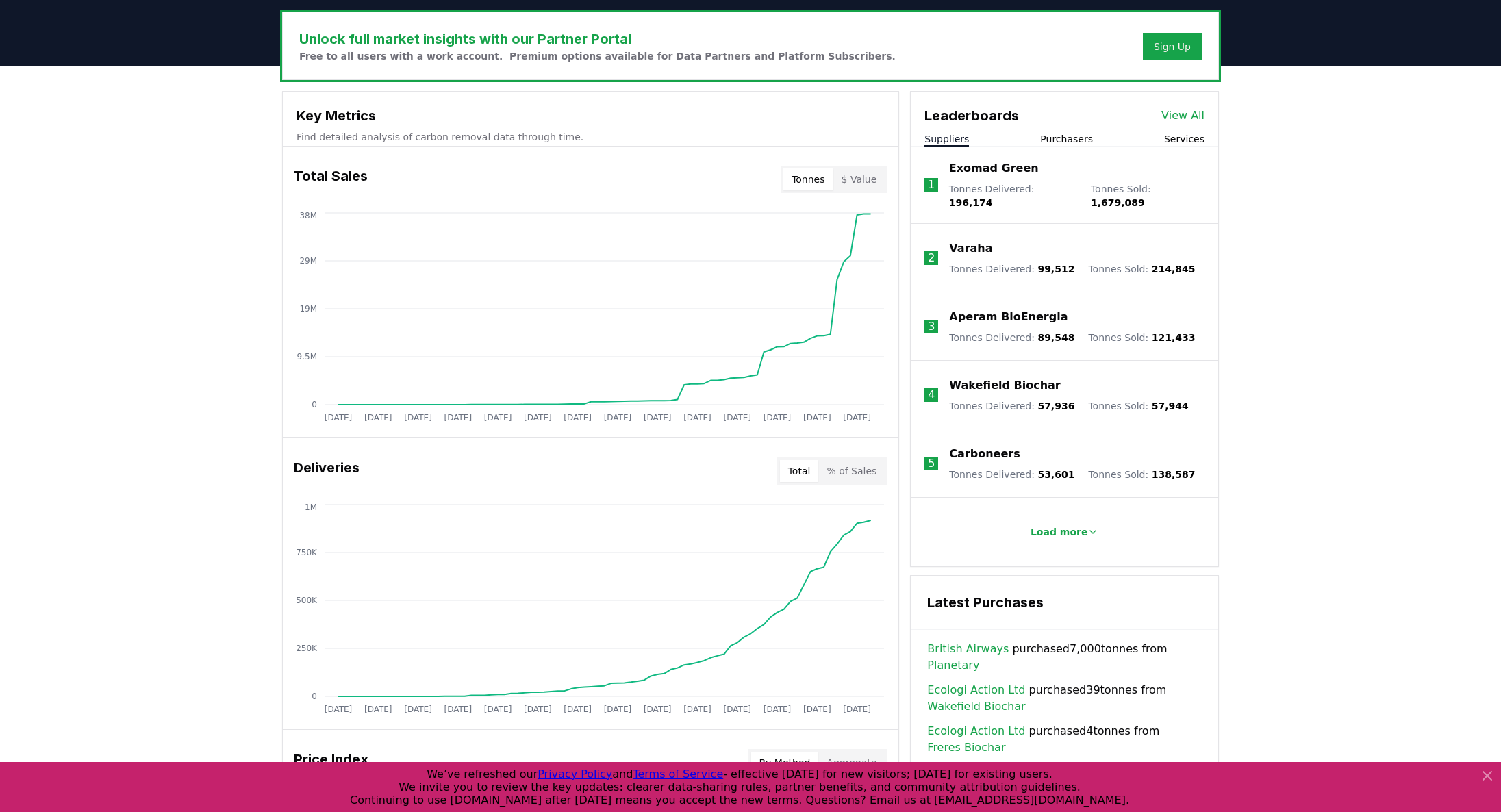
click at [1173, 111] on link "View All" at bounding box center [1183, 115] width 43 height 16
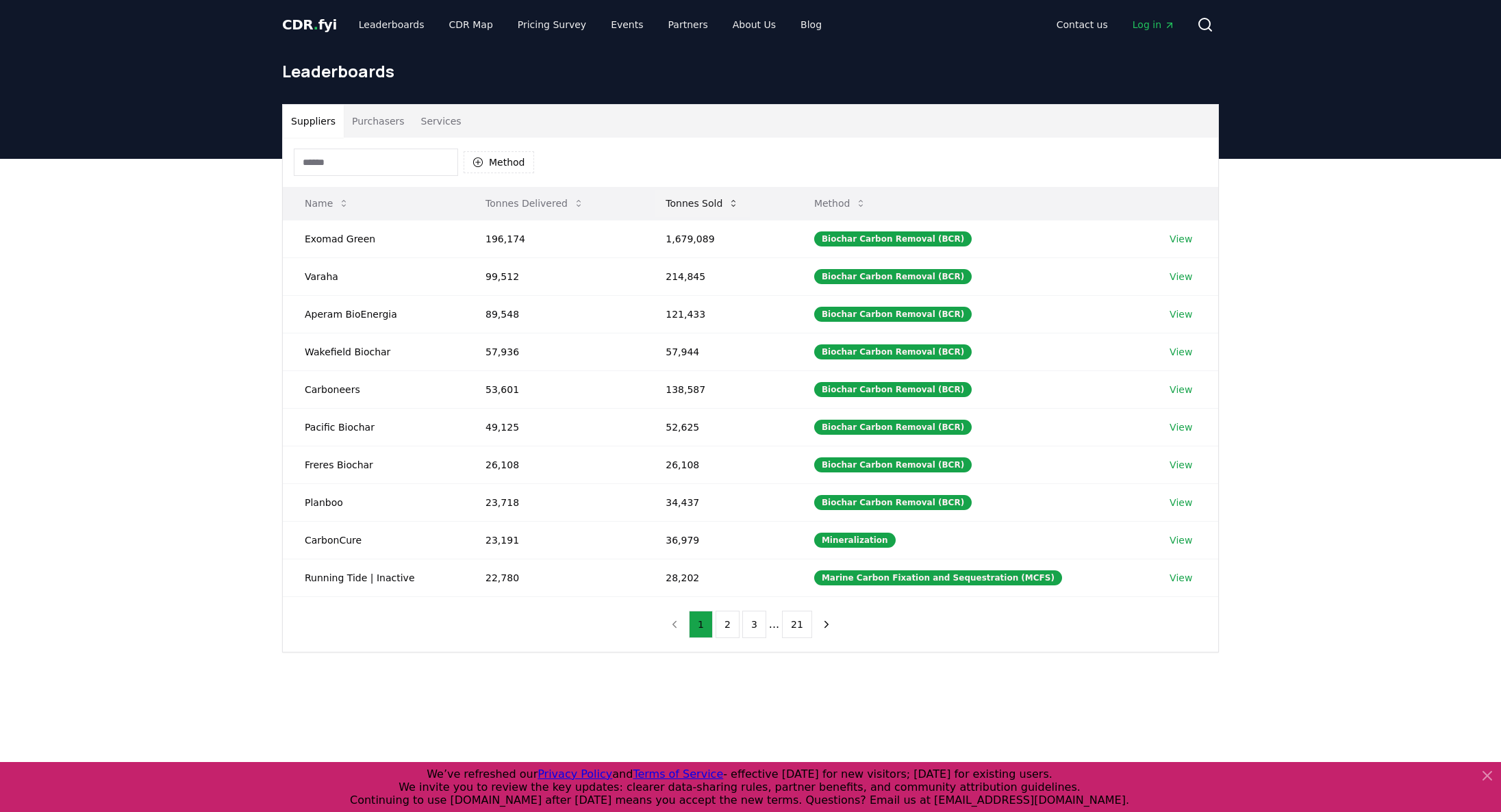
click at [723, 205] on button "Tonnes Sold" at bounding box center [702, 203] width 95 height 27
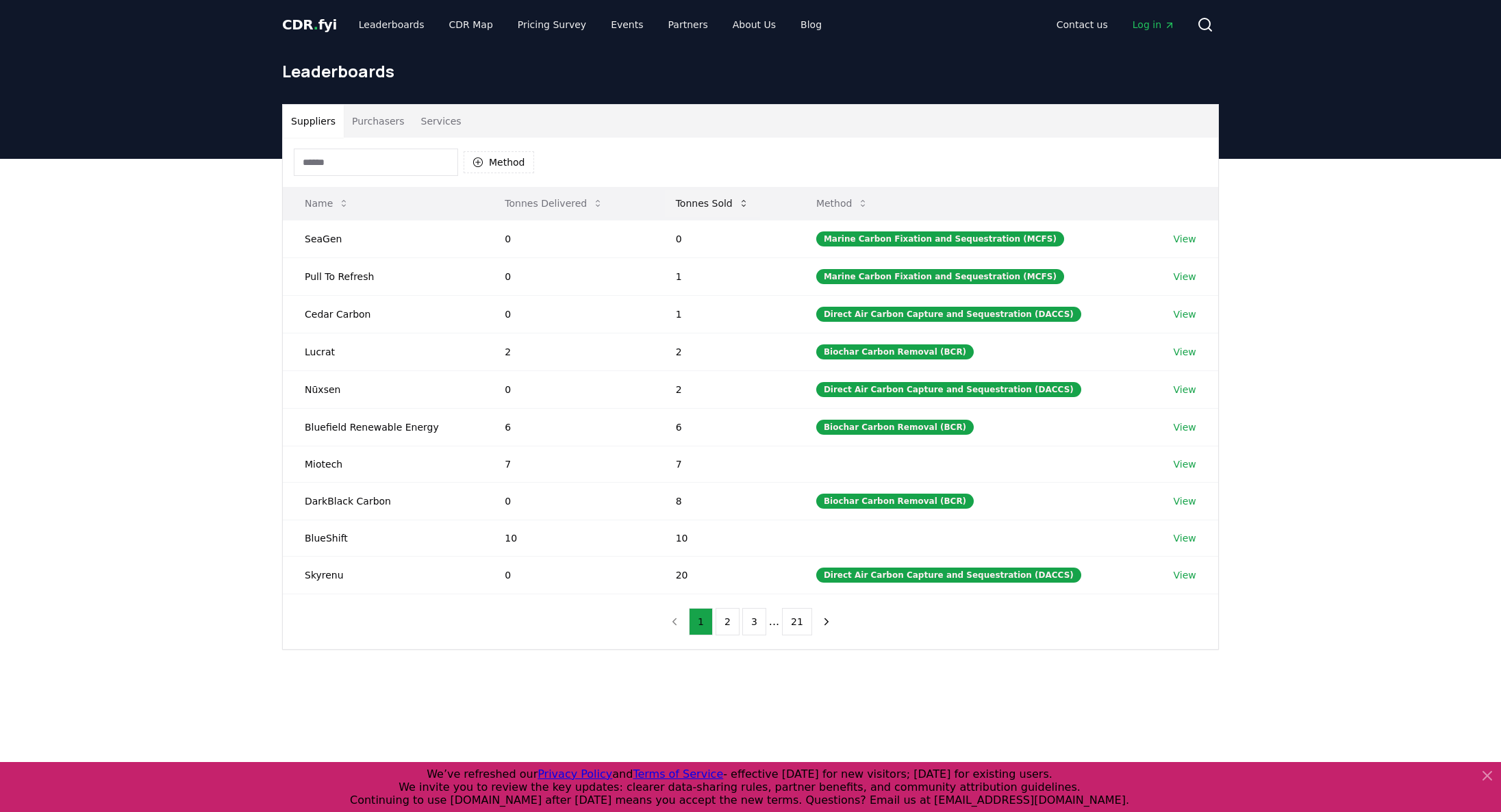
click at [723, 205] on button "Tonnes Sold" at bounding box center [713, 203] width 95 height 27
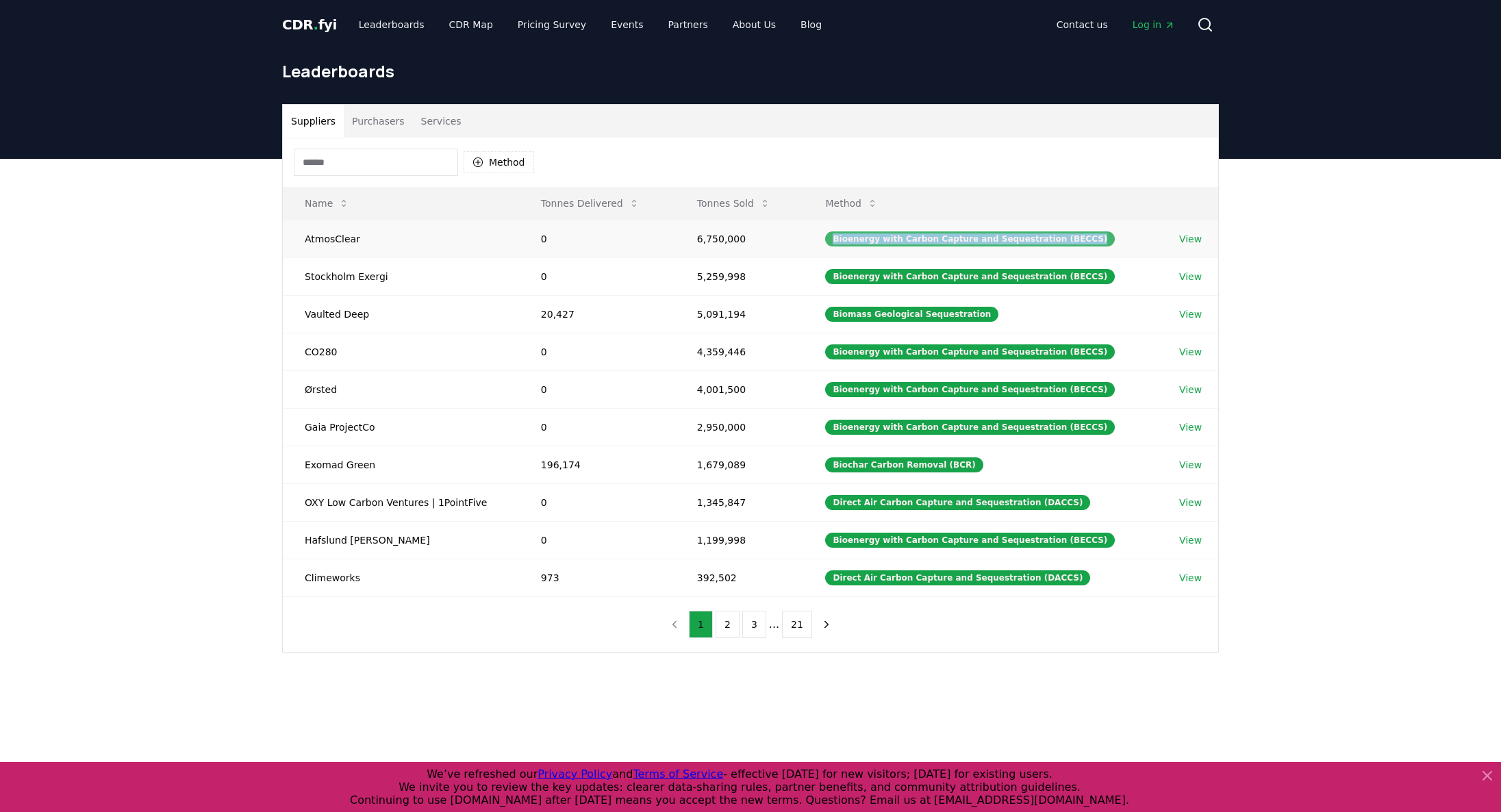
drag, startPoint x: 1086, startPoint y: 240, endPoint x: 844, endPoint y: 240, distance: 242.0
click at [844, 240] on div "Bioenergy with Carbon Capture and Sequestration (BECCS)" at bounding box center [969, 239] width 290 height 15
copy div "Bioenergy with Carbon Capture and Sequestration (BECCS)"
click at [495, 161] on button "Method" at bounding box center [499, 162] width 71 height 22
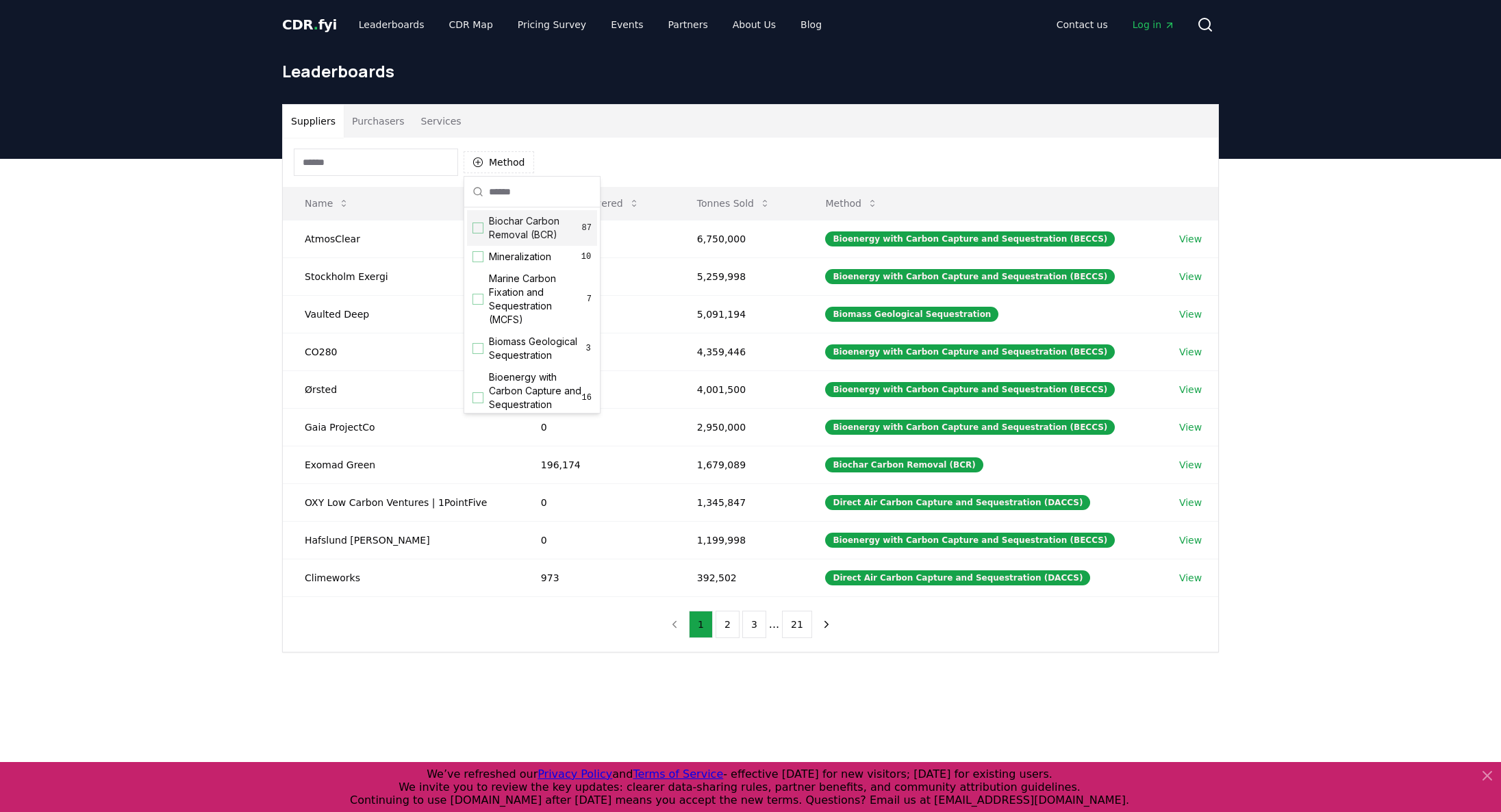
click at [477, 229] on div "Suggestions" at bounding box center [478, 228] width 11 height 11
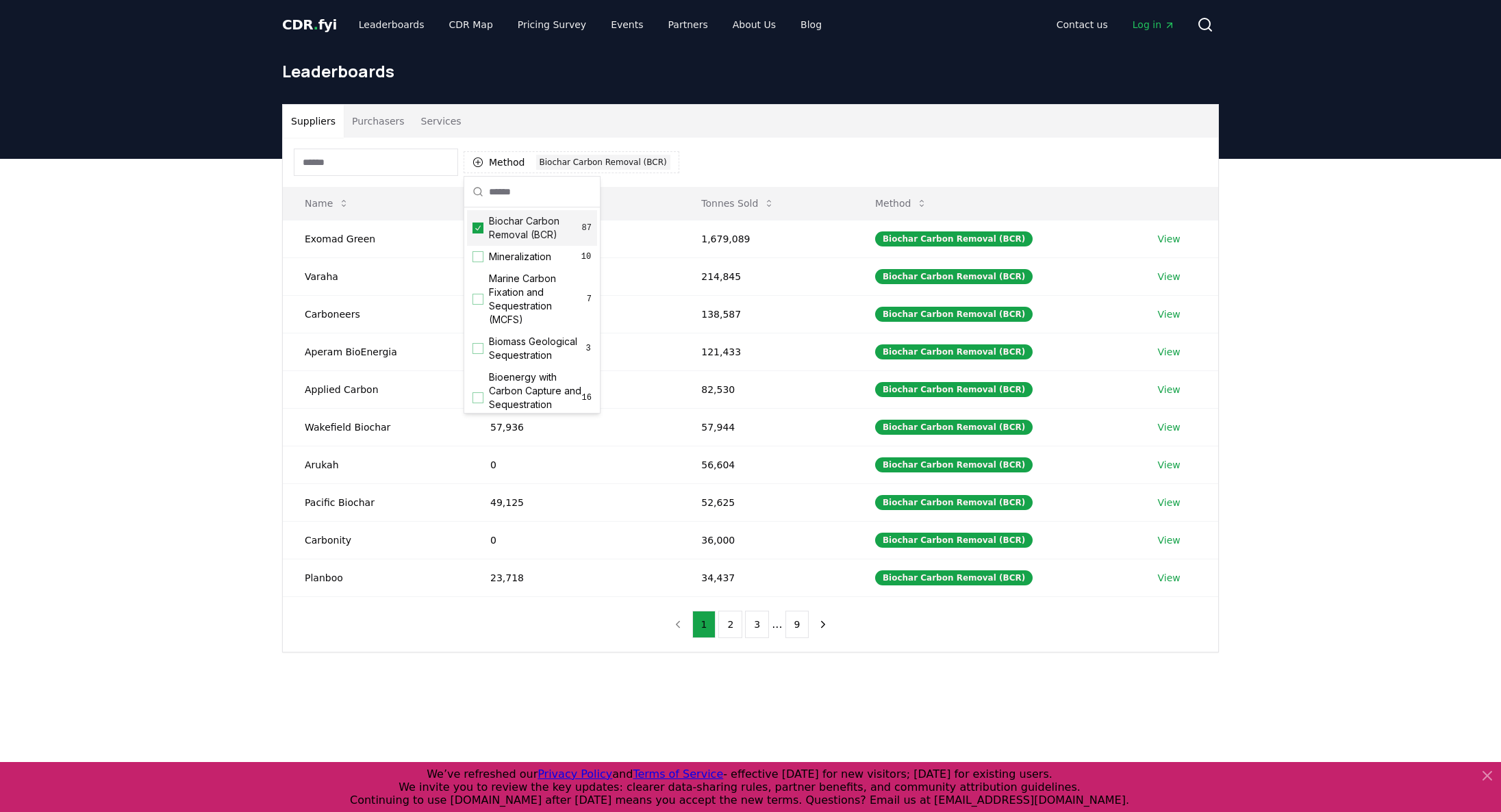
click at [871, 136] on div "Suppliers Purchasers Services" at bounding box center [750, 121] width 935 height 33
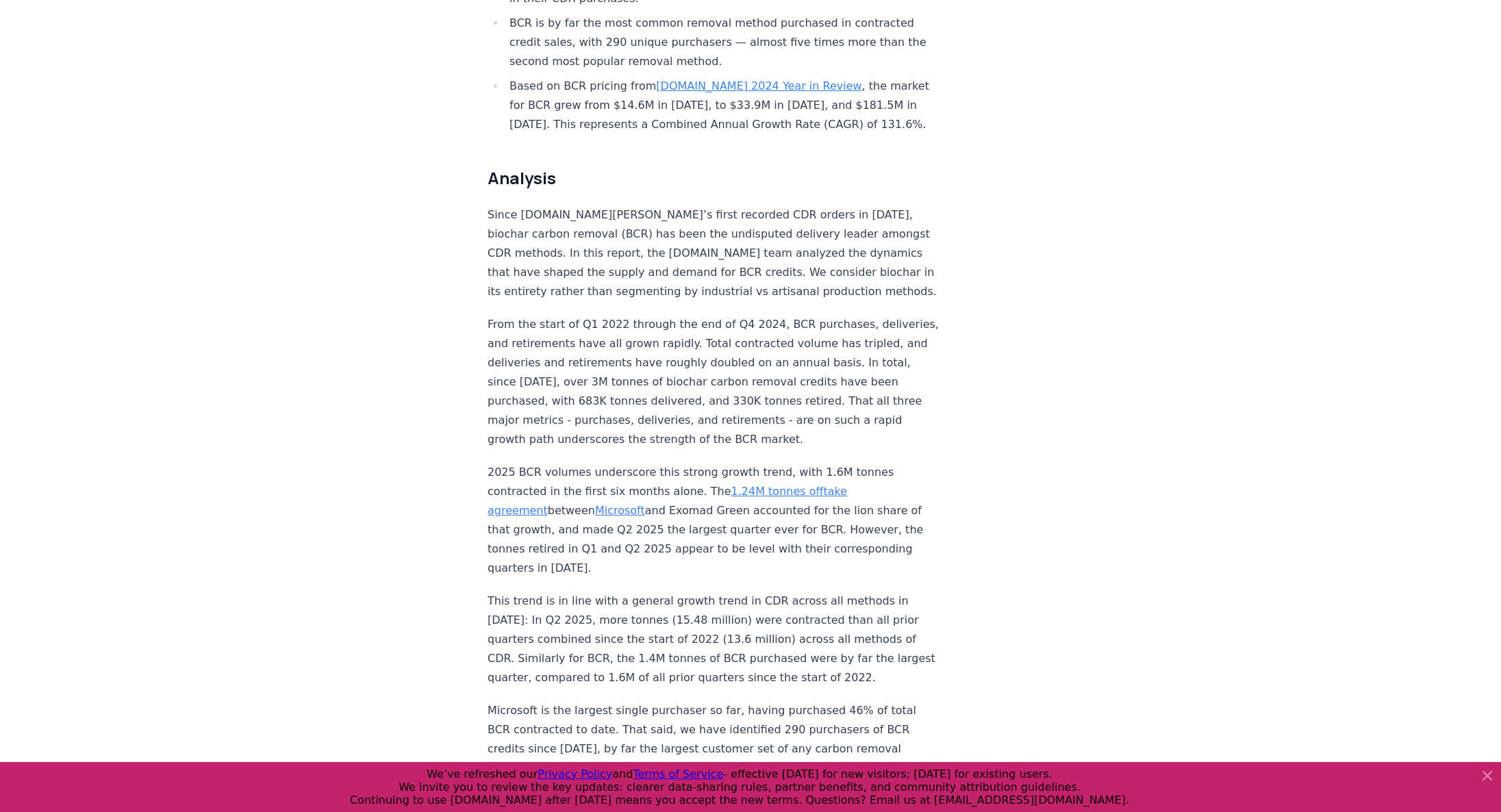
scroll to position [912, 0]
click at [532, 463] on p "2025 BCR volumes underscore this strong growth trend, with 1.6M tonnes contract…" at bounding box center [714, 520] width 453 height 115
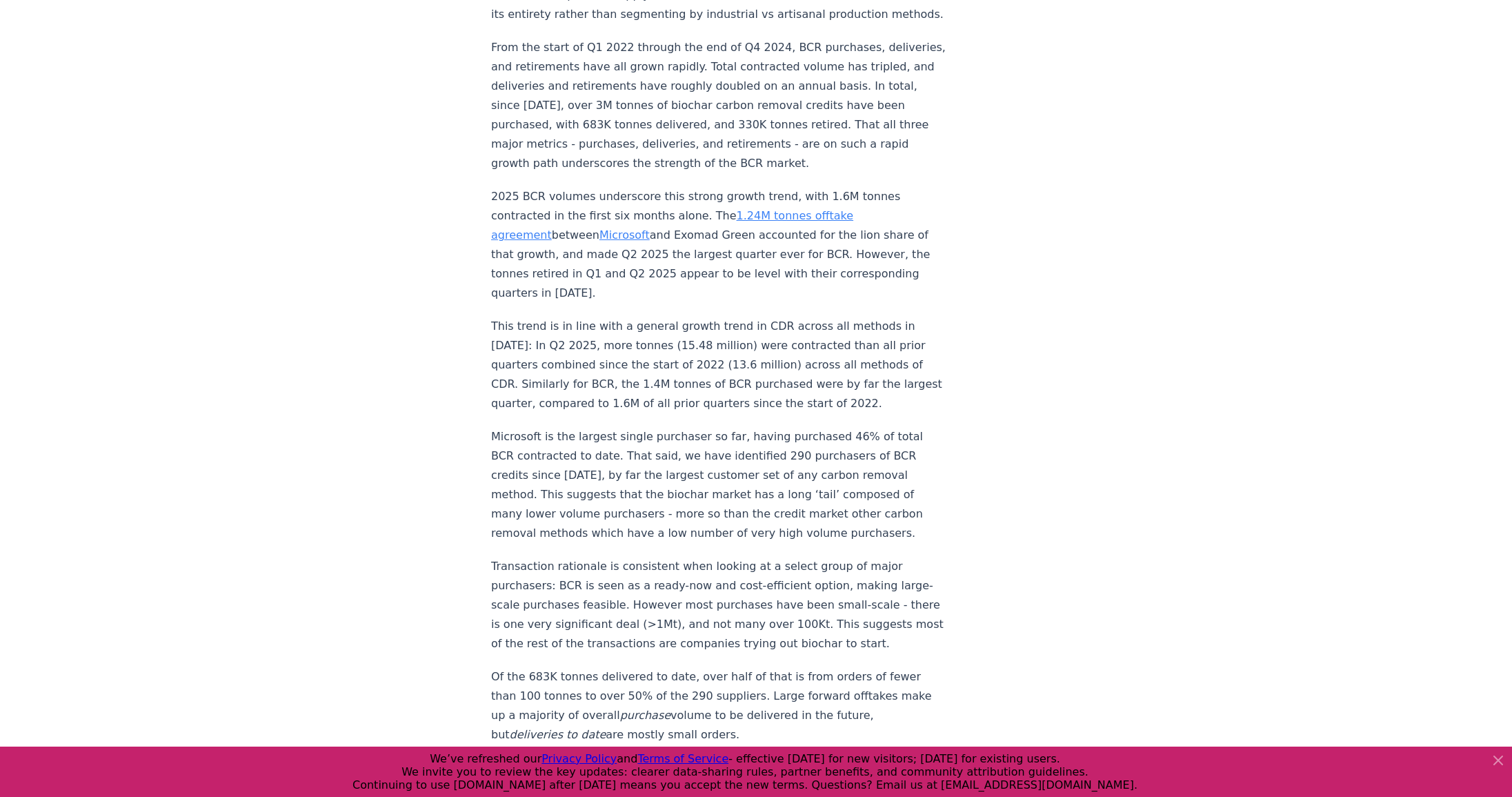
scroll to position [327, 0]
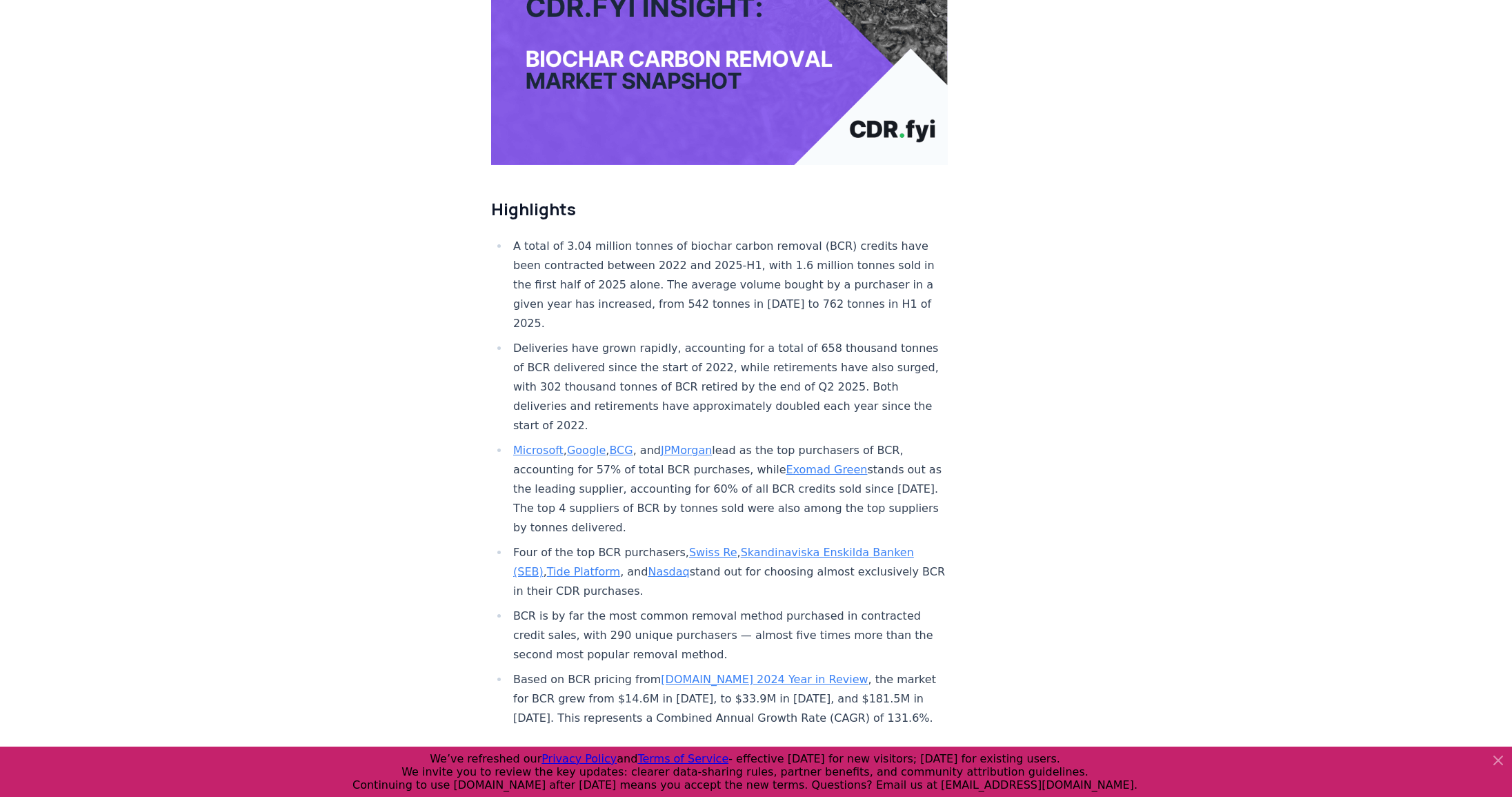
click at [723, 339] on li "Deliveries have grown rapidly, accounting for a total of 658 thousand tonnes of…" at bounding box center [729, 387] width 439 height 97
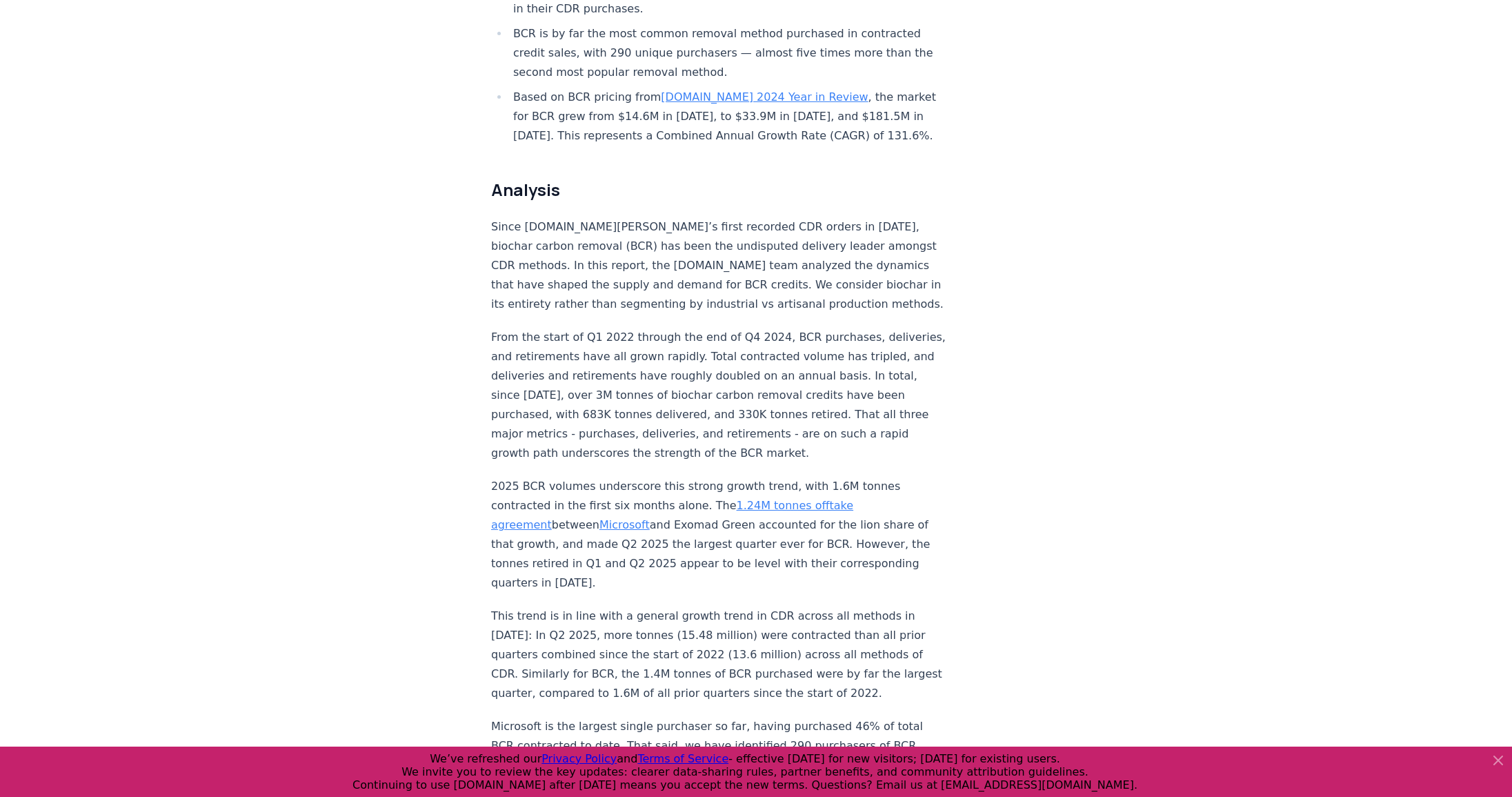
scroll to position [909, 0]
click at [772, 498] on link "1.24M tonnes offtake agreement" at bounding box center [673, 515] width 362 height 32
